Goal: Transaction & Acquisition: Purchase product/service

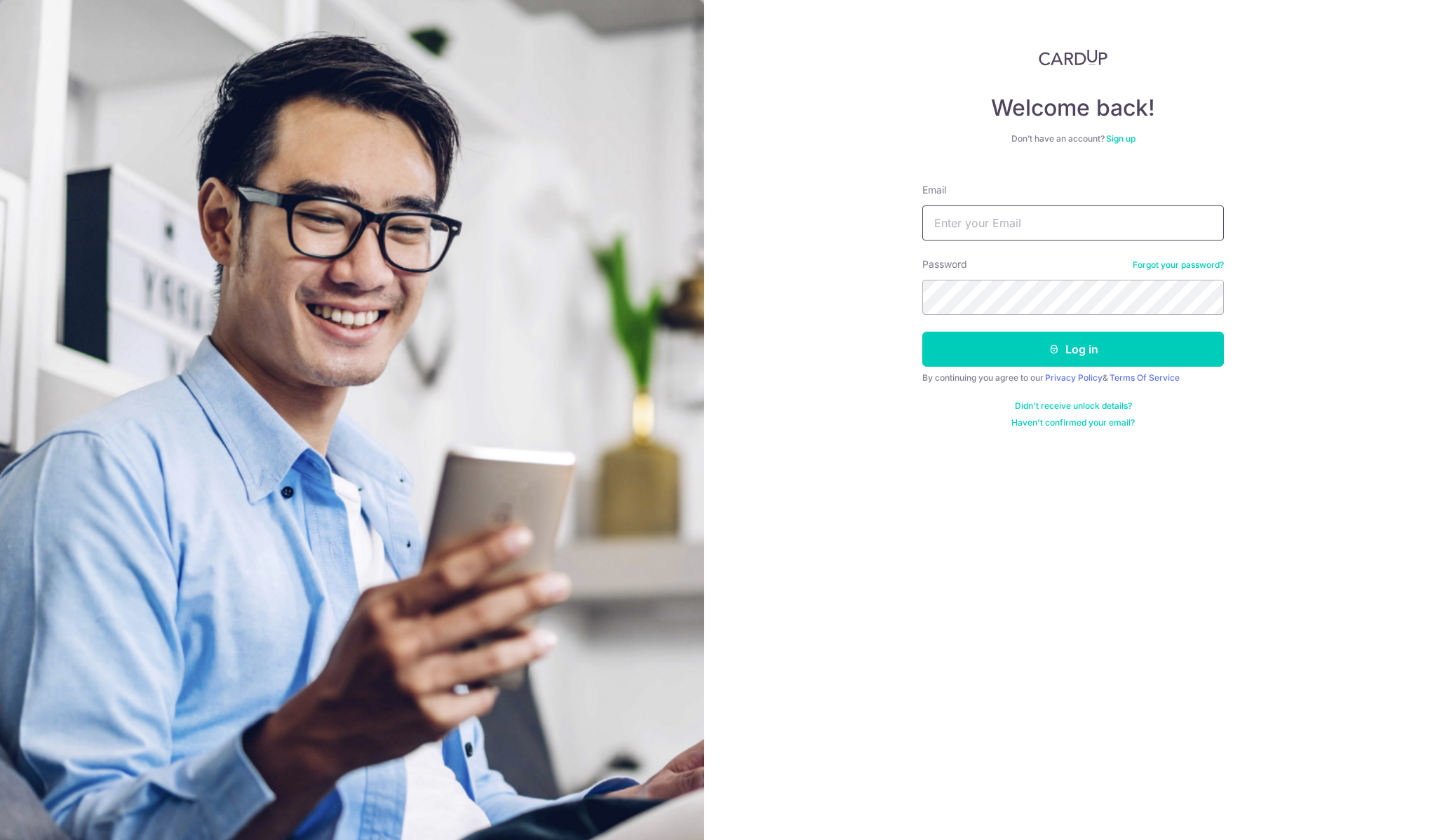
click at [961, 229] on input "Email" at bounding box center [1072, 223] width 302 height 35
type input "[EMAIL_ADDRESS][DOMAIN_NAME]"
click at [1010, 358] on button "Log in" at bounding box center [1072, 349] width 302 height 35
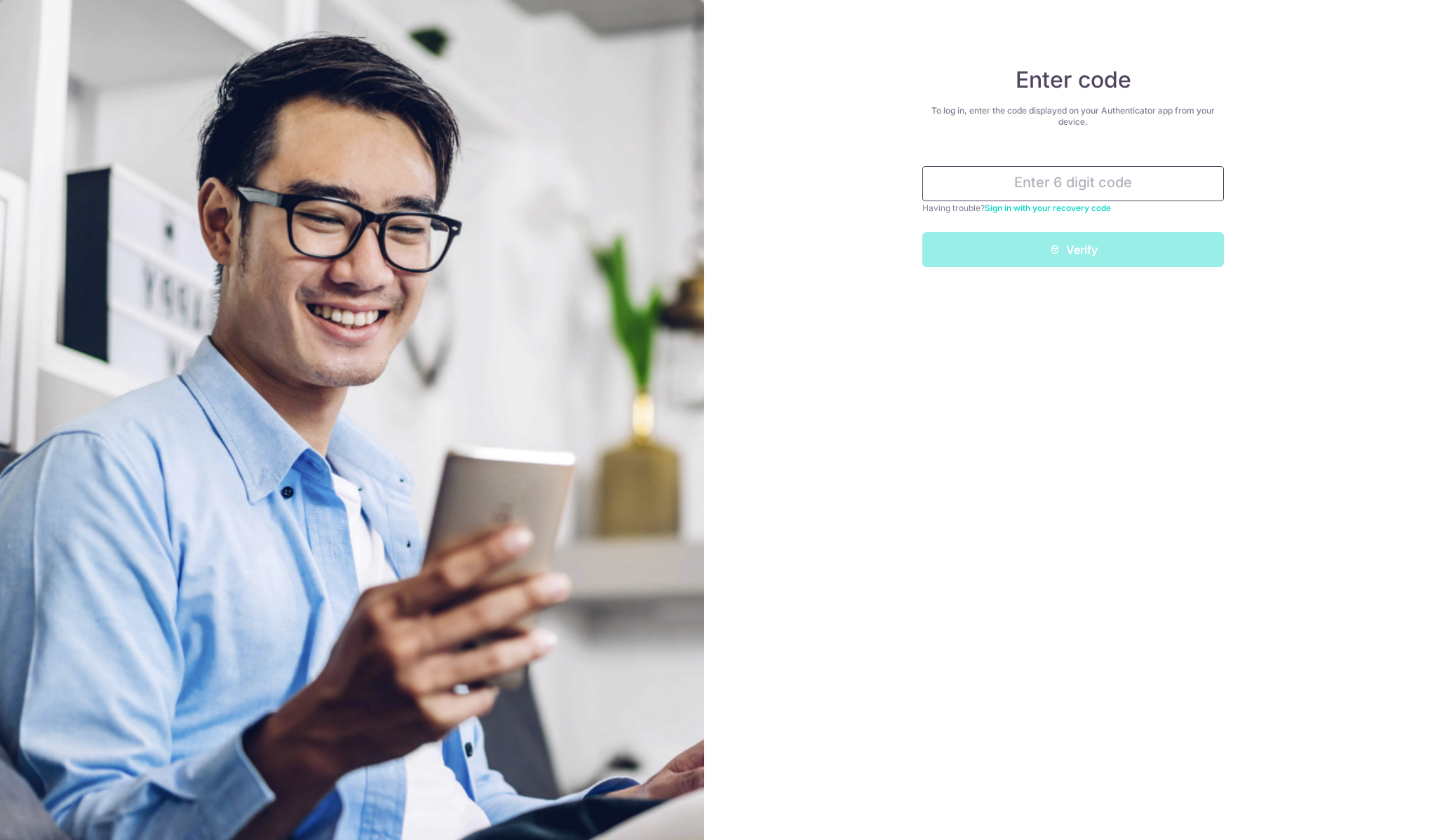
click at [1063, 188] on input "text" at bounding box center [1072, 184] width 302 height 35
click at [1070, 190] on input "text" at bounding box center [1072, 184] width 302 height 35
type input "197899"
click at [1074, 258] on button "Verify" at bounding box center [1072, 249] width 302 height 35
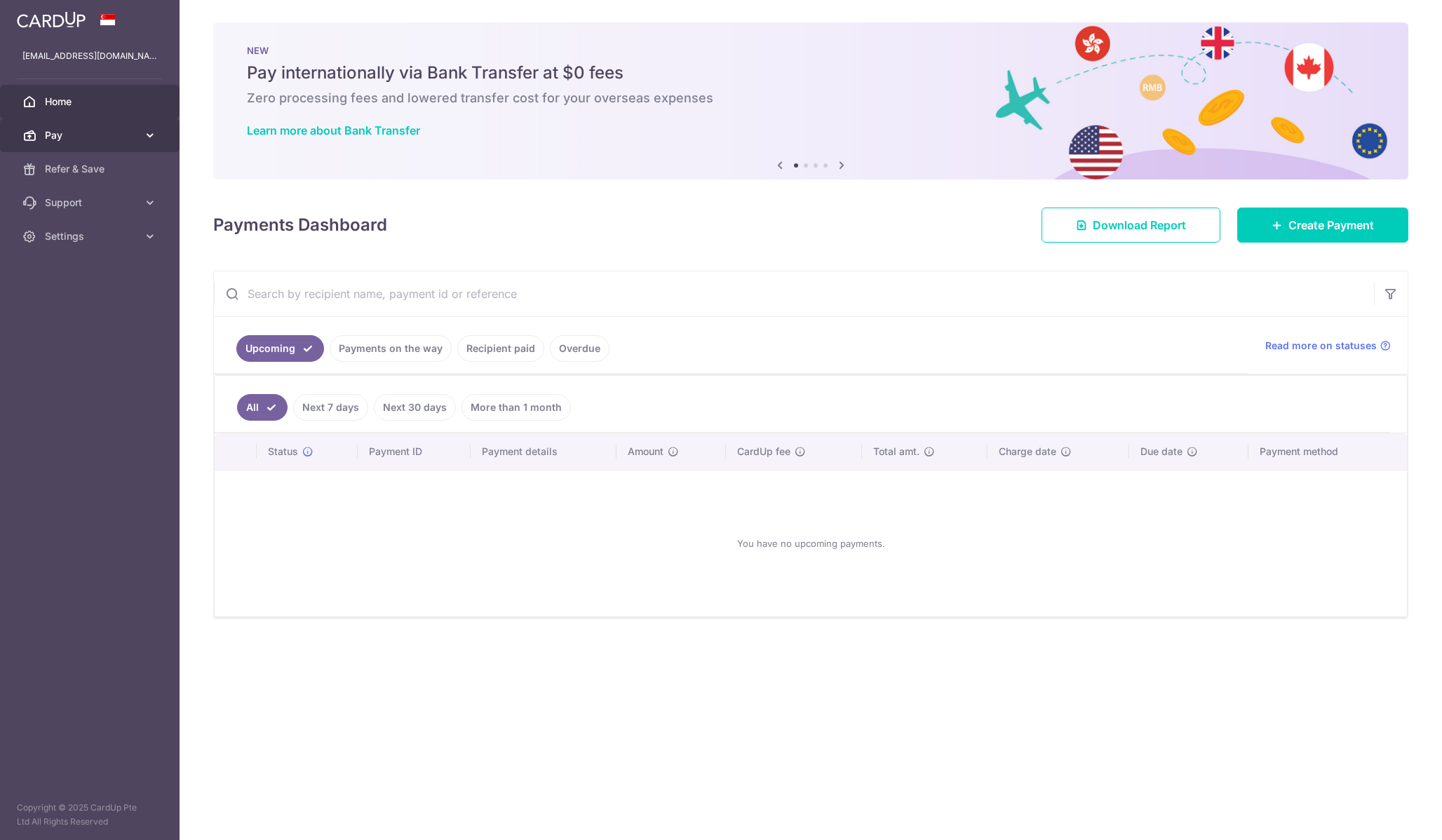
click at [86, 125] on link "Pay" at bounding box center [90, 135] width 180 height 34
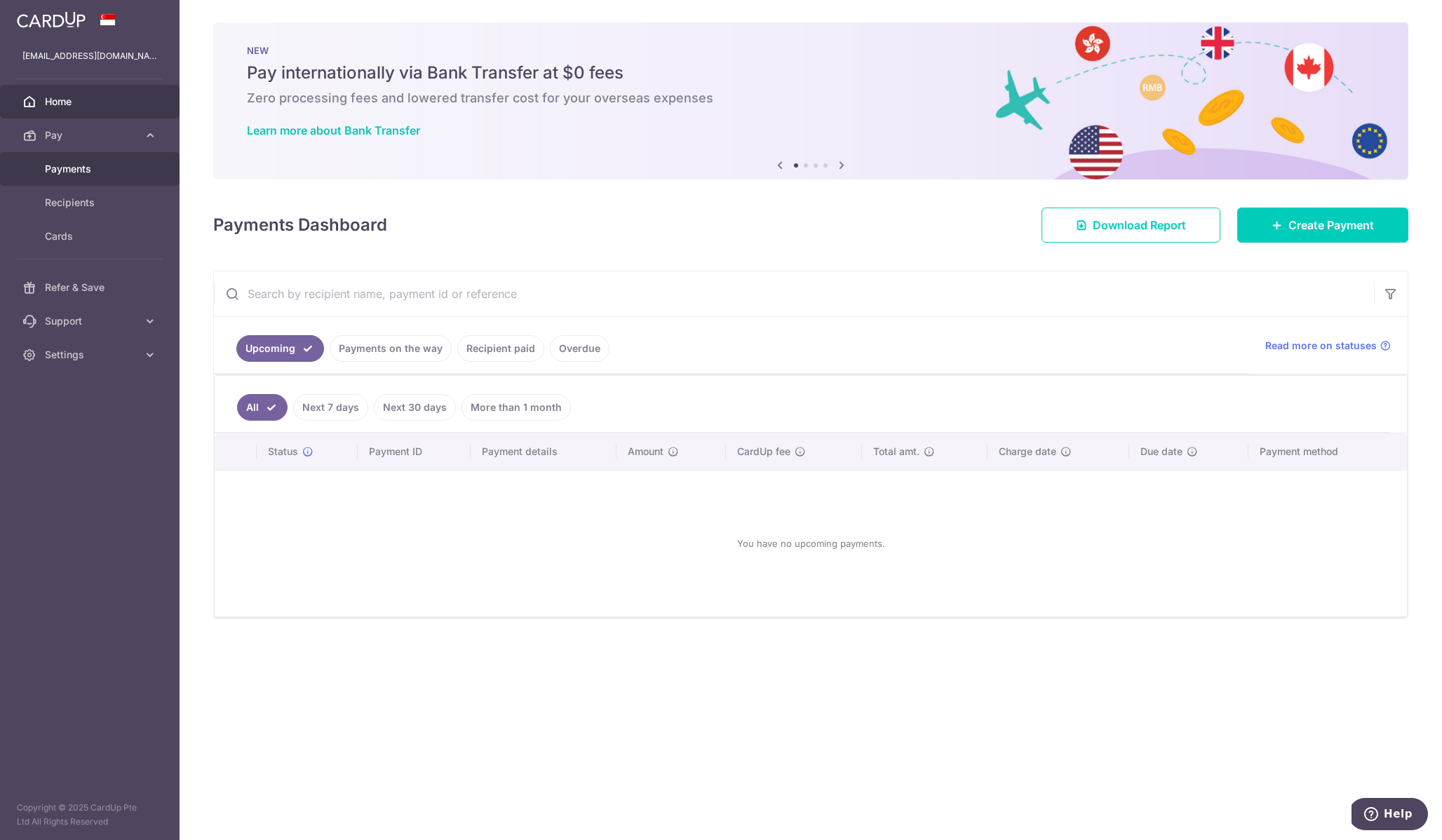
click at [93, 173] on span "Payments" at bounding box center [91, 168] width 93 height 14
click at [407, 349] on link "Payments on the way" at bounding box center [390, 348] width 122 height 26
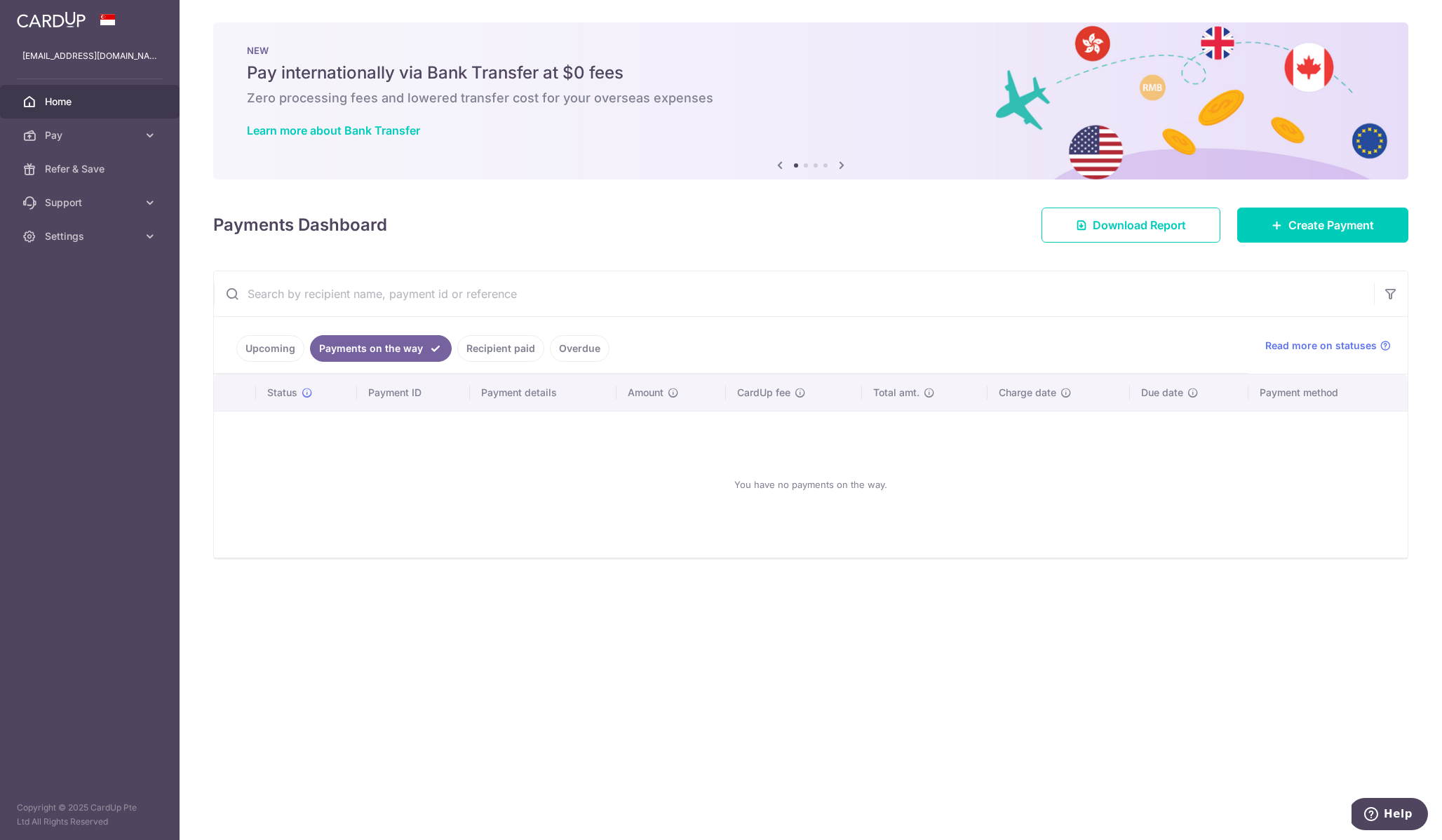
click at [483, 349] on link "Recipient paid" at bounding box center [500, 348] width 87 height 26
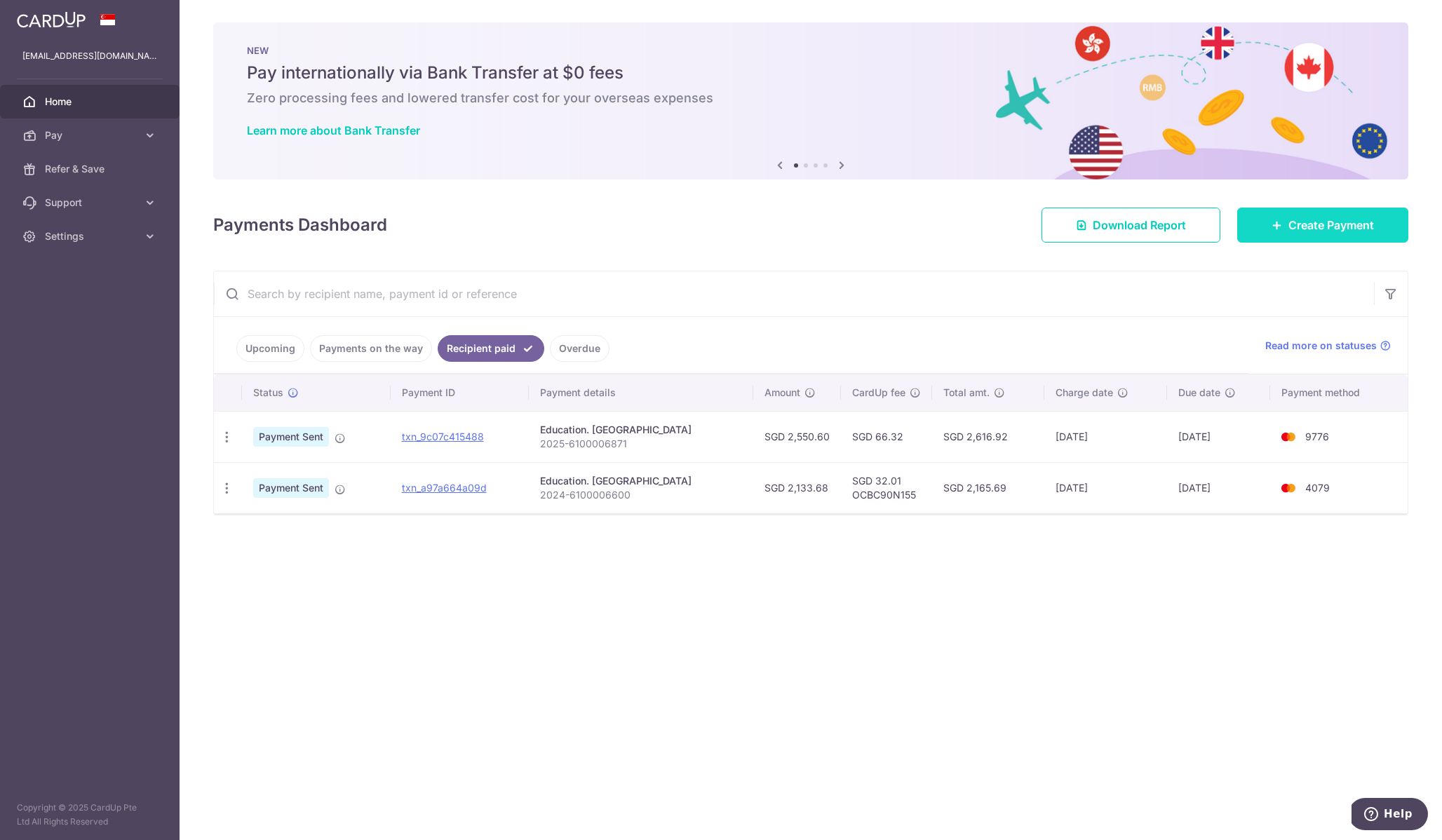
click at [1280, 227] on icon at bounding box center [1277, 224] width 11 height 11
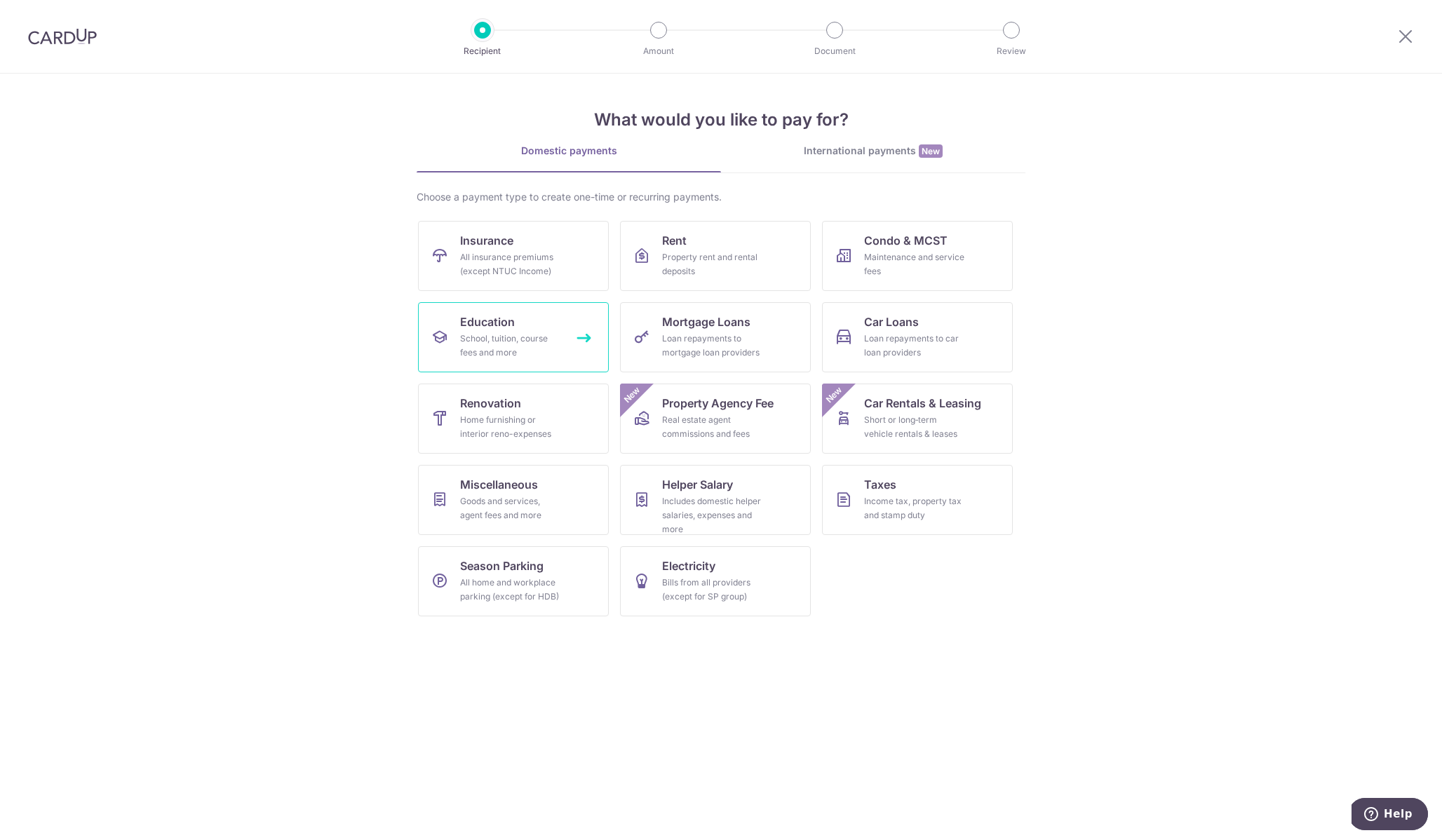
click at [548, 370] on link "Education School, tuition, course fees and more" at bounding box center [513, 337] width 190 height 70
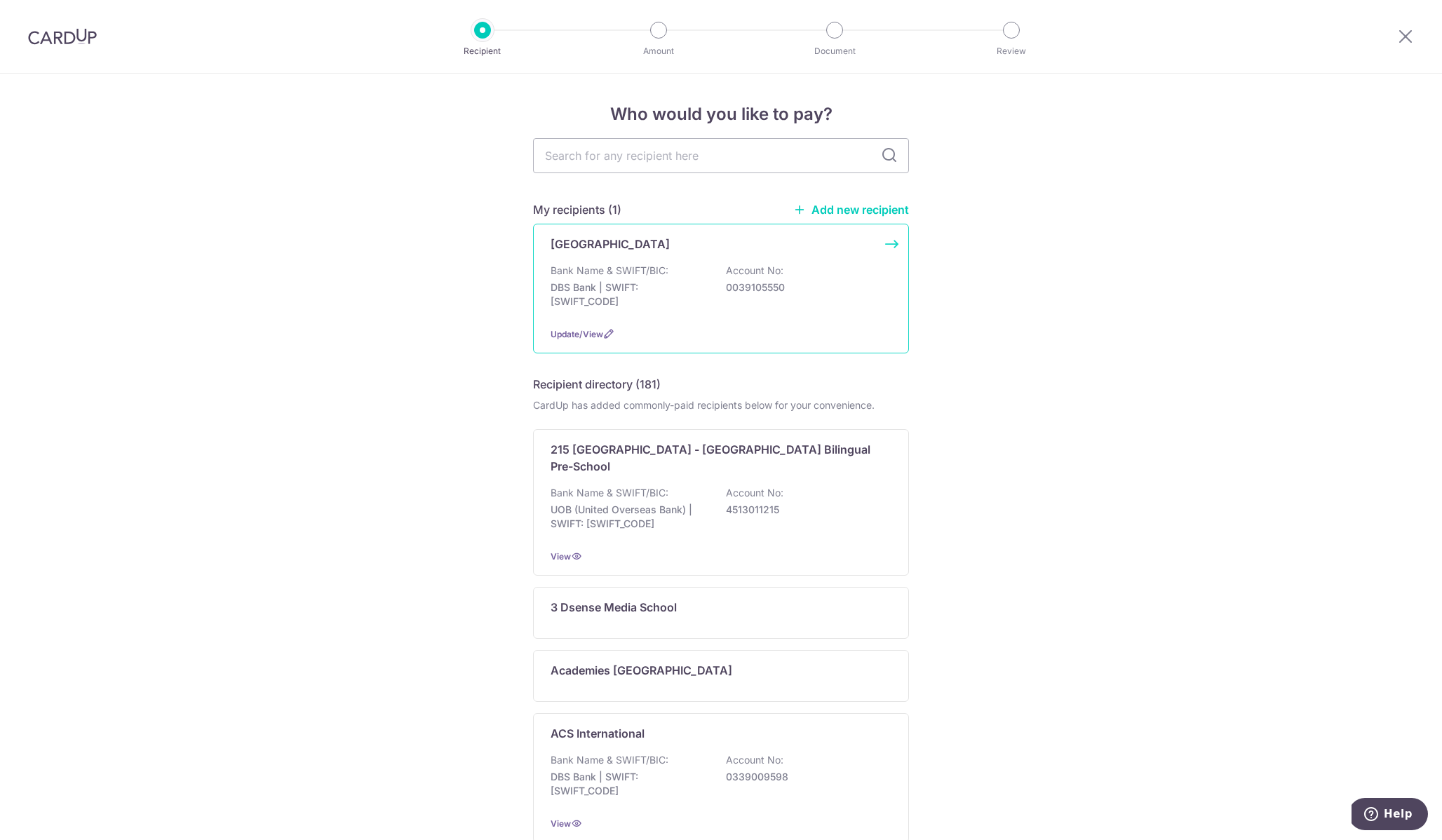
click at [679, 298] on p "DBS Bank | SWIFT: DBSSSGSGXXX" at bounding box center [630, 294] width 157 height 28
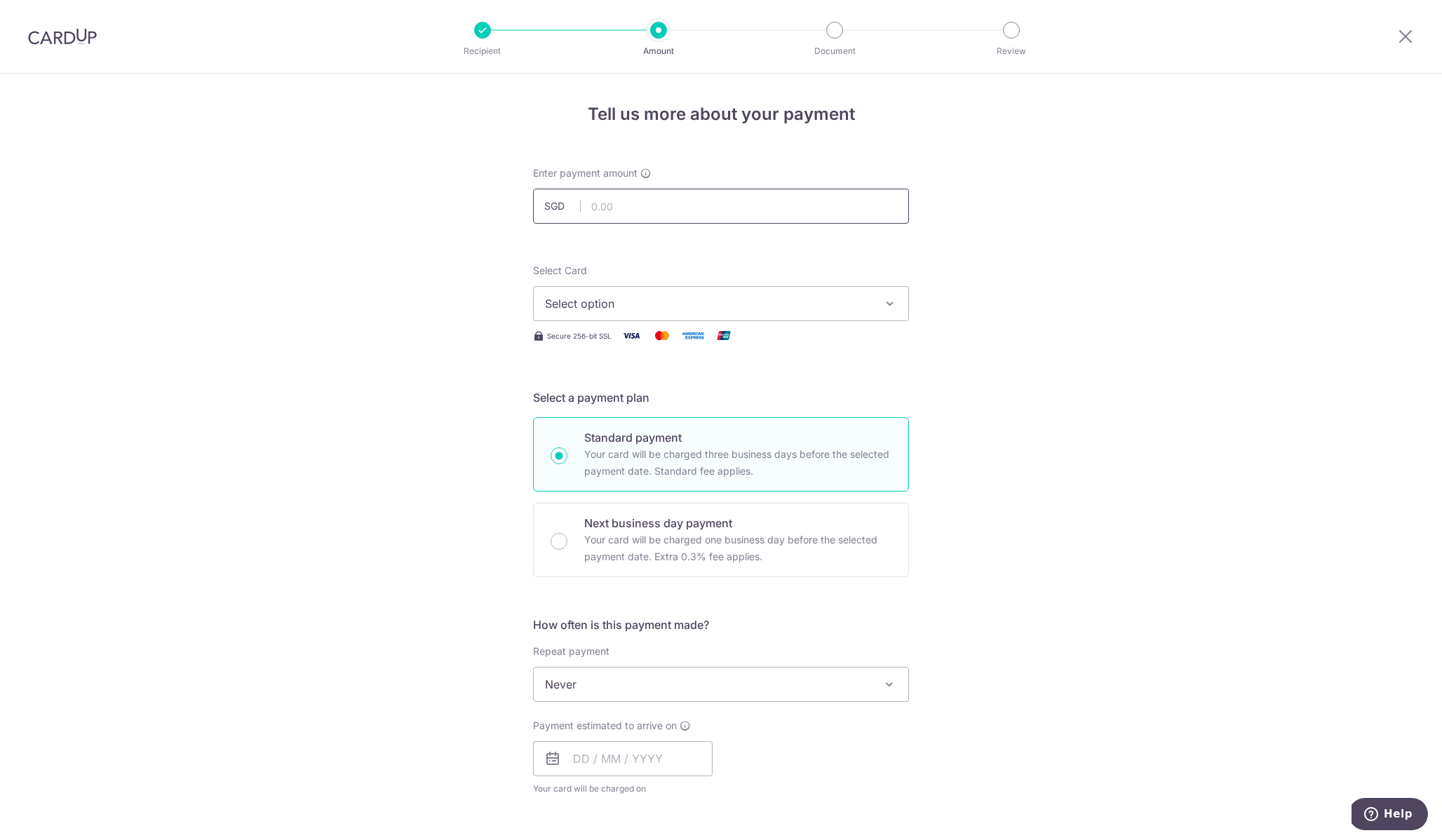
click at [645, 210] on input "text" at bounding box center [720, 206] width 376 height 35
paste input "2,599.65"
type input "2,599.65"
click at [979, 255] on div "Tell us more about your payment Enter payment amount SGD 2,599.65 2599.65 Selec…" at bounding box center [721, 707] width 1442 height 1268
click at [767, 311] on span "Select option" at bounding box center [708, 304] width 326 height 17
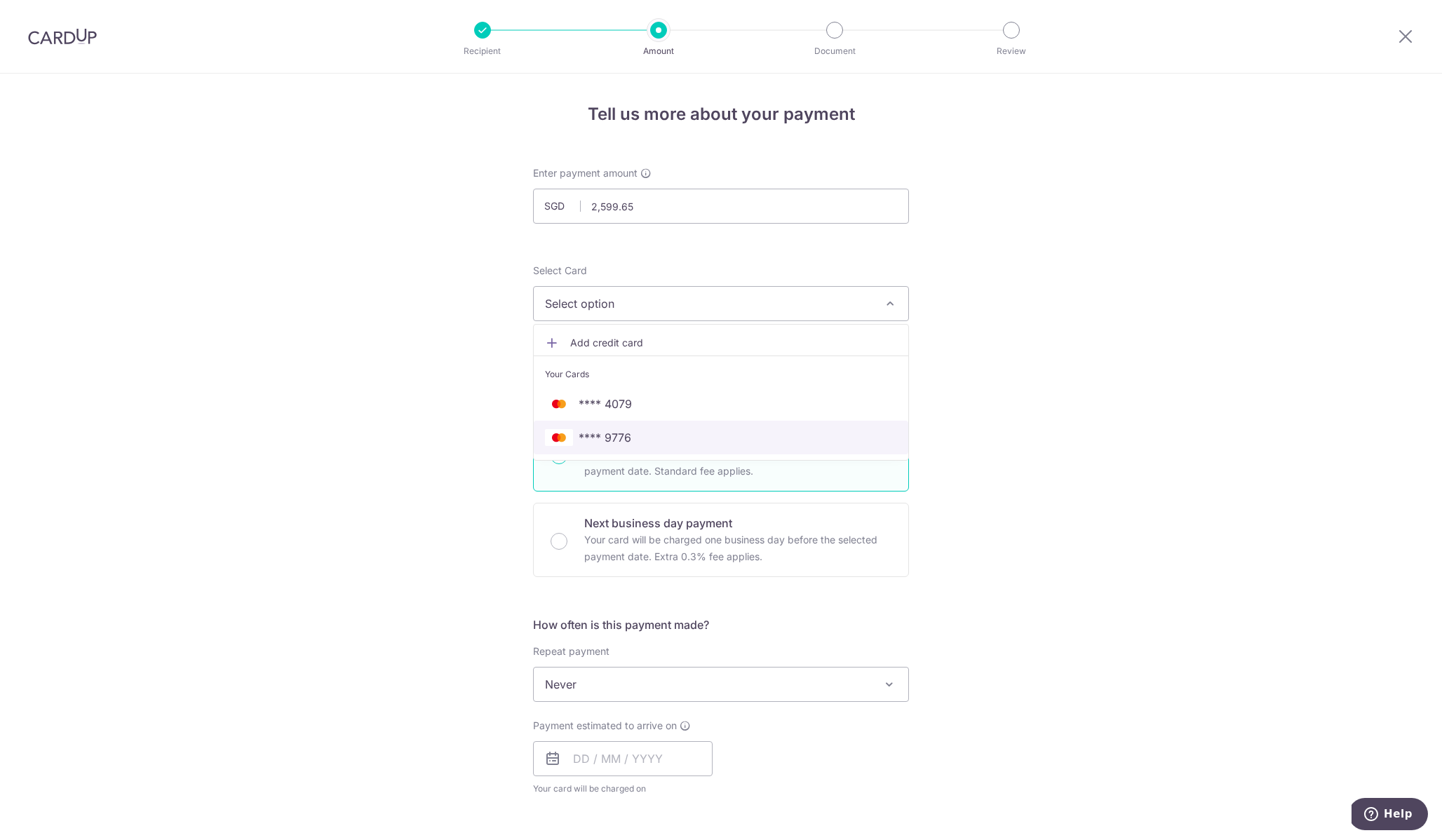
click at [600, 431] on span "**** 9776" at bounding box center [605, 437] width 53 height 17
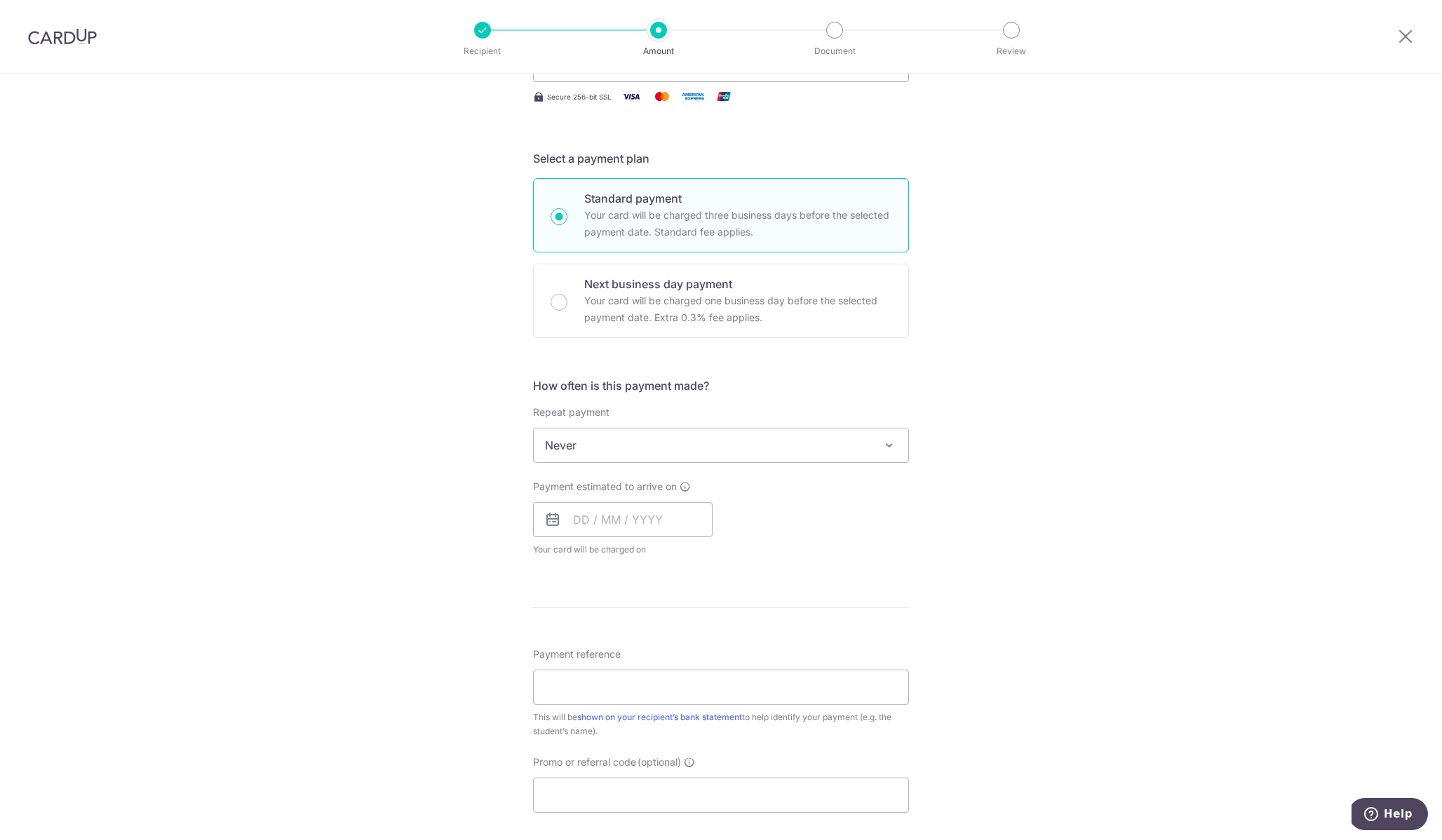
scroll to position [240, 0]
click at [624, 527] on input "text" at bounding box center [623, 518] width 180 height 35
click at [883, 545] on div "Payment estimated to arrive on Prev Next Oct Nov Dec 2025 2026 2027 2028 2029 2…" at bounding box center [721, 517] width 393 height 77
click at [715, 441] on span "Never" at bounding box center [721, 443] width 375 height 34
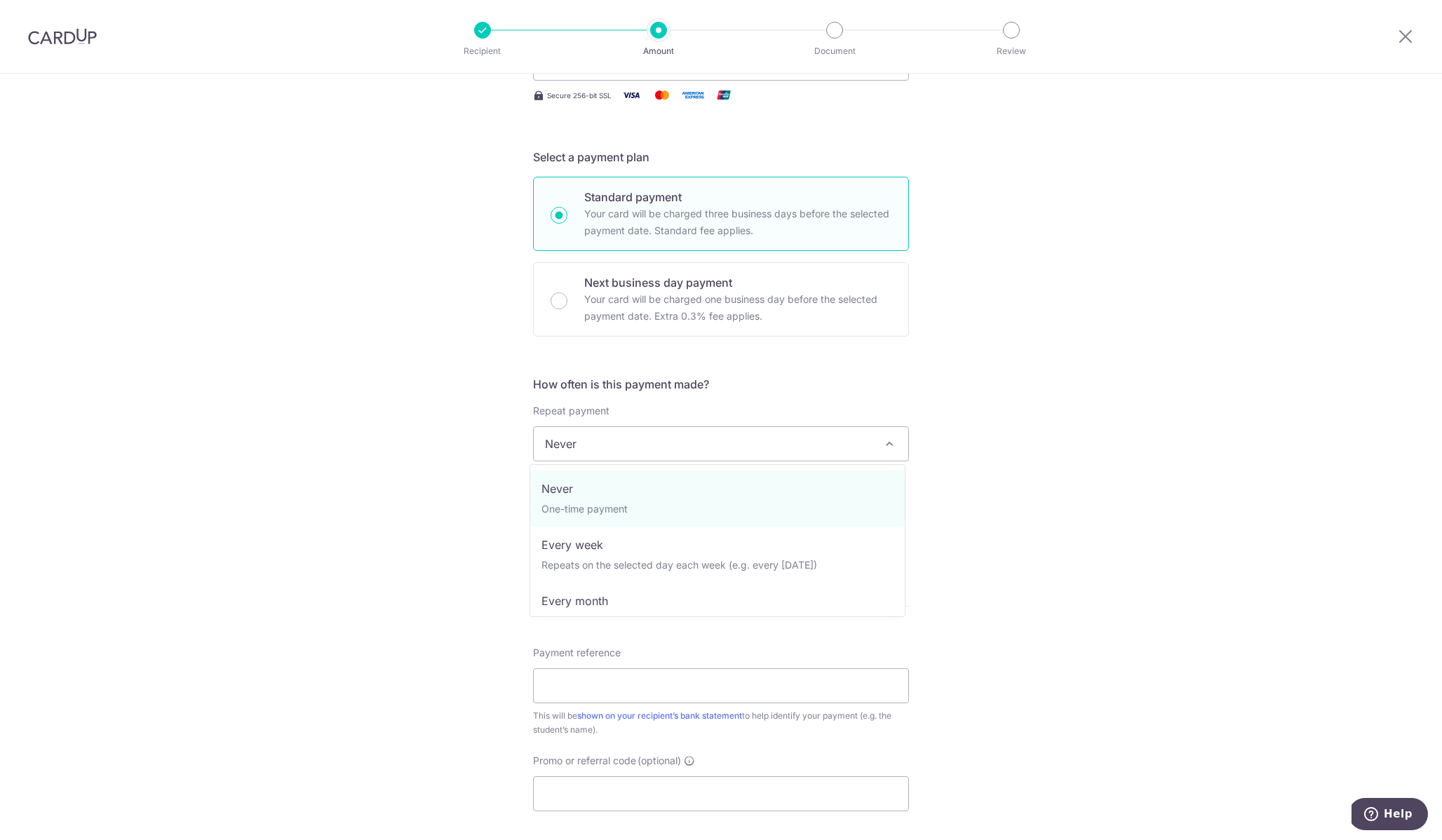
click at [937, 483] on div "Tell us more about your payment Enter payment amount SGD 2,599.65 2599.65 Selec…" at bounding box center [721, 467] width 1442 height 1268
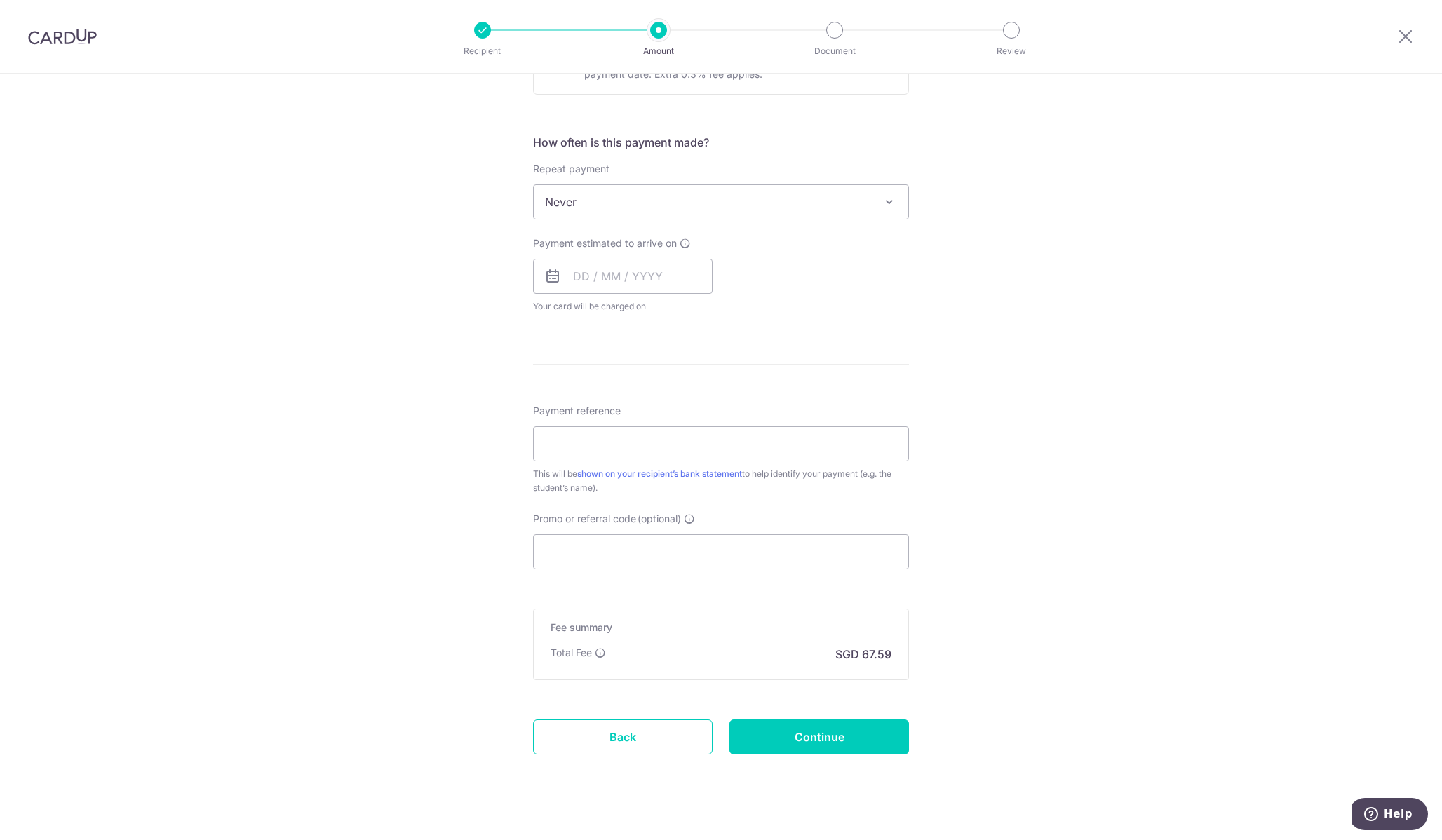
scroll to position [502, 0]
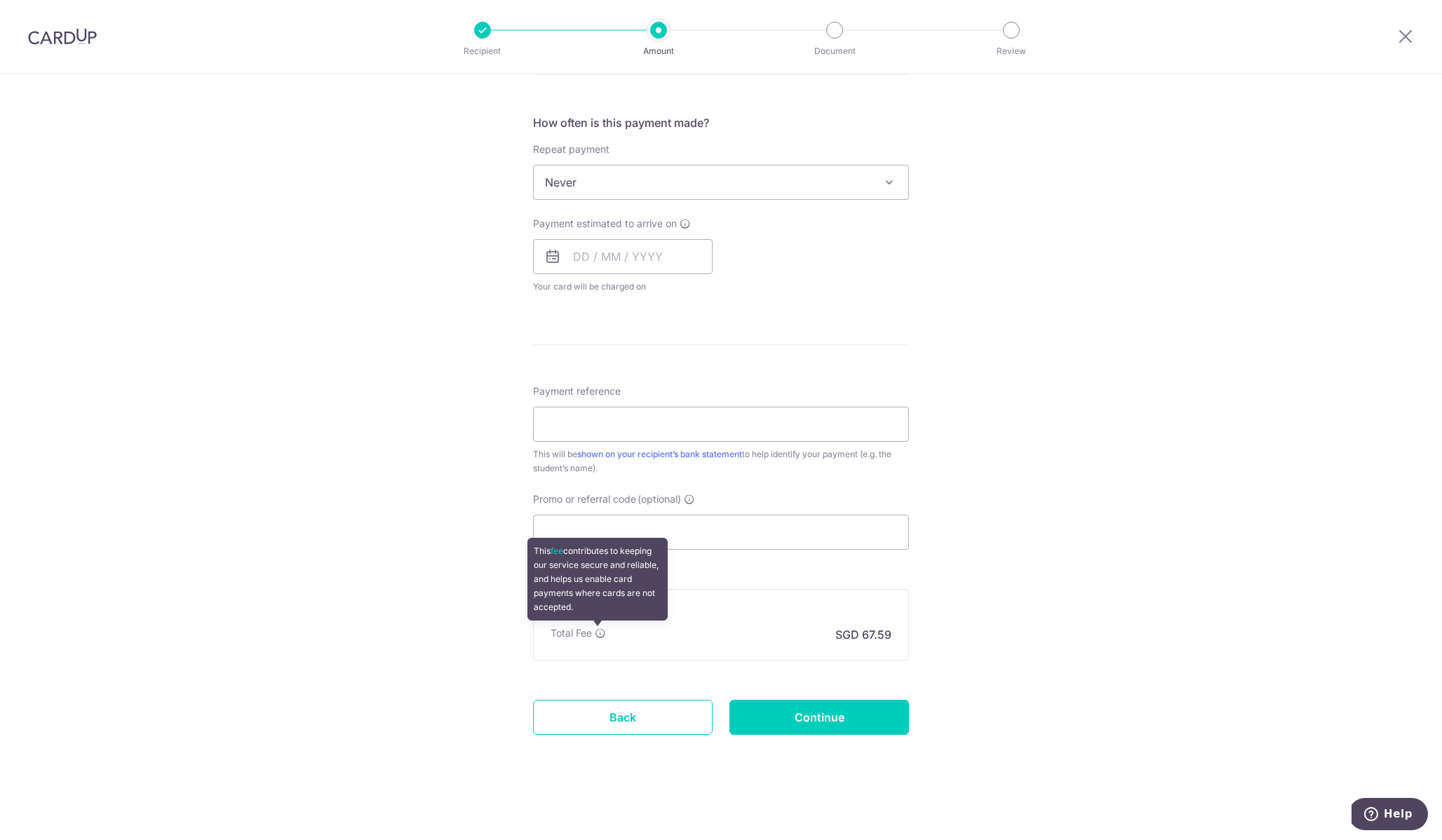
click at [600, 634] on icon at bounding box center [600, 633] width 11 height 11
click at [603, 544] on input "Promo or referral code (optional)" at bounding box center [720, 532] width 376 height 35
click at [604, 265] on input "text" at bounding box center [623, 256] width 180 height 35
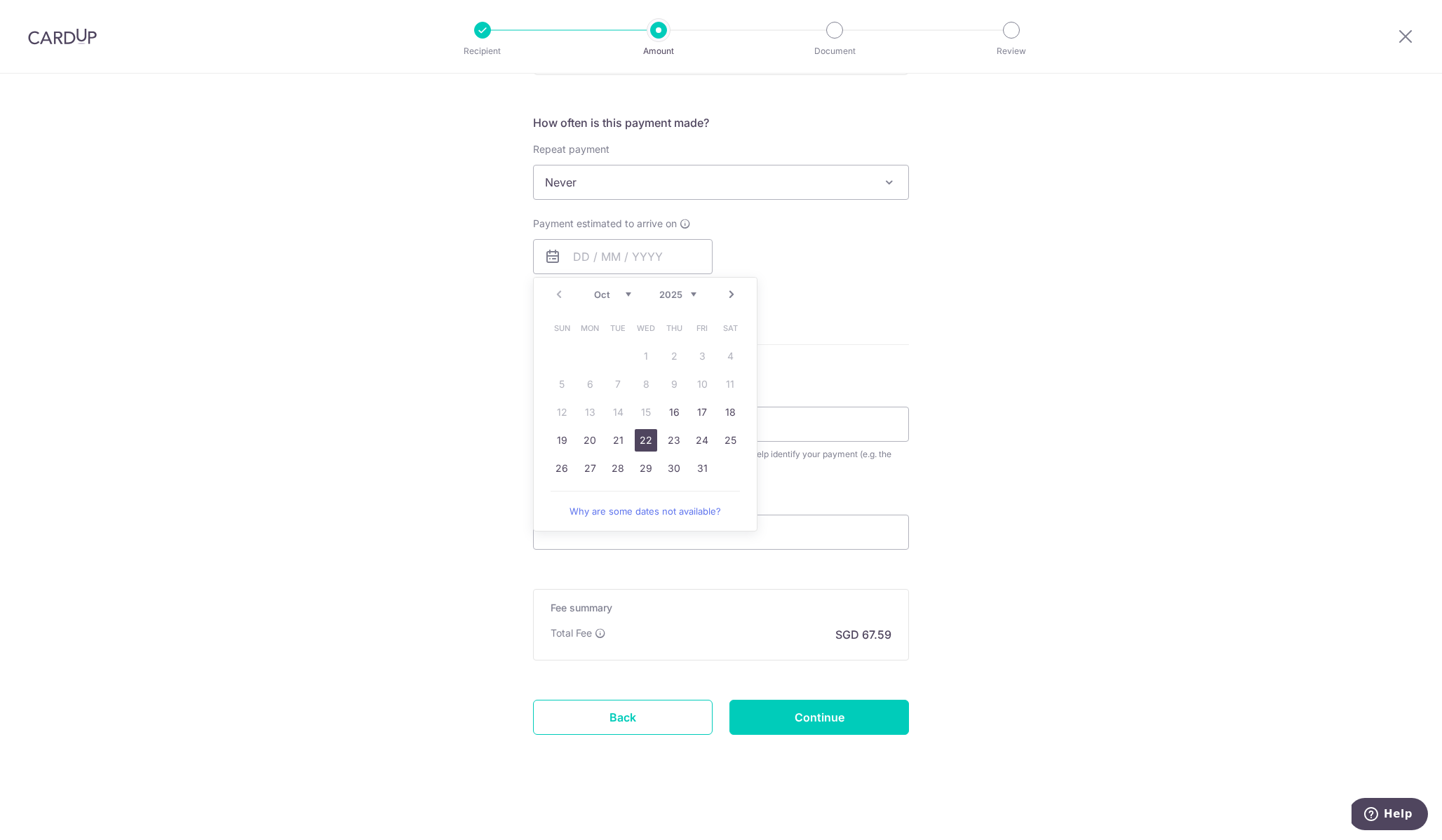
click at [637, 443] on link "22" at bounding box center [646, 440] width 23 height 23
type input "22/10/2025"
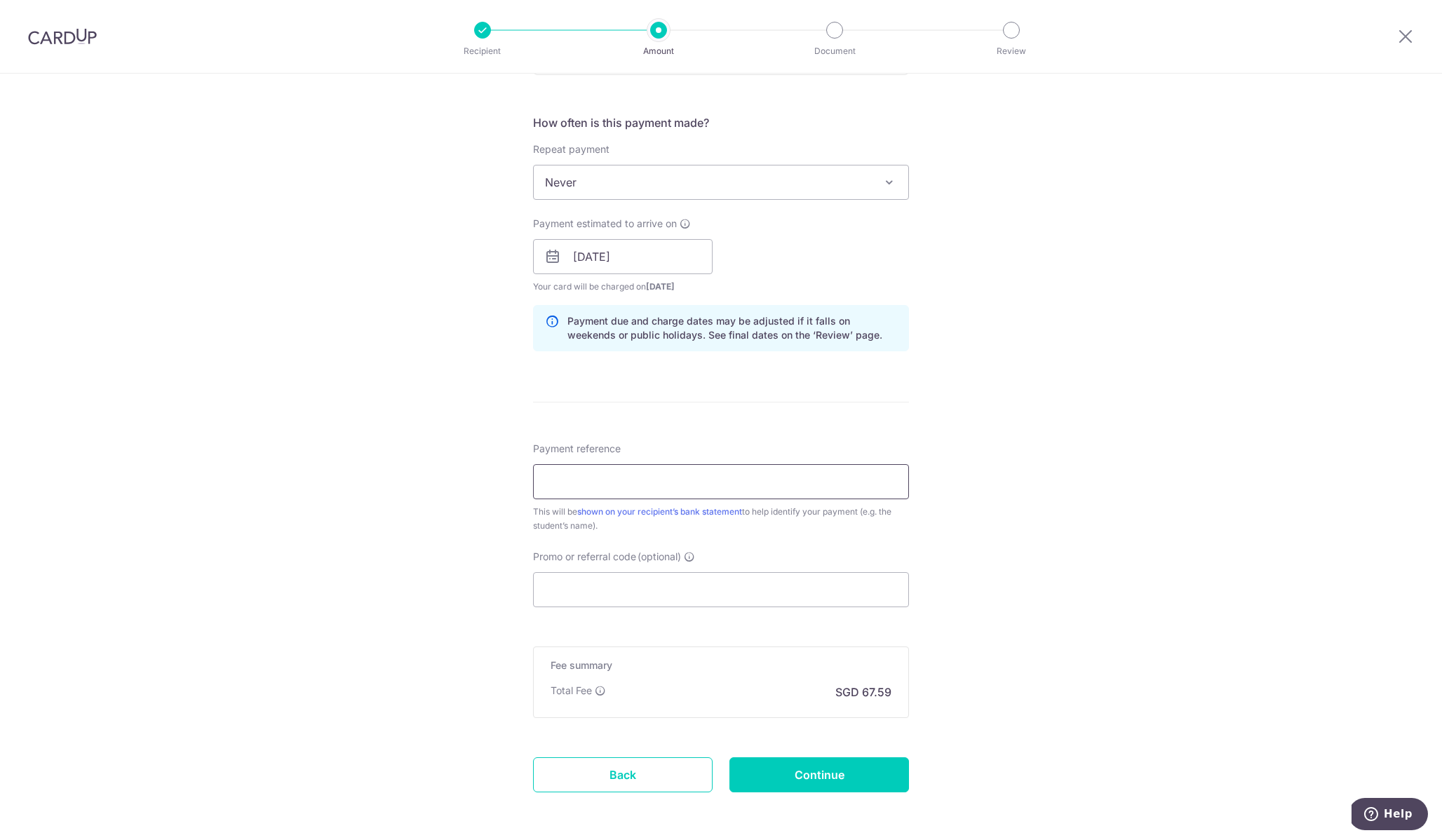
click at [661, 483] on input "Payment reference" at bounding box center [720, 481] width 376 height 35
click at [776, 430] on form "Enter payment amount SGD 2,599.65 2599.65 Select Card **** 9776 Add credit card…" at bounding box center [720, 247] width 376 height 1167
click at [635, 582] on input "Promo or referral code (optional)" at bounding box center [720, 589] width 376 height 35
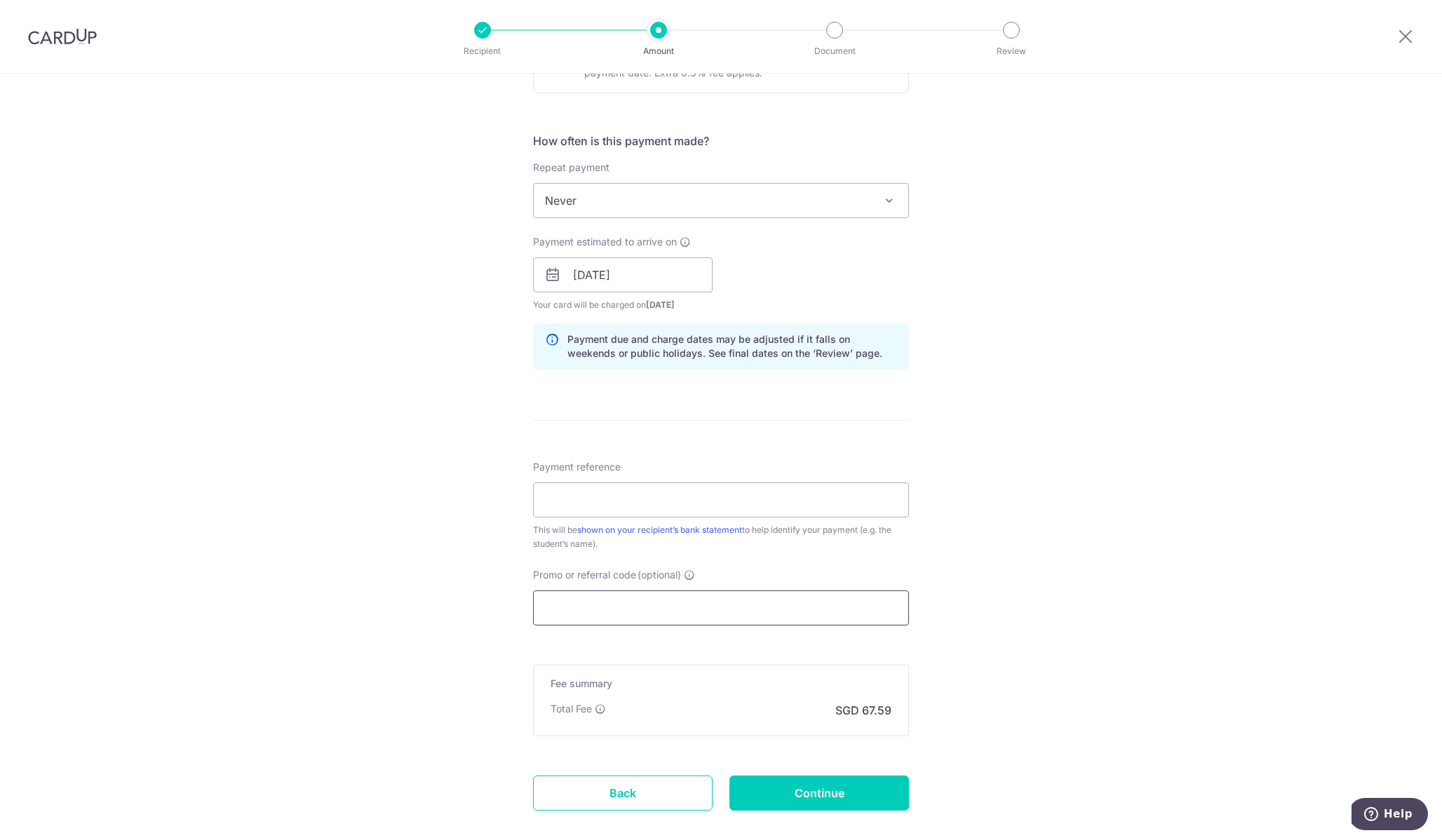
scroll to position [560, 0]
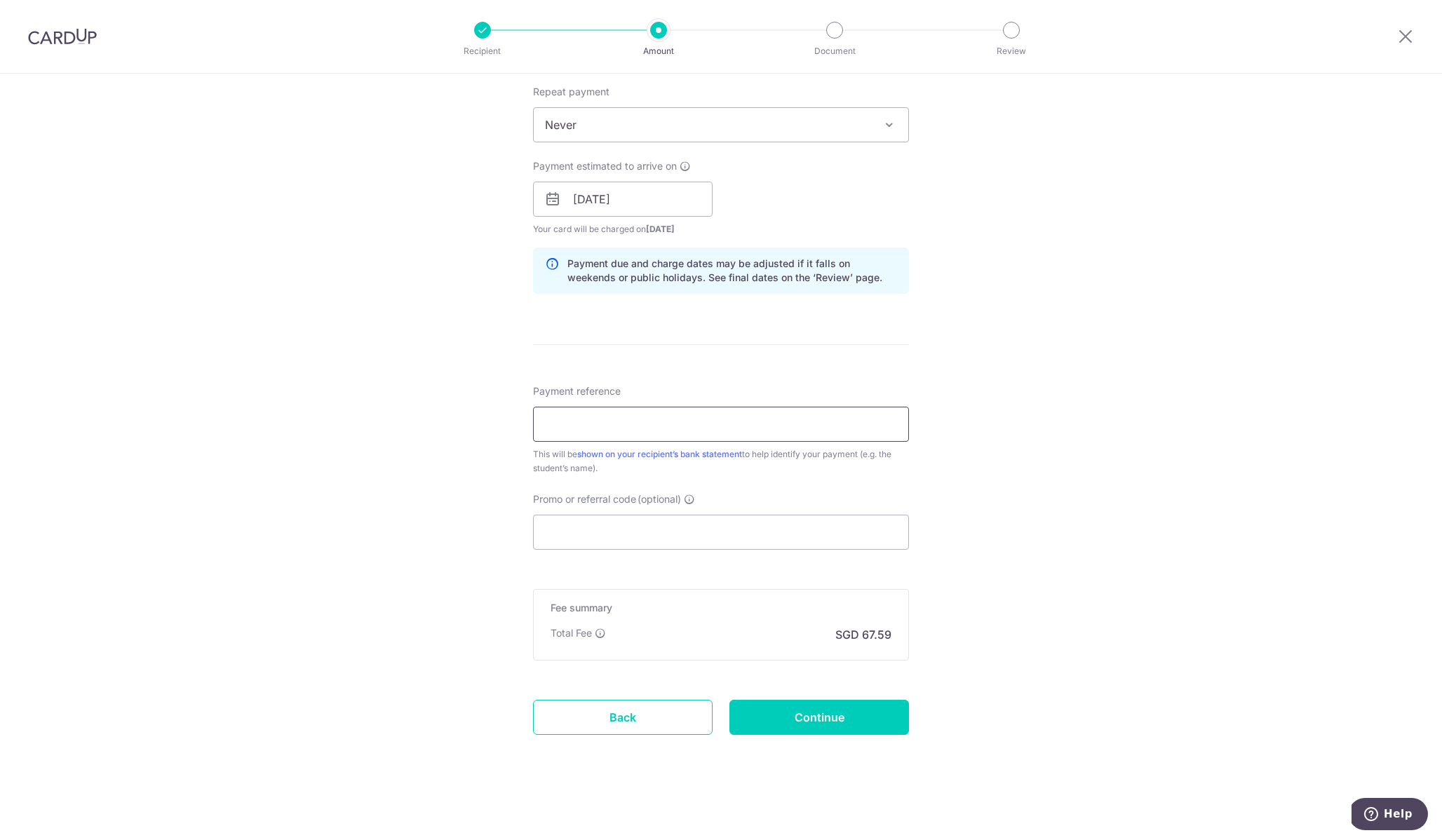
paste input "2025-6100007208"
type input "2025-6100007208"
click at [989, 446] on div "Tell us more about your payment Enter payment amount SGD 2,599.65 2599.65 Selec…" at bounding box center [721, 177] width 1442 height 1326
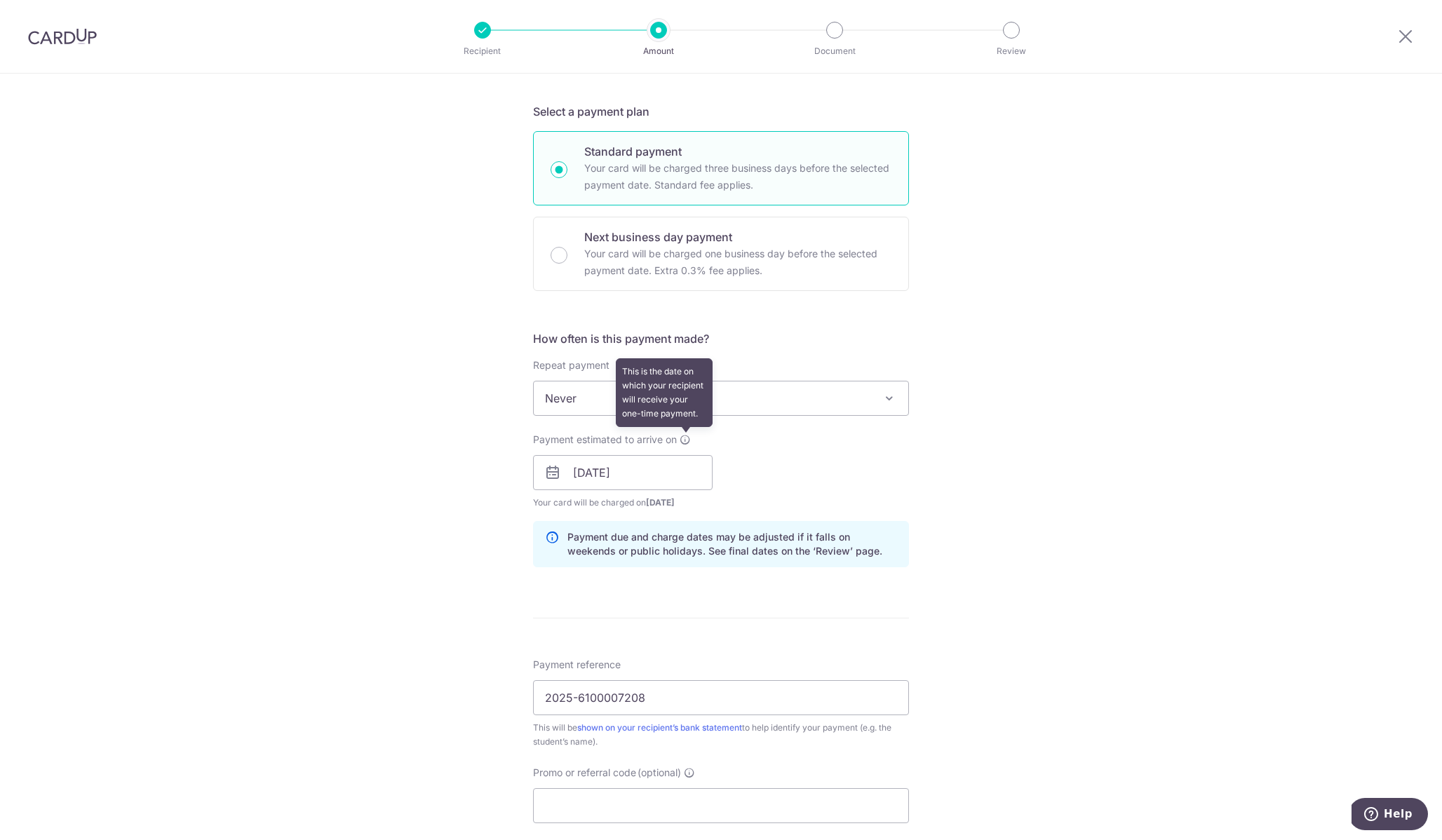
click at [679, 443] on icon at bounding box center [685, 439] width 11 height 11
click at [679, 474] on input "22/10/2025" at bounding box center [623, 472] width 180 height 35
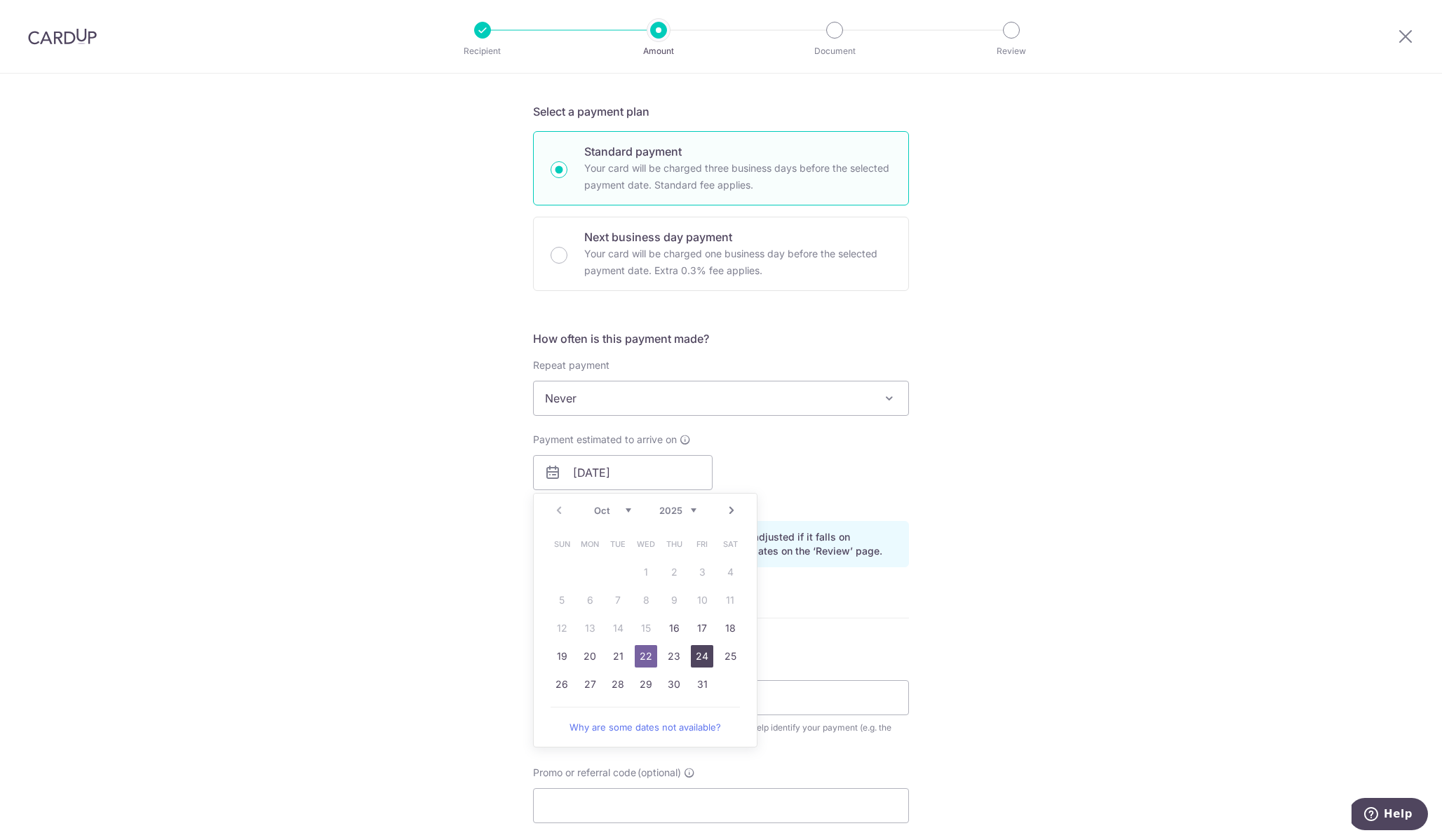
click at [691, 658] on link "24" at bounding box center [702, 656] width 23 height 23
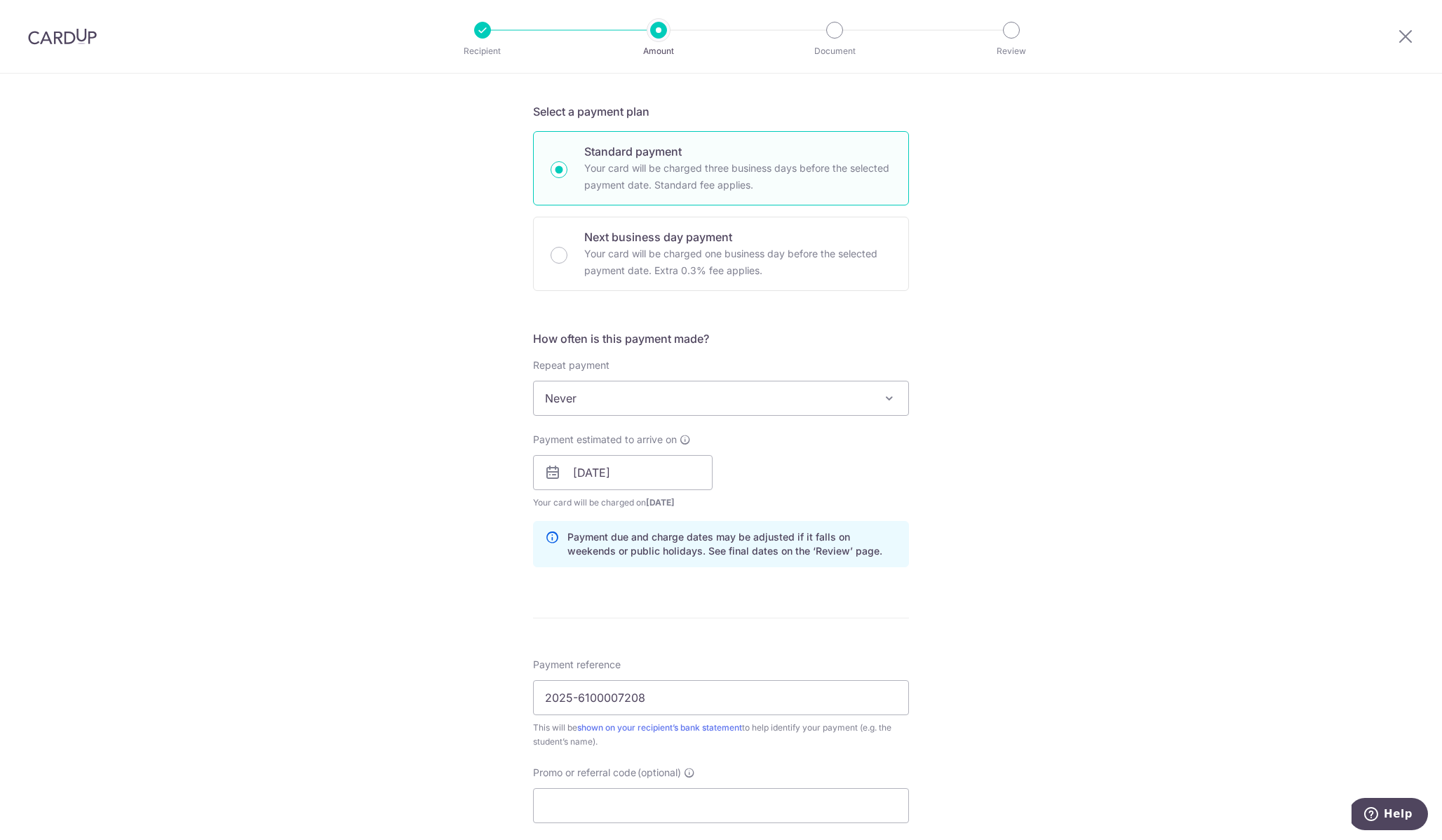
click at [750, 489] on div "Payment estimated to arrive on 24/10/2025 Prev Next Oct Nov Dec 2025 2026 2027 …" at bounding box center [721, 471] width 393 height 77
click at [664, 480] on input "[DATE]" at bounding box center [623, 472] width 180 height 35
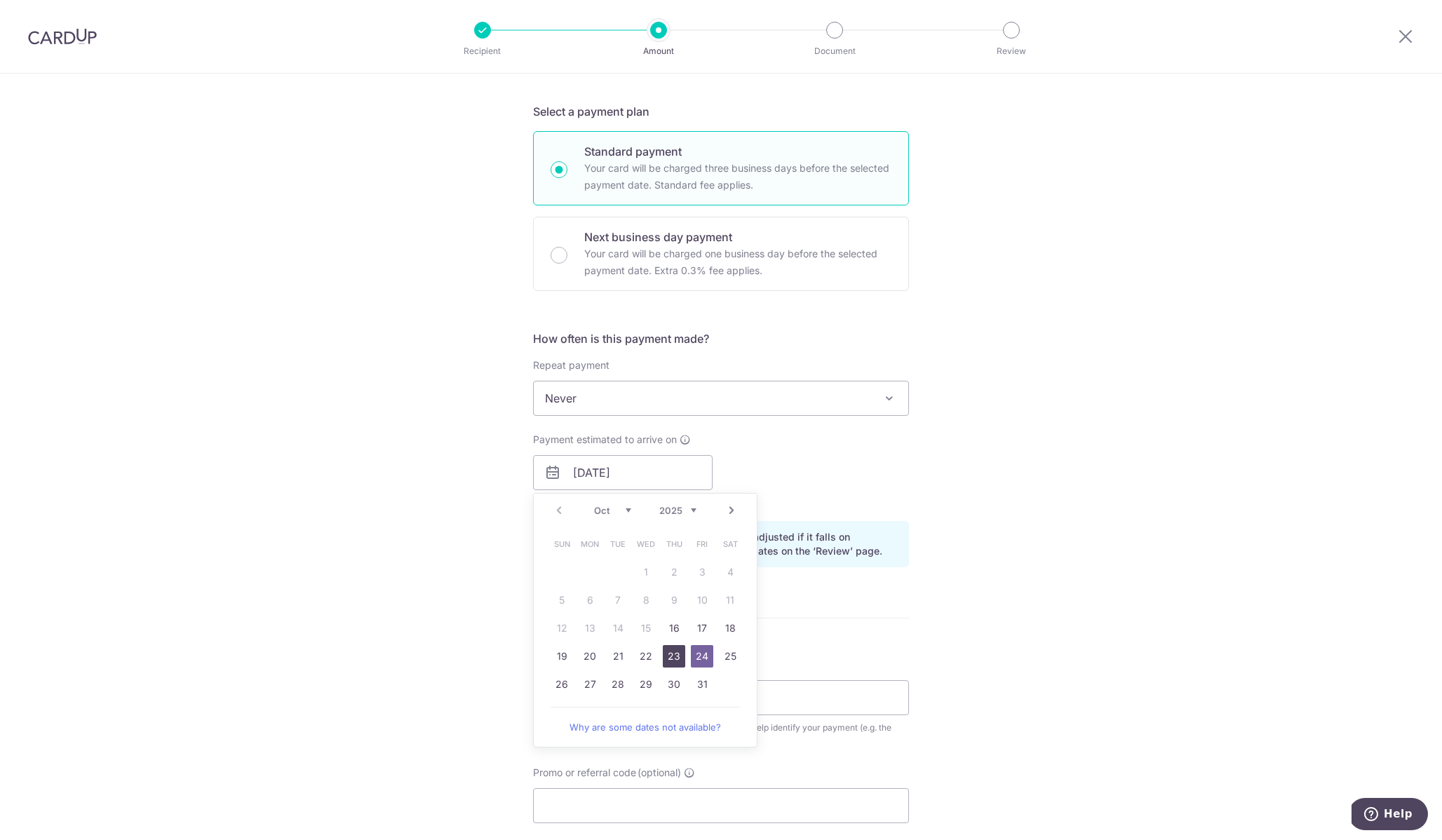
click at [668, 649] on link "23" at bounding box center [674, 656] width 23 height 23
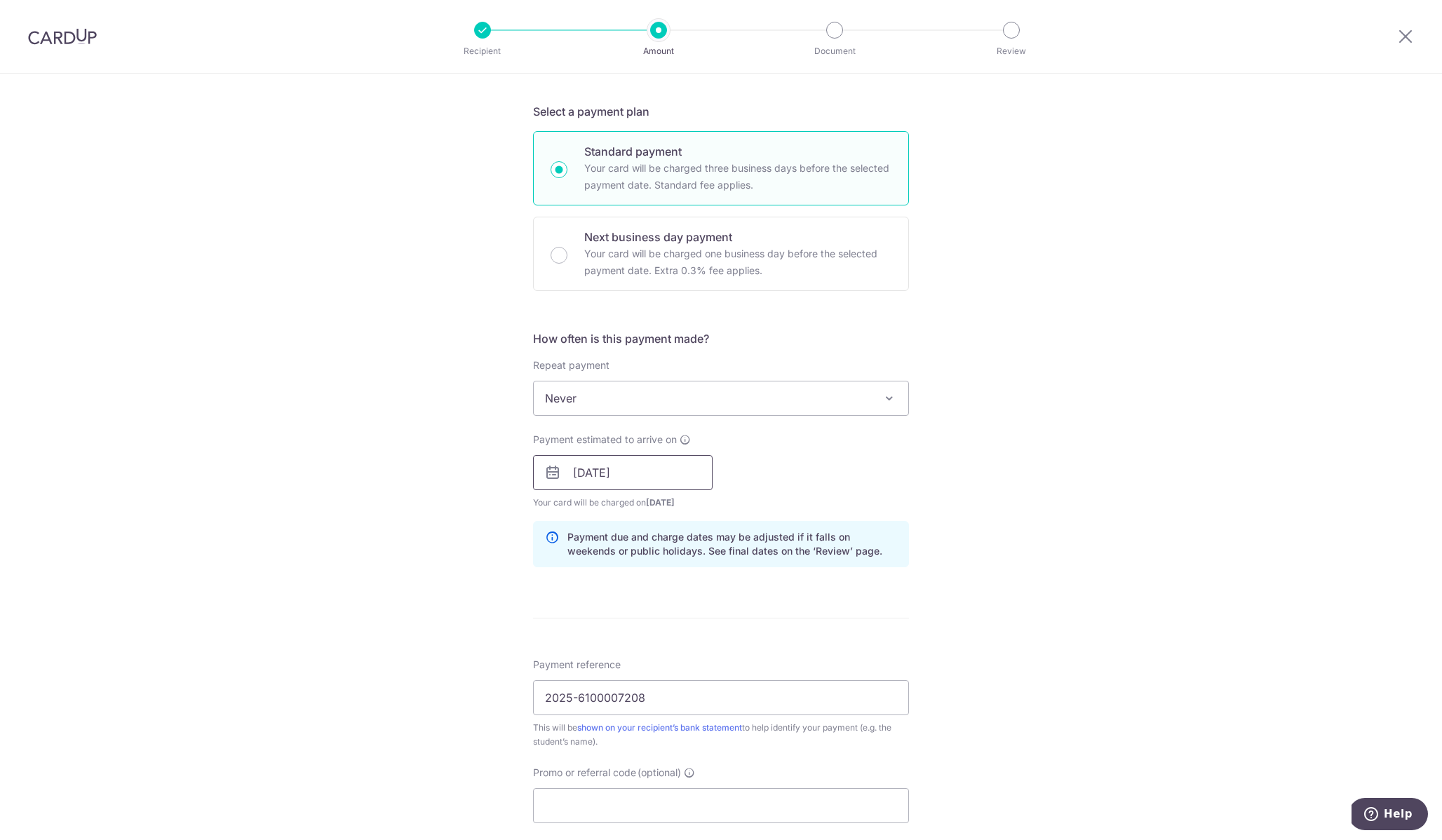
click at [644, 480] on input "23/10/2025" at bounding box center [623, 472] width 180 height 35
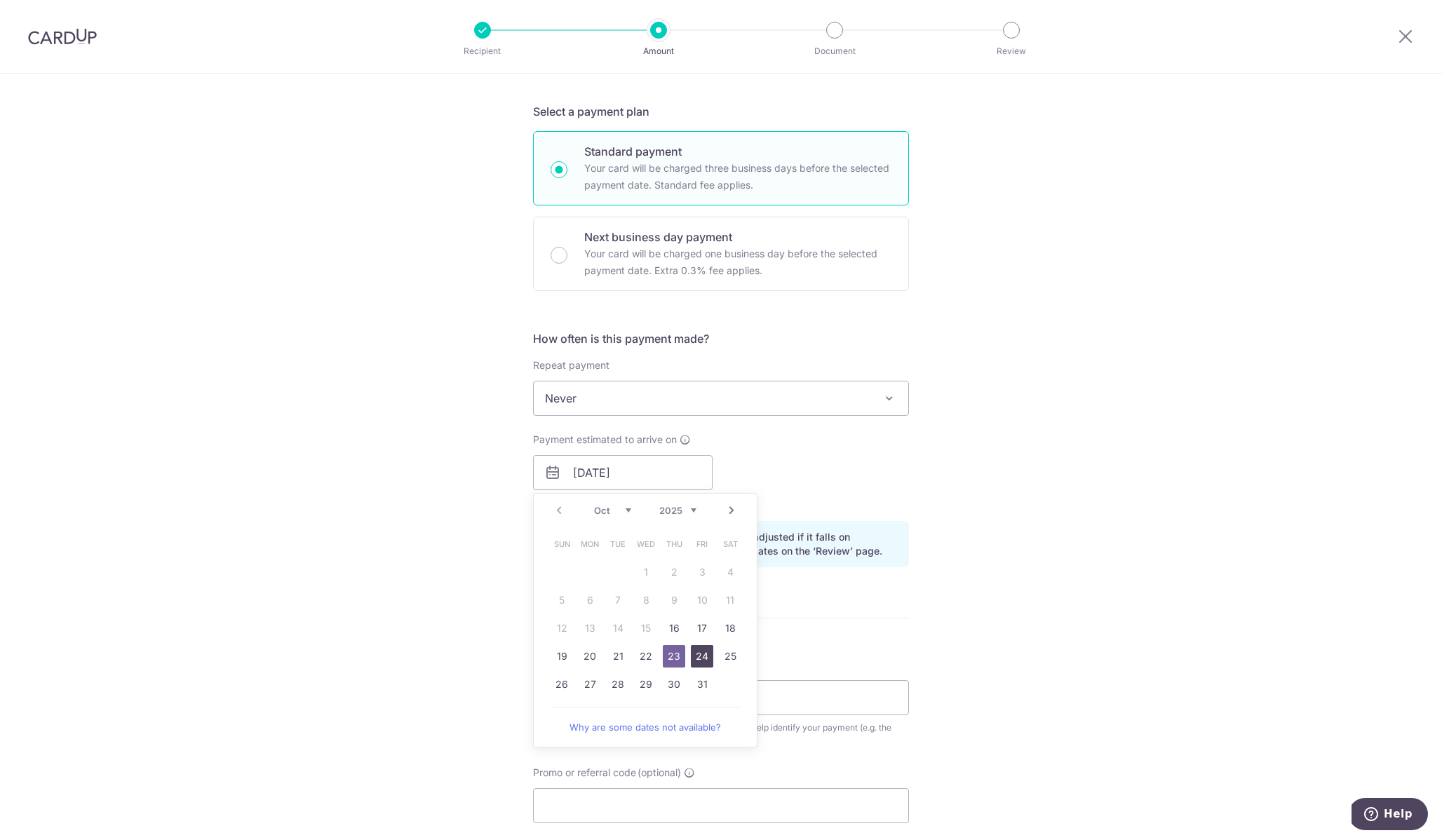
click at [691, 648] on link "24" at bounding box center [702, 656] width 23 height 23
type input "[DATE]"
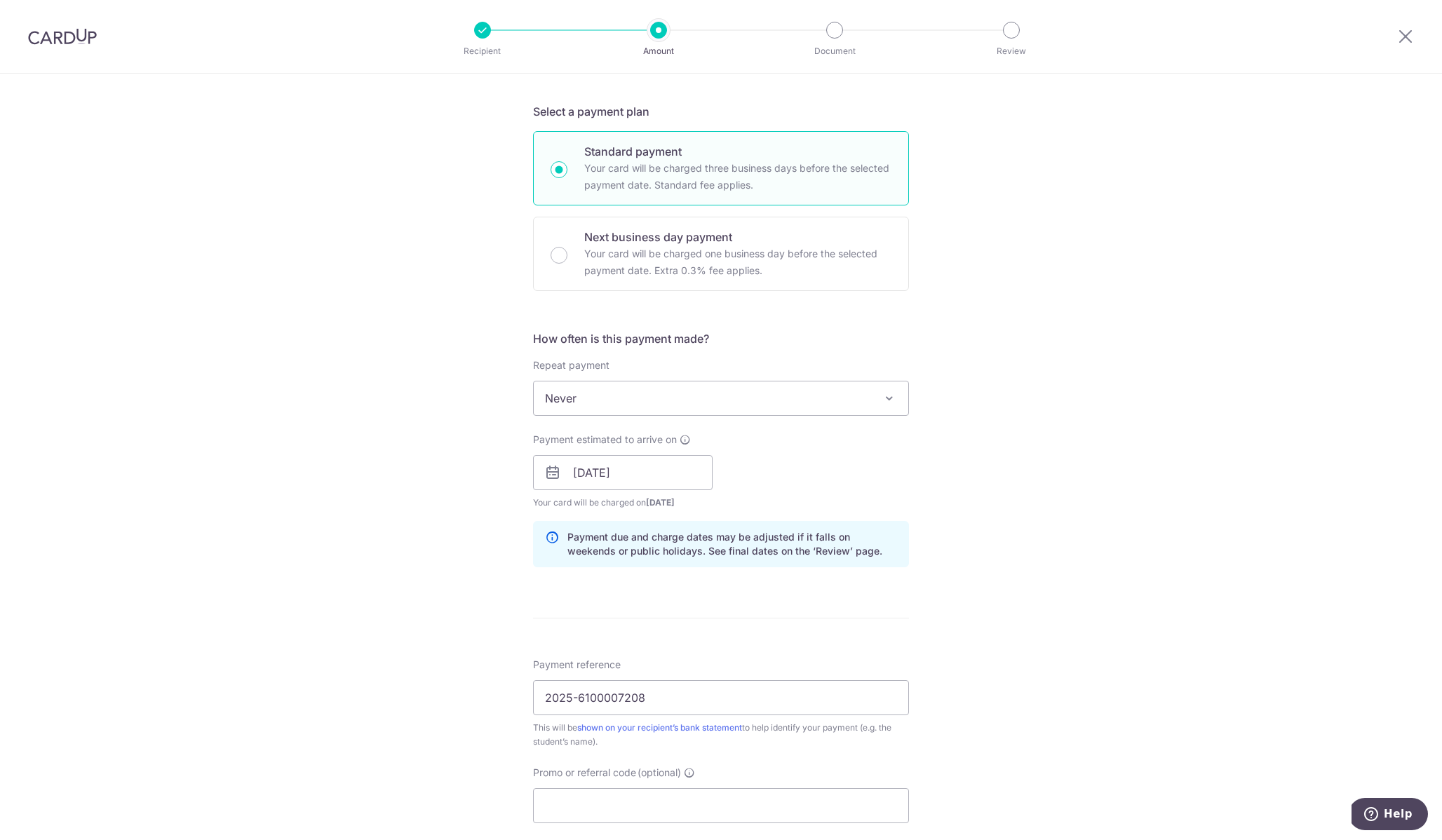
click at [816, 477] on div "Payment estimated to arrive on 24/10/2025 Prev Next Oct Nov Dec 2025 2026 2027 …" at bounding box center [721, 471] width 393 height 77
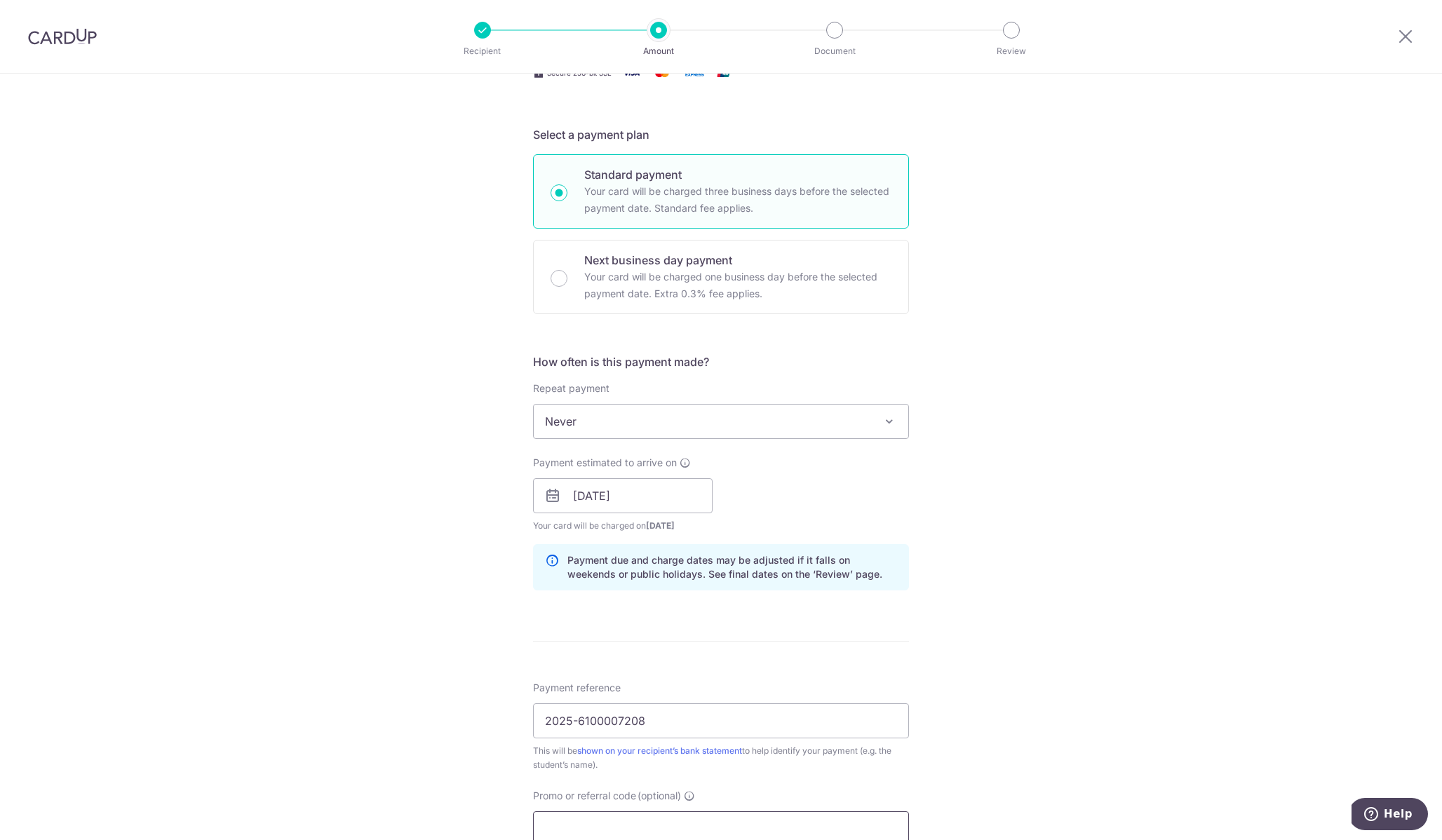
scroll to position [388, 0]
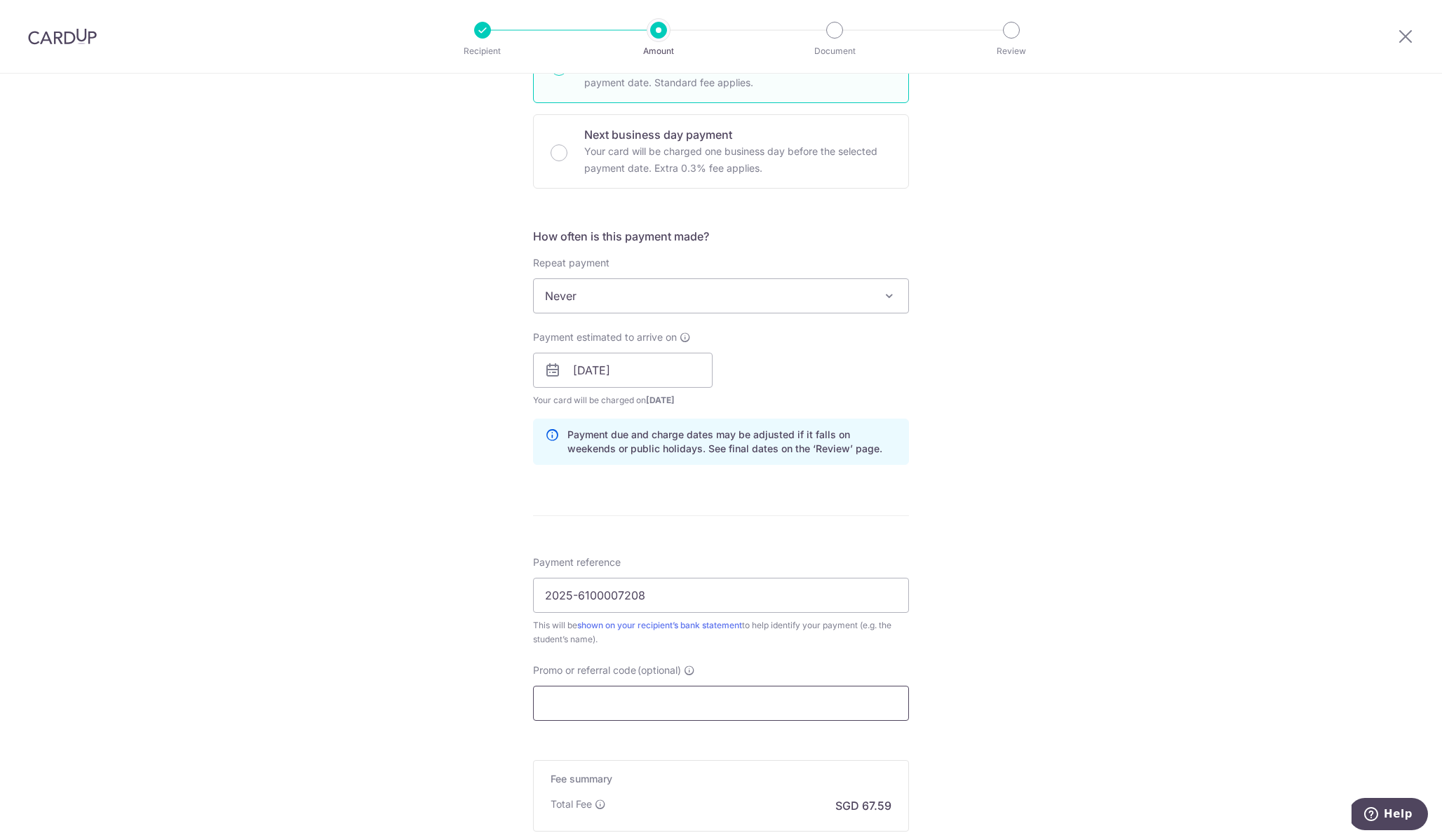
paste input "OFF225"
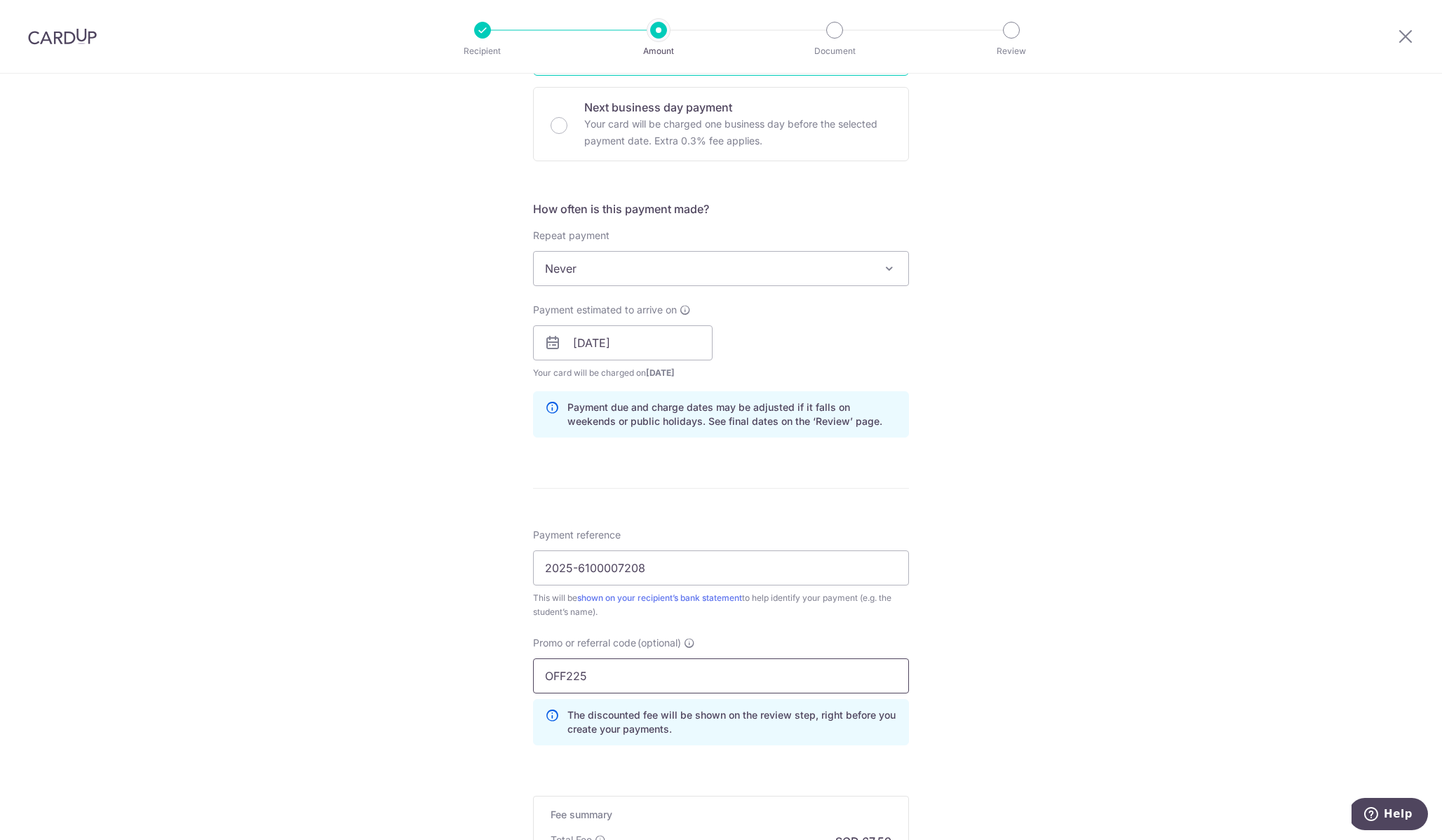
scroll to position [622, 0]
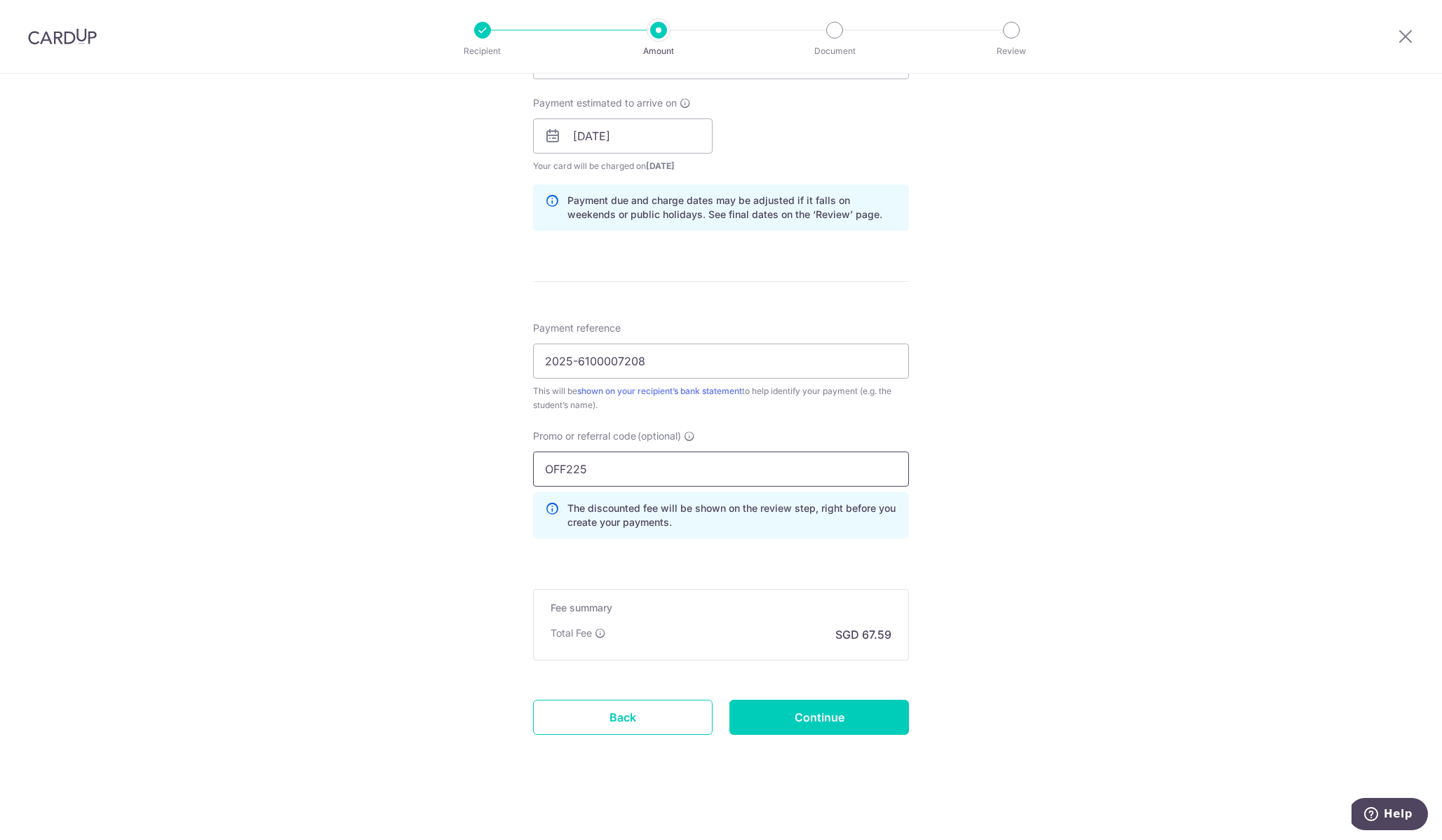
type input "OFF225"
click at [980, 685] on div "Tell us more about your payment Enter payment amount SGD 2,599.65 2599.65 Selec…" at bounding box center [721, 145] width 1442 height 1389
click at [821, 712] on input "Continue" at bounding box center [819, 717] width 180 height 35
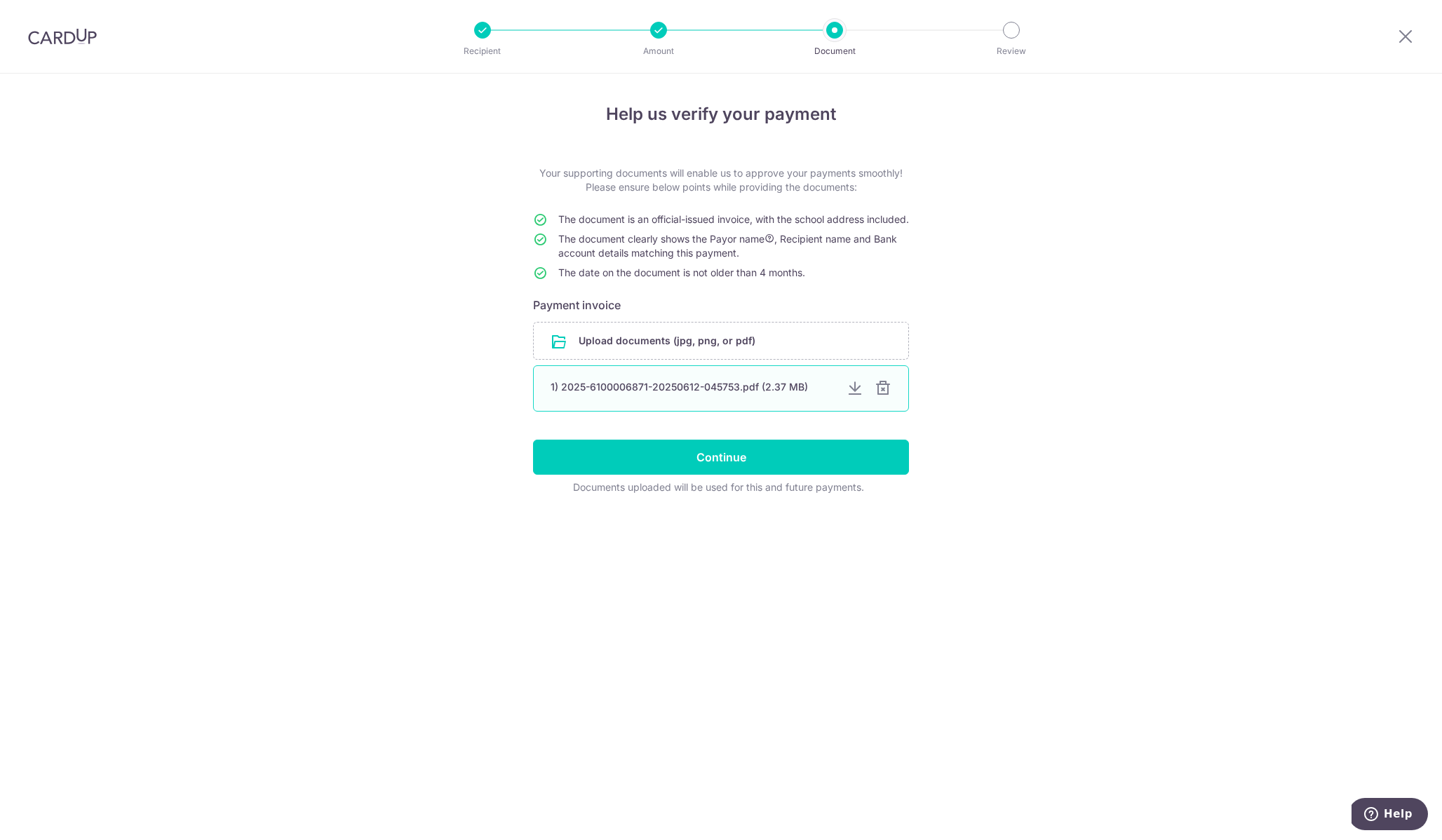
click at [884, 397] on div at bounding box center [883, 388] width 17 height 17
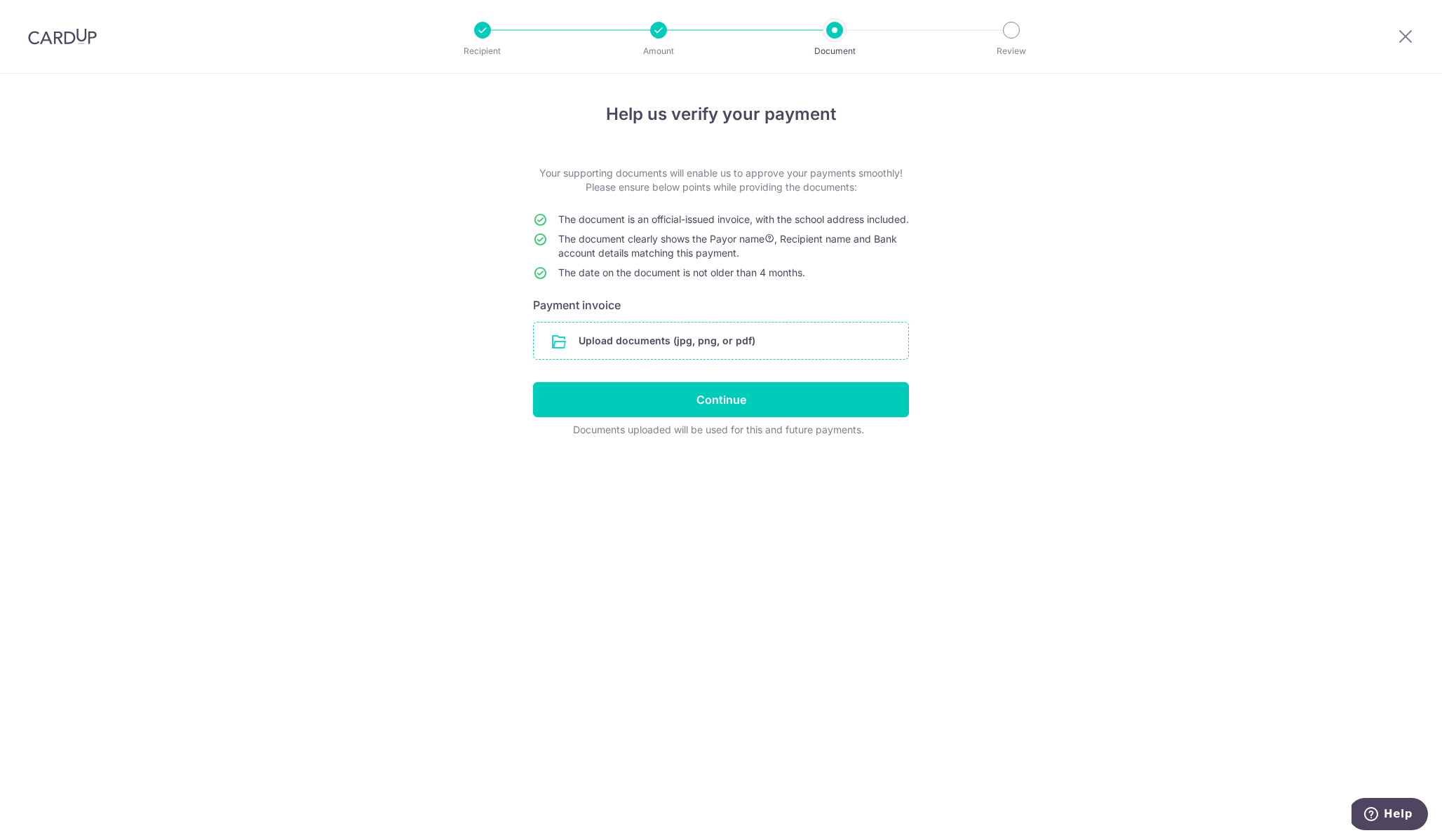
click at [688, 359] on input "file" at bounding box center [721, 341] width 375 height 36
click at [699, 359] on input "file" at bounding box center [721, 341] width 375 height 36
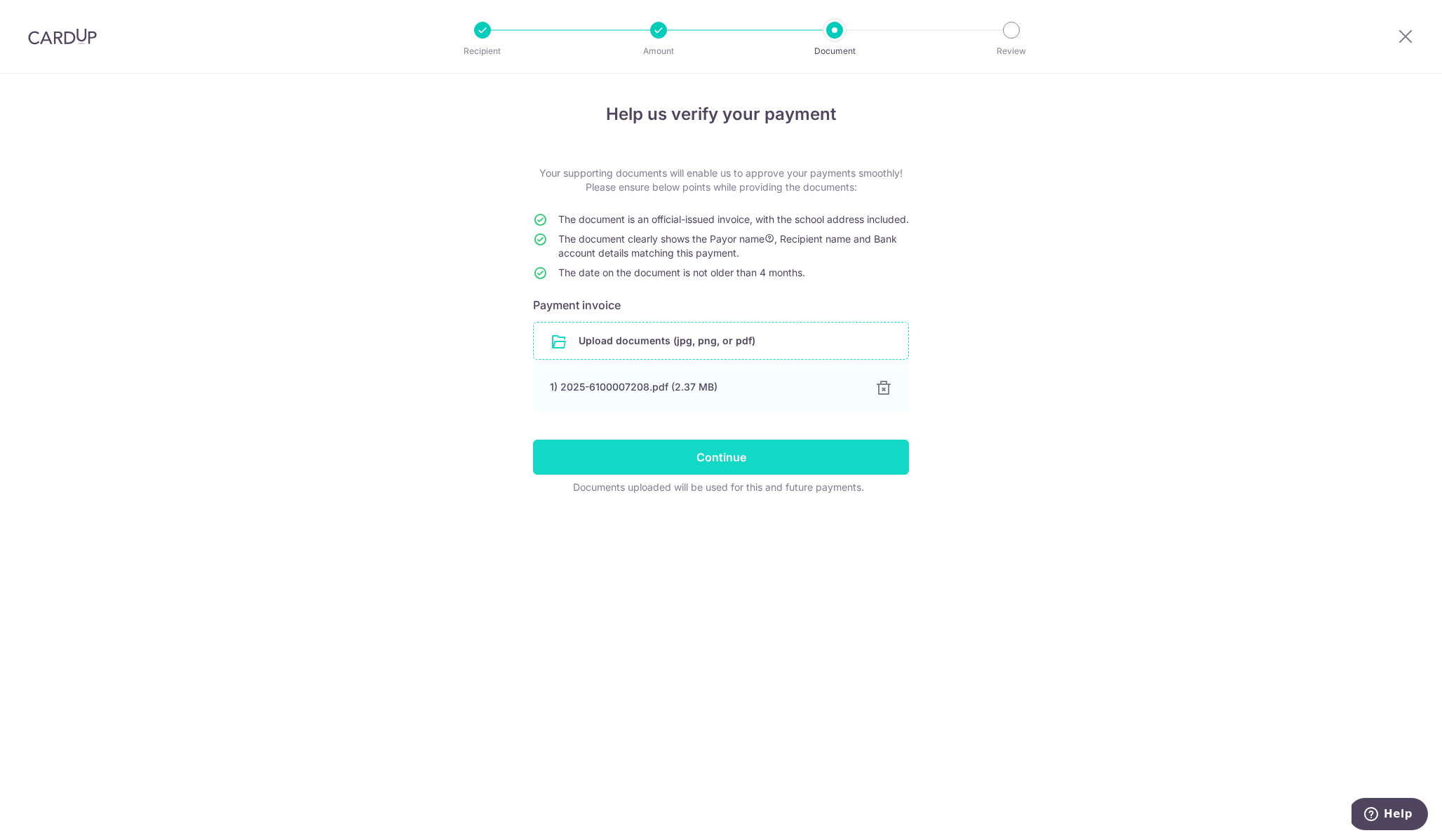
click at [775, 474] on input "Continue" at bounding box center [720, 457] width 376 height 35
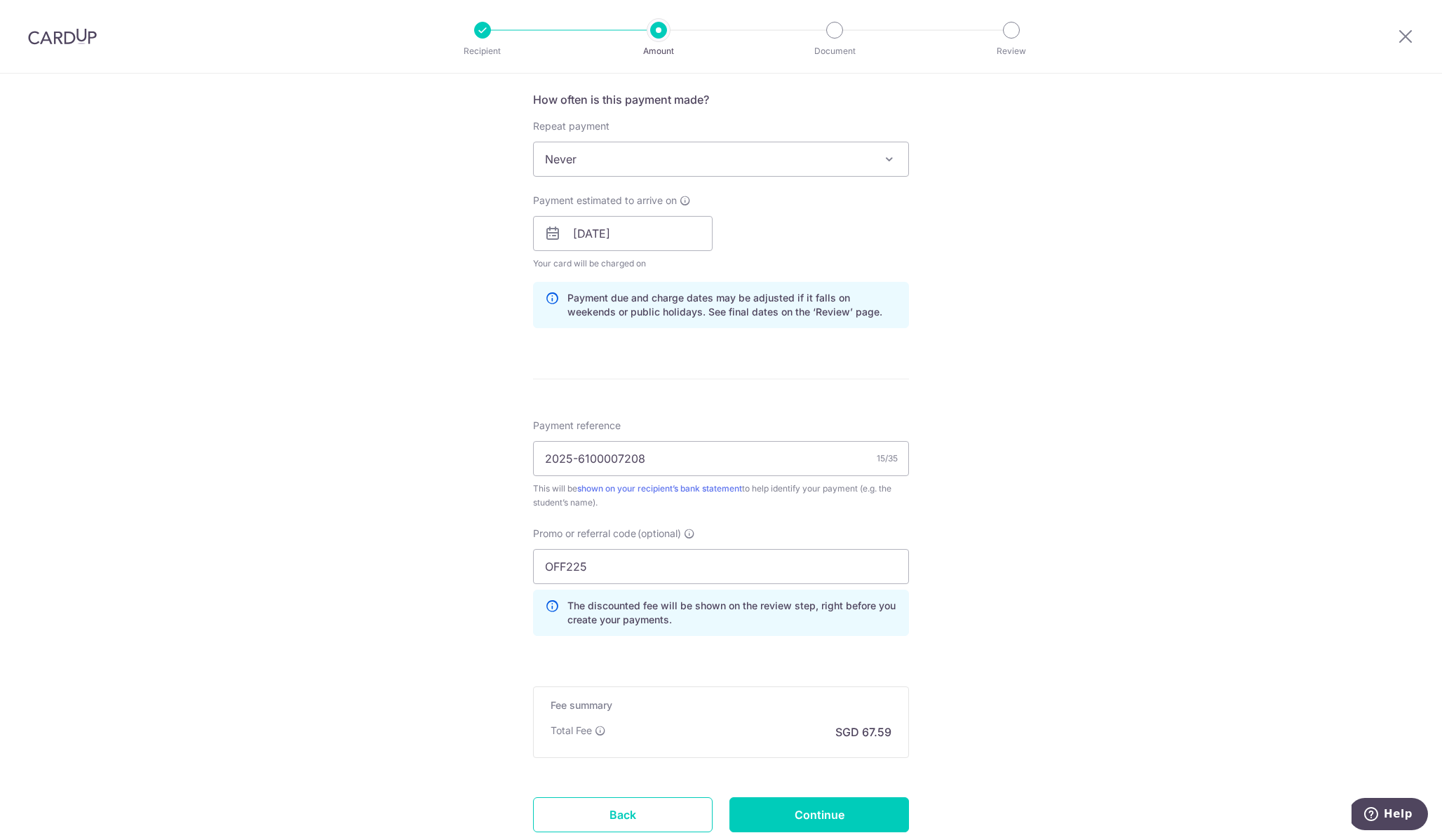
scroll to position [556, 0]
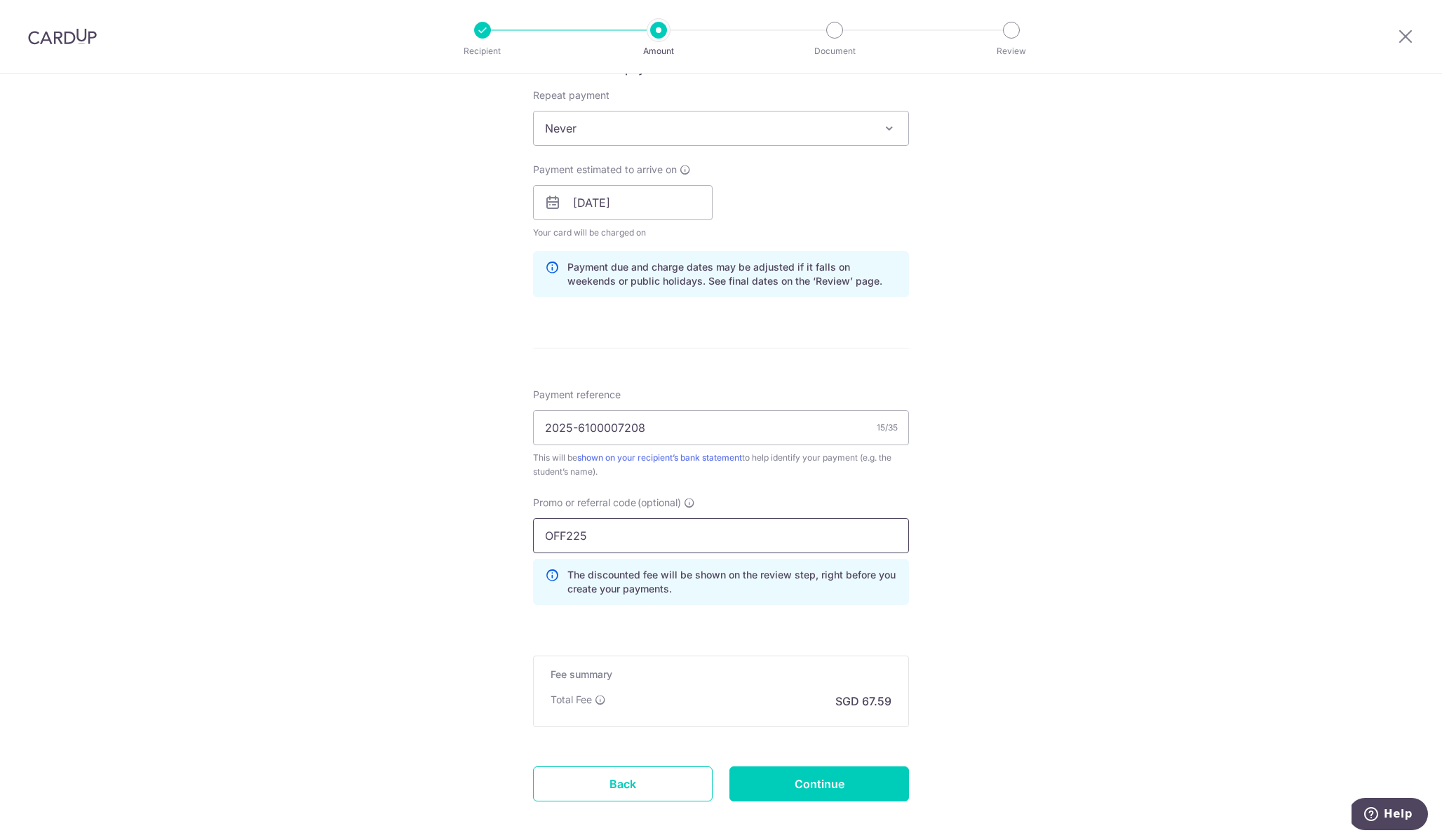
drag, startPoint x: 600, startPoint y: 540, endPoint x: 521, endPoint y: 533, distance: 79.3
click at [525, 533] on div "Promo or referral code (optional) OFF225 The discounted fee will be shown on th…" at bounding box center [721, 556] width 393 height 121
paste input "MCTAX25"
type input "MCTAX25"
click at [795, 795] on input "Continue" at bounding box center [819, 783] width 180 height 35
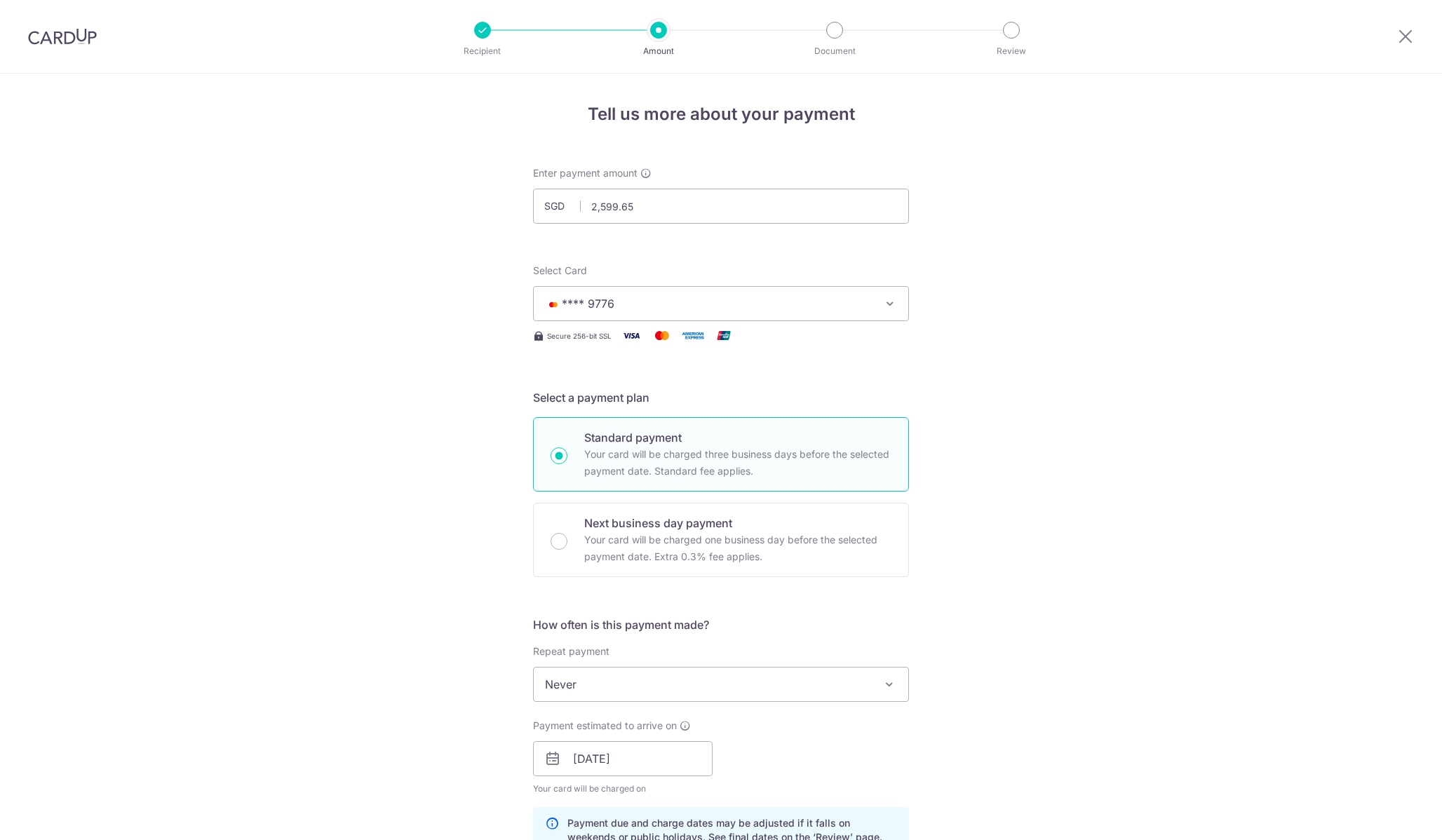
scroll to position [642, 0]
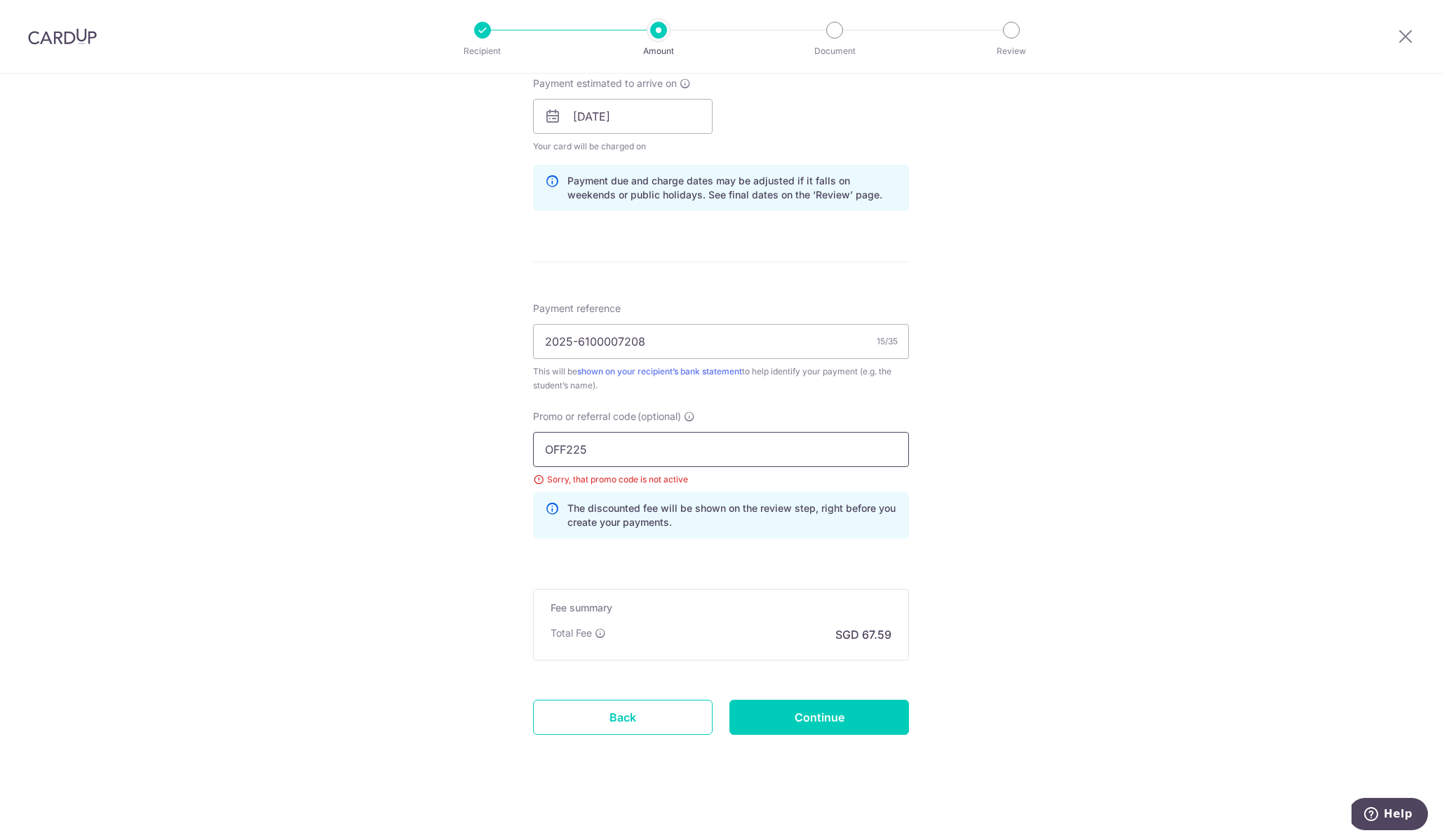
click at [648, 453] on input "OFF225" at bounding box center [720, 449] width 376 height 35
drag, startPoint x: 586, startPoint y: 453, endPoint x: 528, endPoint y: 453, distance: 58.0
click at [528, 453] on div "Promo or referral code (optional) OFF225 Sorry, that promo code is not active T…" at bounding box center [721, 480] width 393 height 141
paste input "MCTAX25"
type input "MCTAX25"
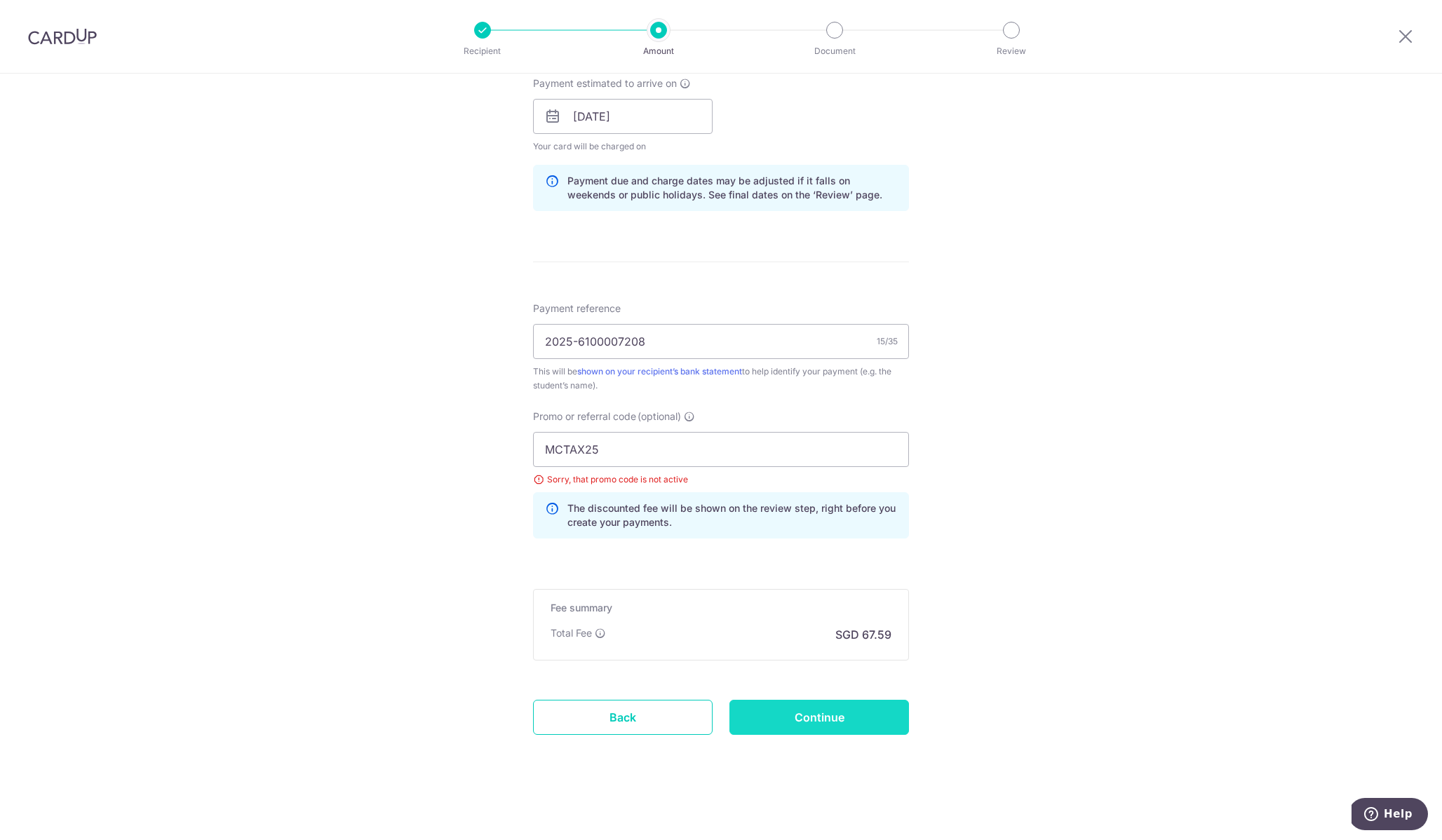
click at [766, 715] on input "Continue" at bounding box center [819, 717] width 180 height 35
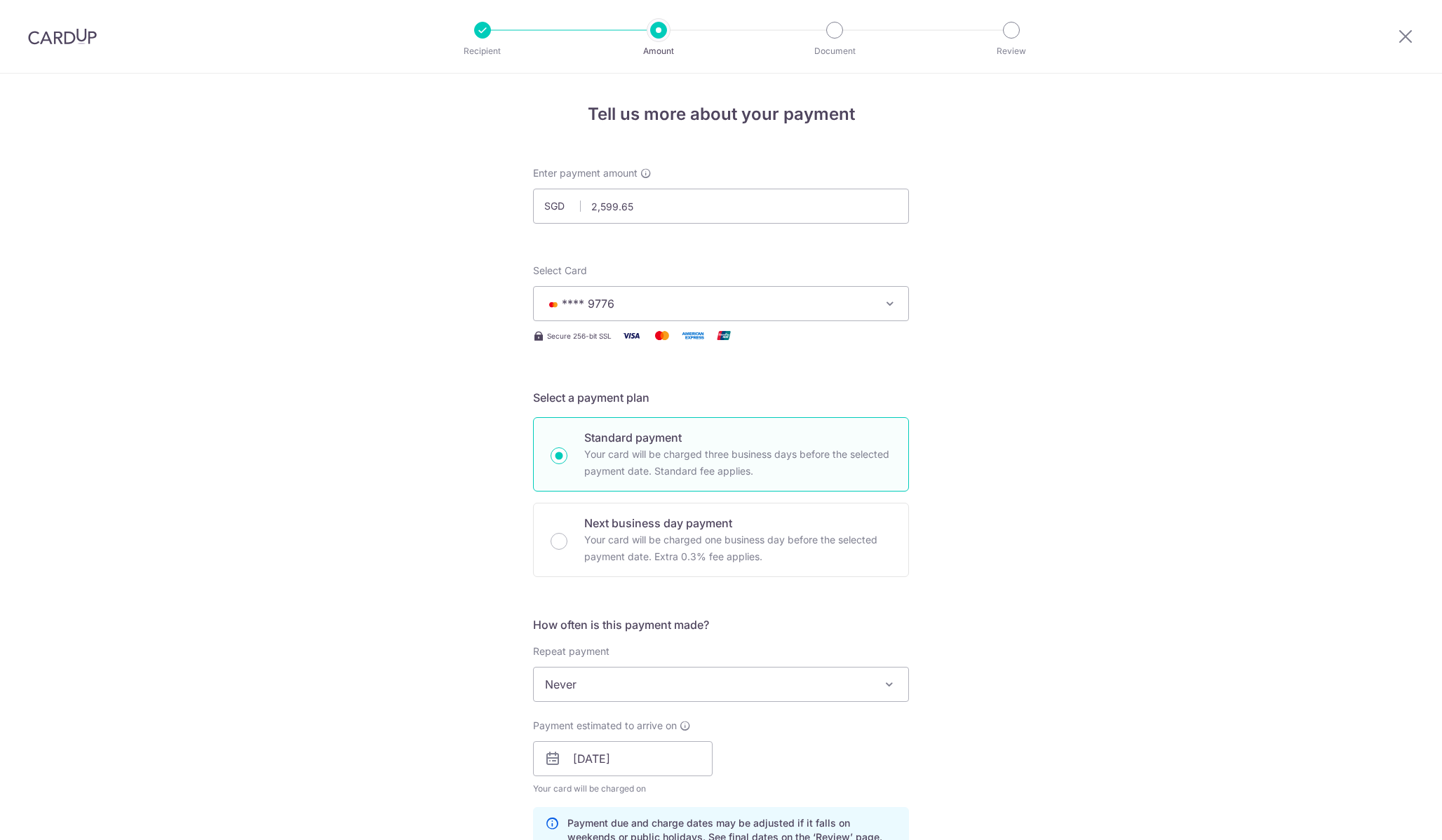
scroll to position [642, 0]
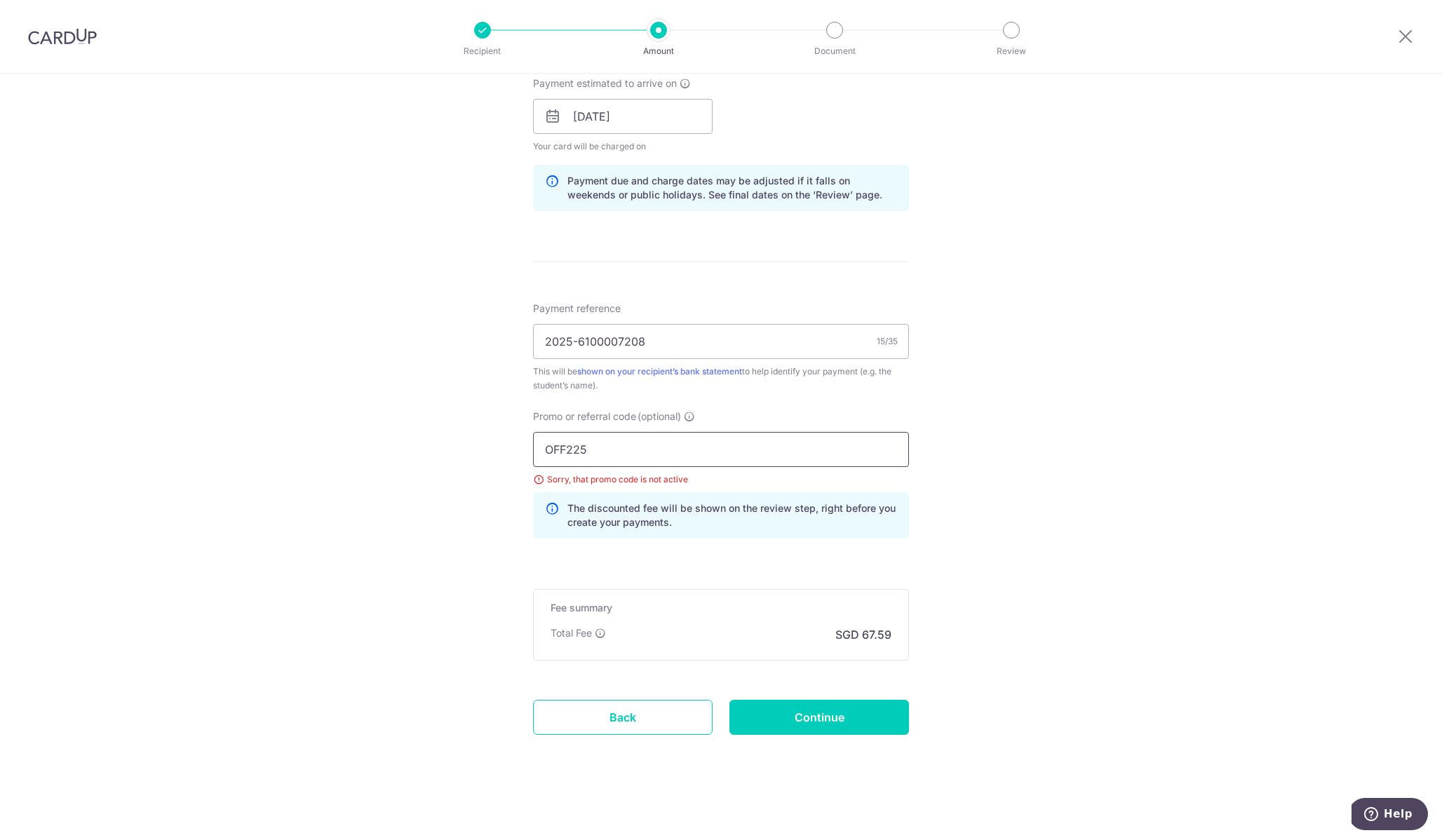
click at [651, 463] on input "OFF225" at bounding box center [720, 449] width 376 height 35
click at [802, 716] on input "Continue" at bounding box center [819, 717] width 180 height 35
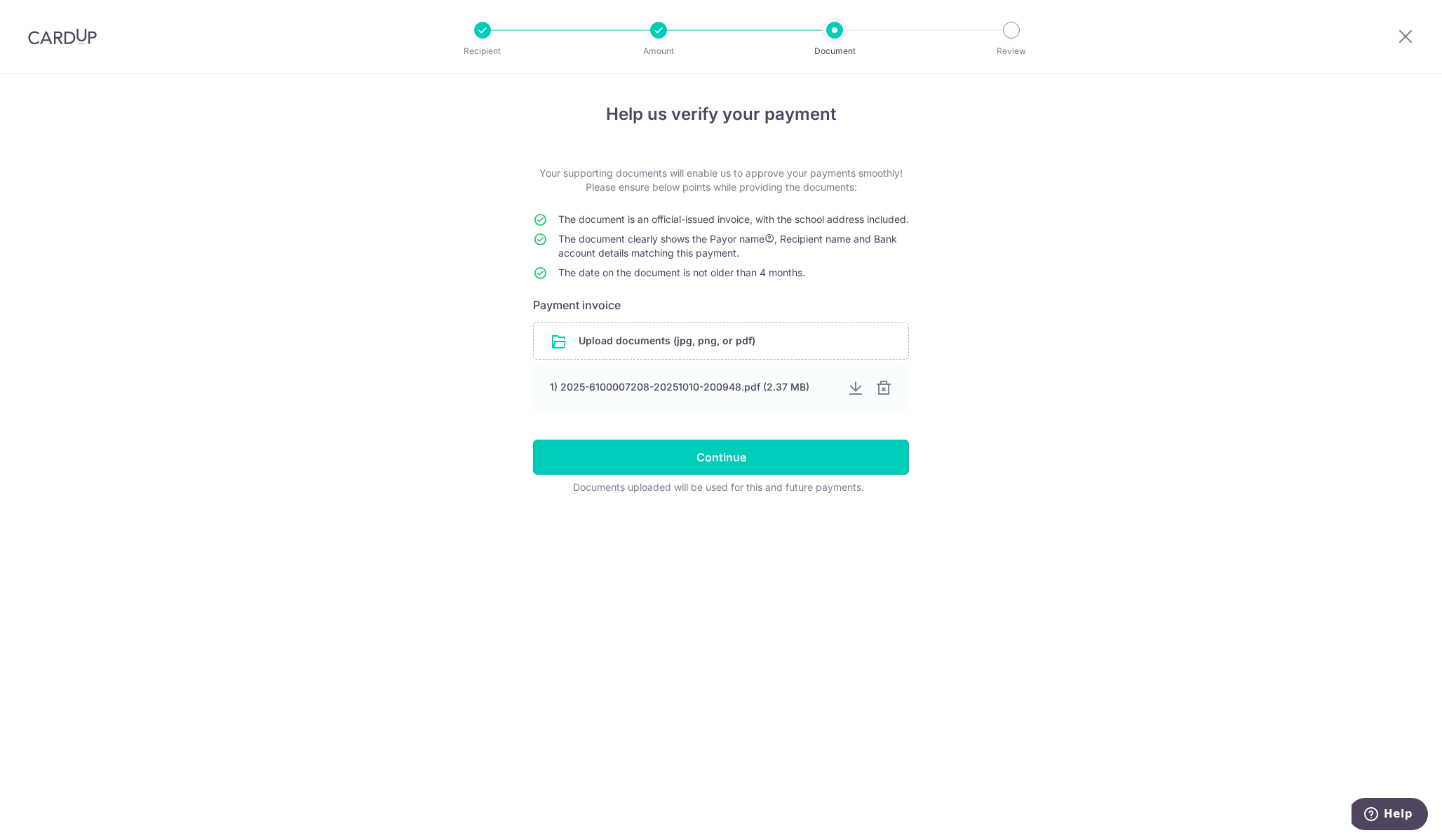
click at [721, 465] on input "Continue" at bounding box center [720, 457] width 376 height 35
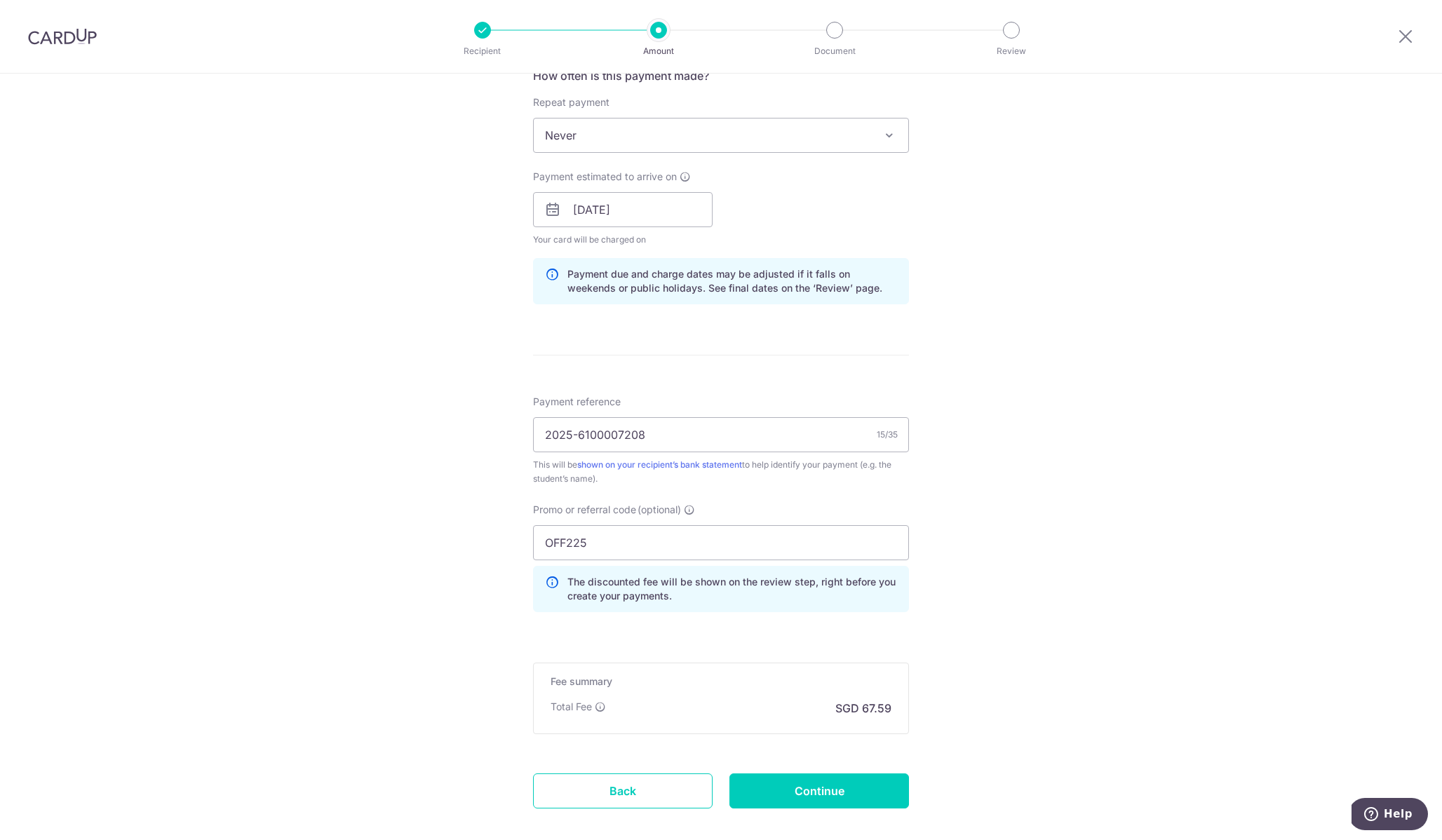
scroll to position [556, 0]
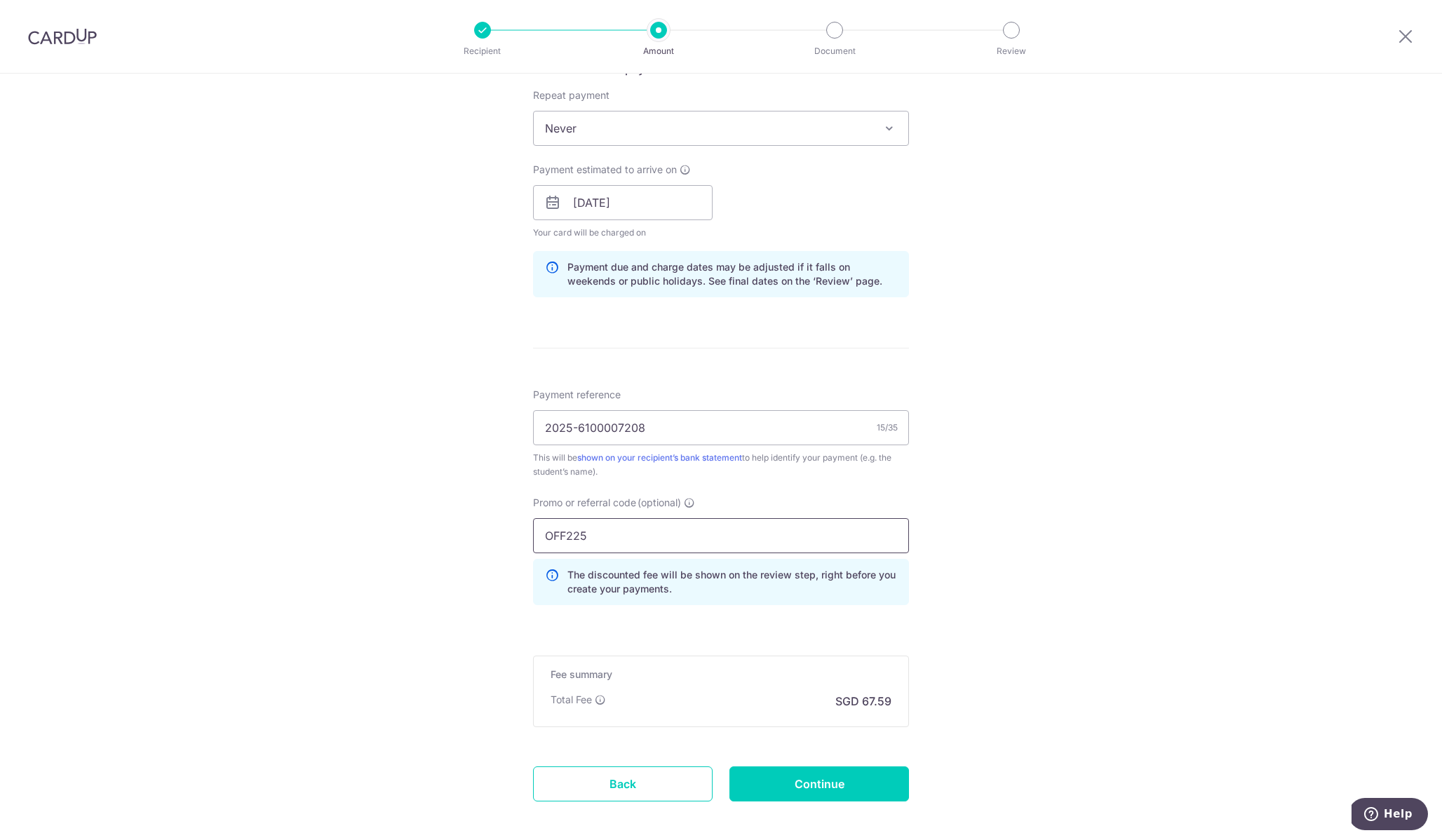
drag, startPoint x: 593, startPoint y: 528, endPoint x: 503, endPoint y: 536, distance: 90.4
click at [503, 536] on div "Tell us more about your payment Enter payment amount SGD 2,599.65 2599.65 Selec…" at bounding box center [721, 212] width 1442 height 1389
drag, startPoint x: 605, startPoint y: 535, endPoint x: 541, endPoint y: 533, distance: 64.0
click at [541, 534] on input "OFF225" at bounding box center [720, 536] width 376 height 35
paste input "MCTAX25N"
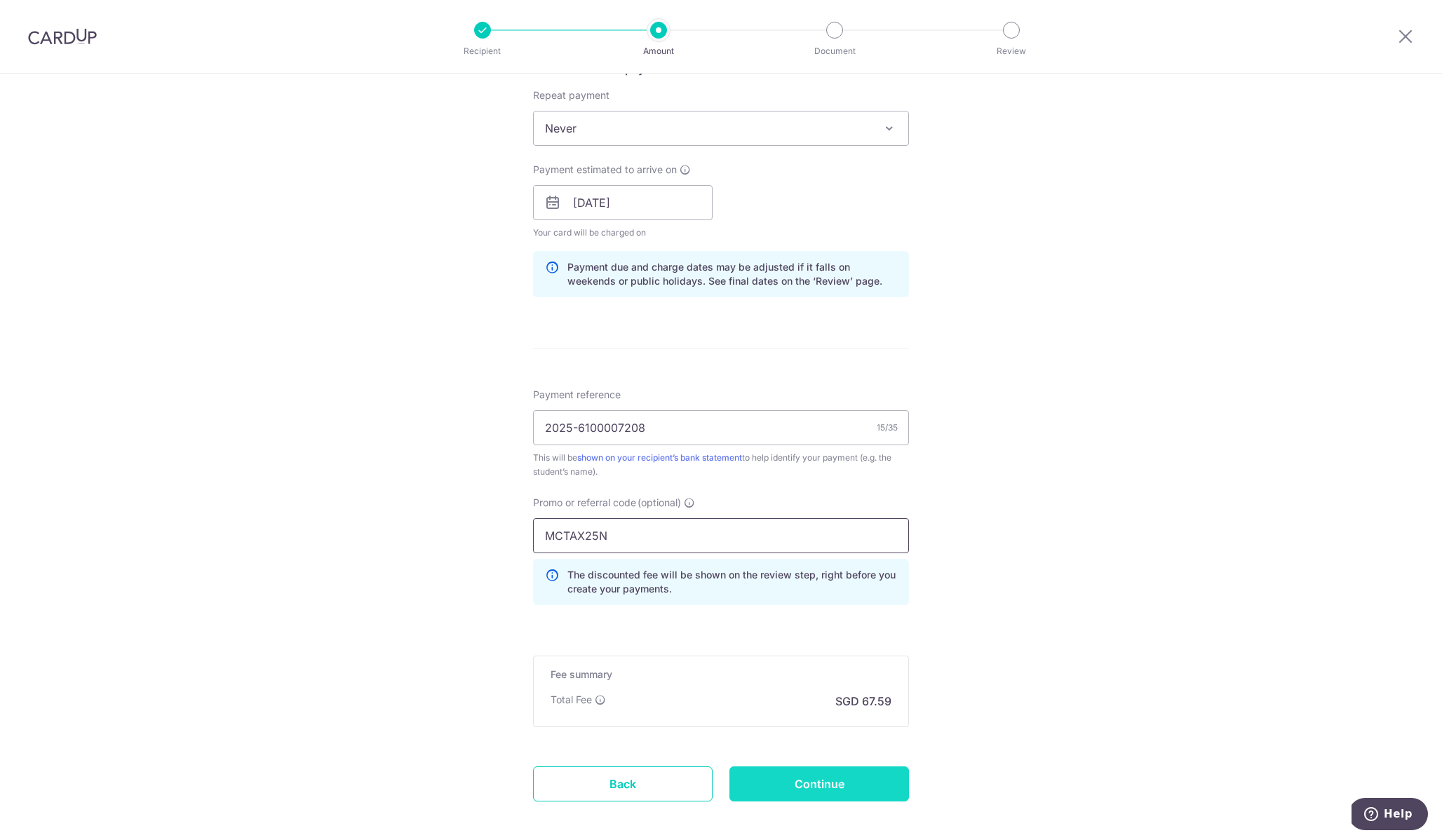
type input "MCTAX25N"
click at [812, 796] on input "Continue" at bounding box center [819, 783] width 180 height 35
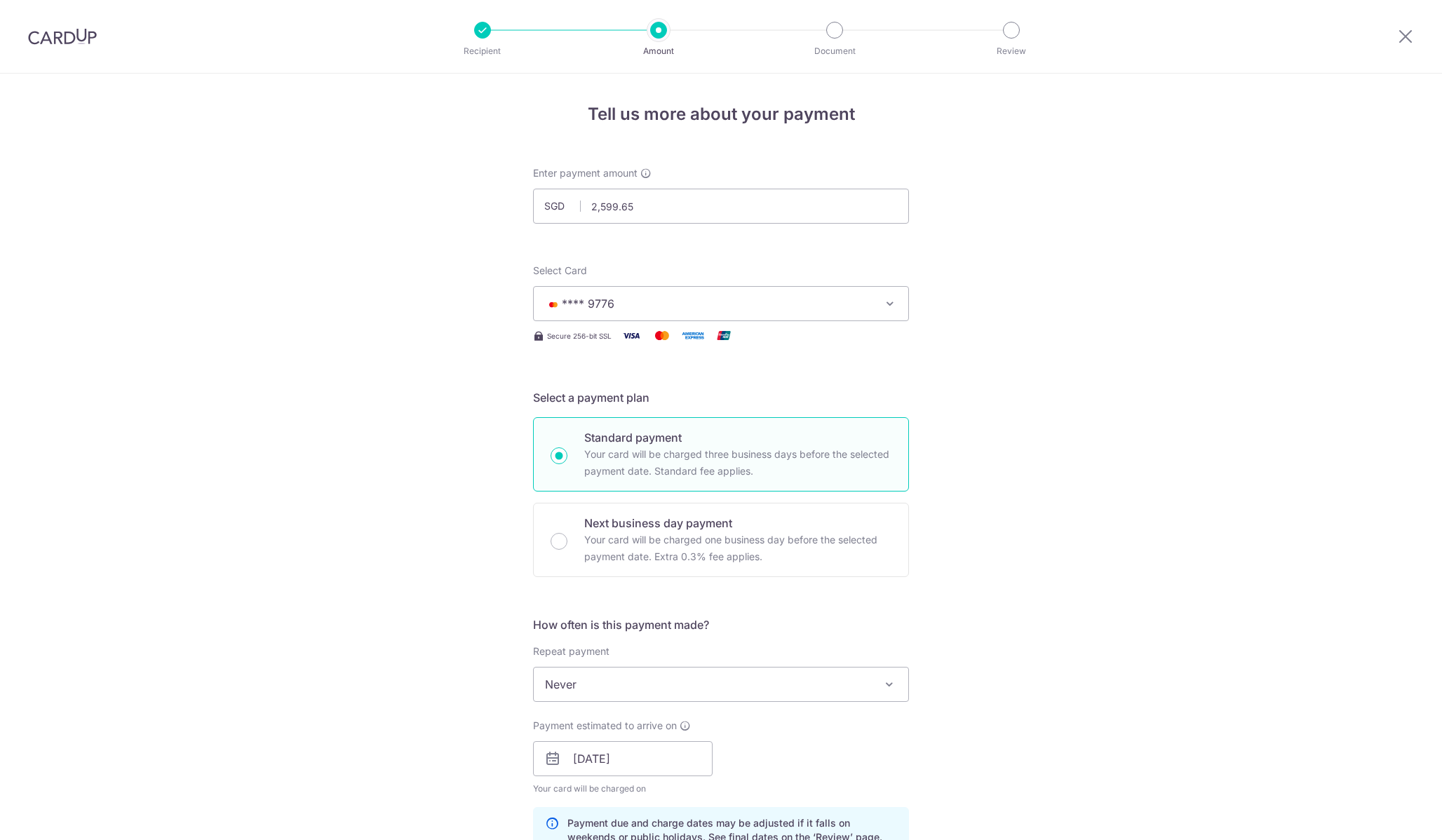
scroll to position [642, 0]
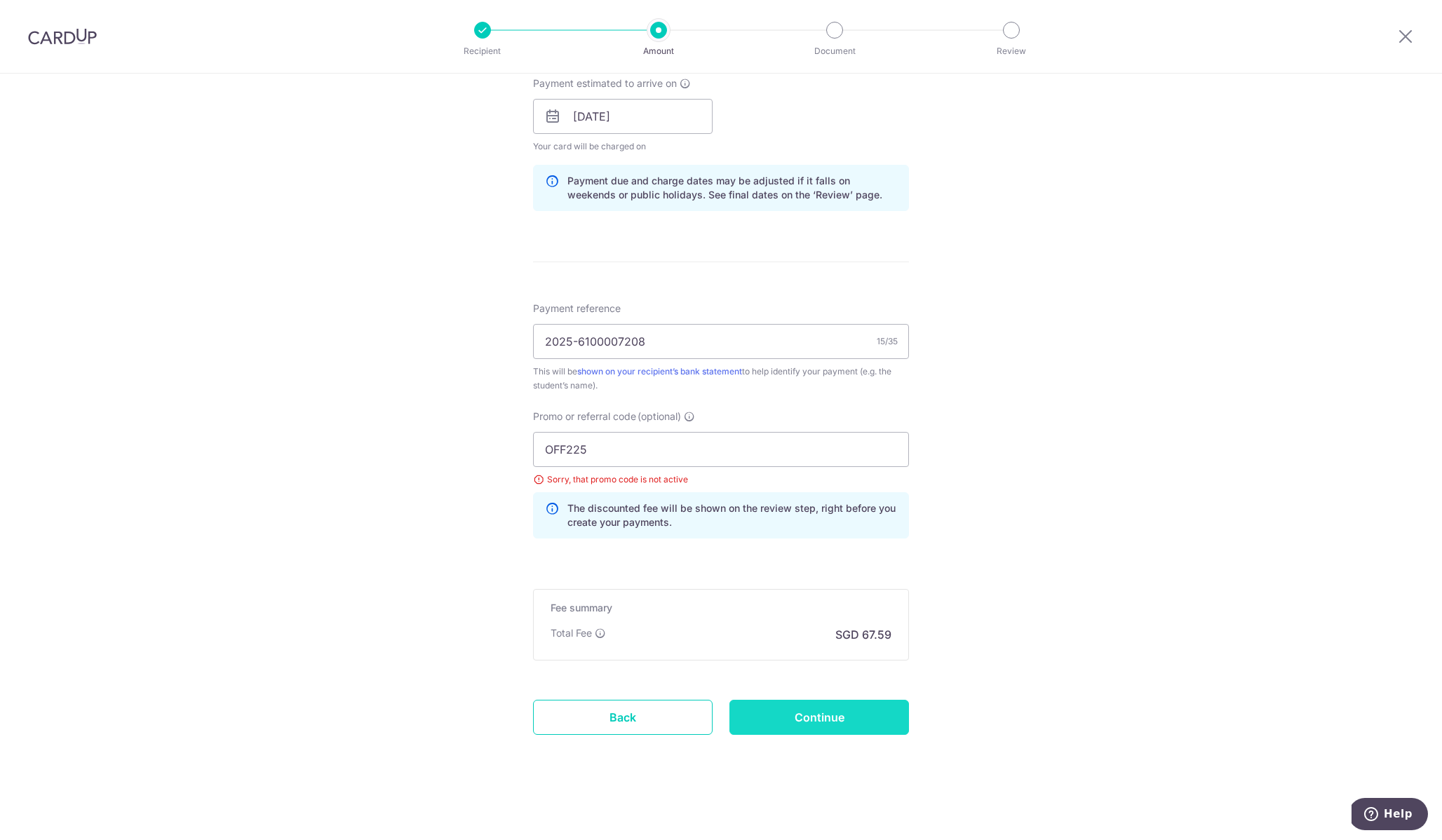
click at [818, 724] on input "Continue" at bounding box center [819, 717] width 180 height 35
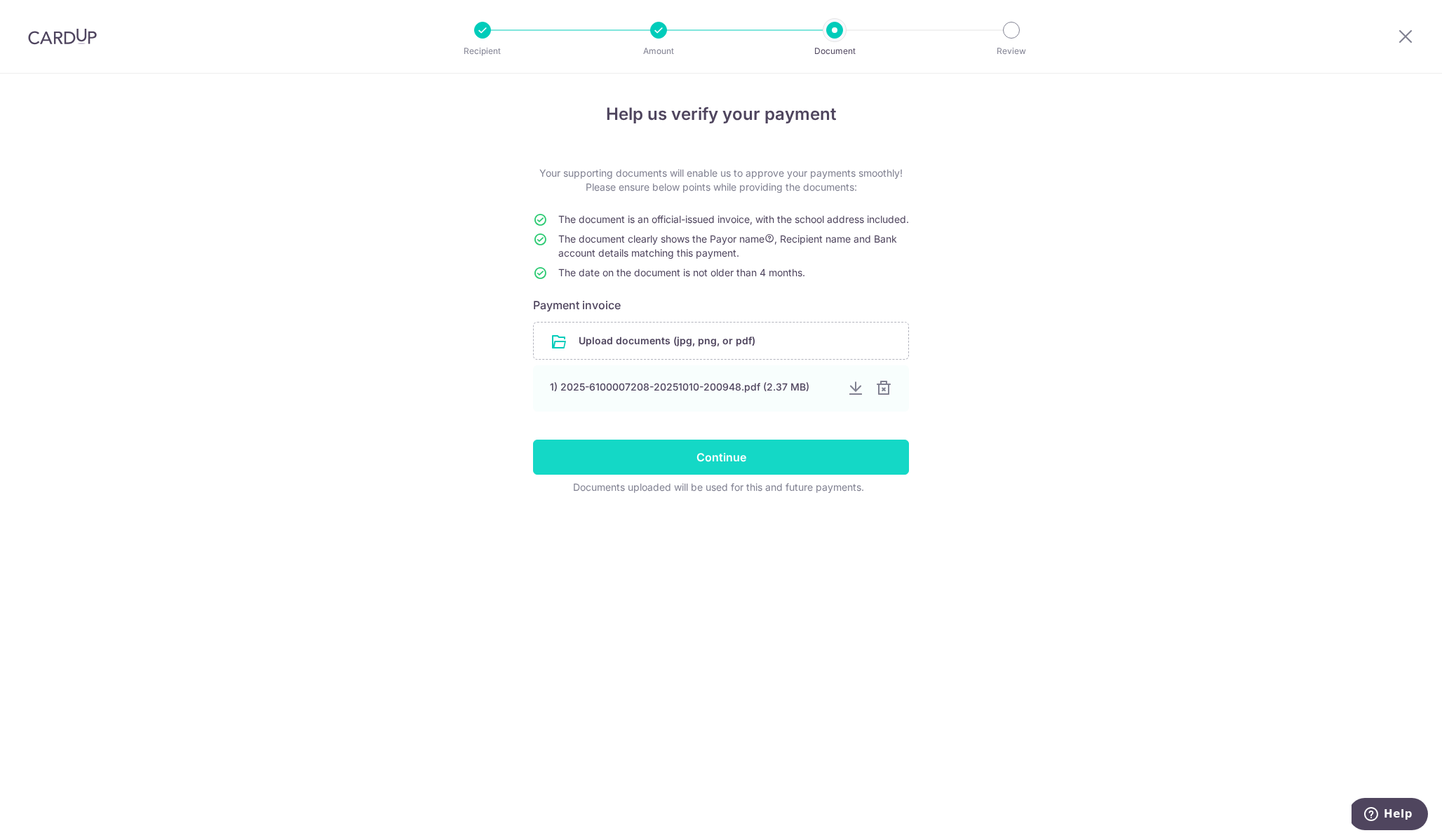
click at [750, 474] on input "Continue" at bounding box center [720, 457] width 376 height 35
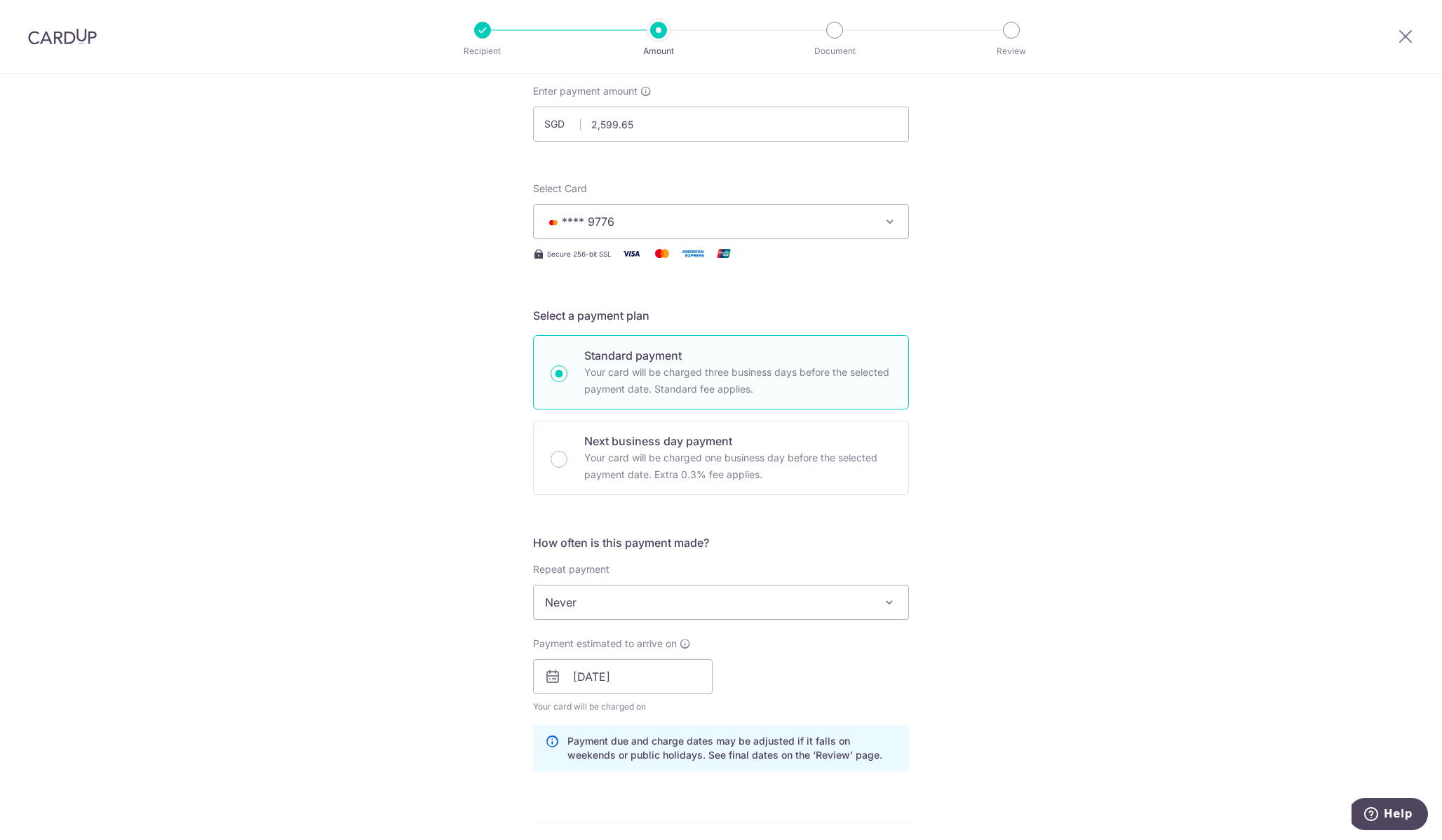
scroll to position [79, 0]
click at [652, 680] on input "24/10/2025" at bounding box center [623, 680] width 180 height 35
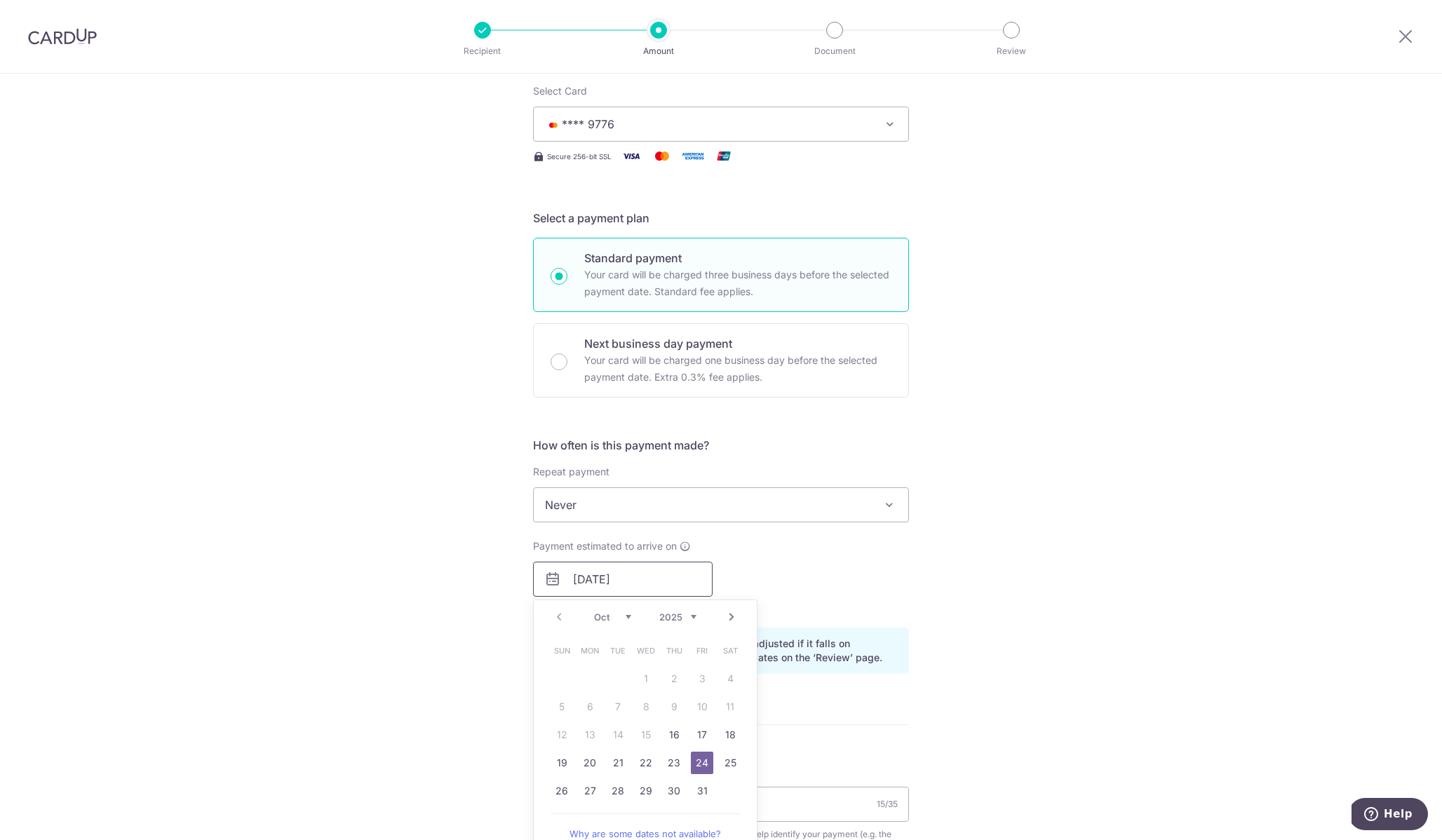
scroll to position [195, 0]
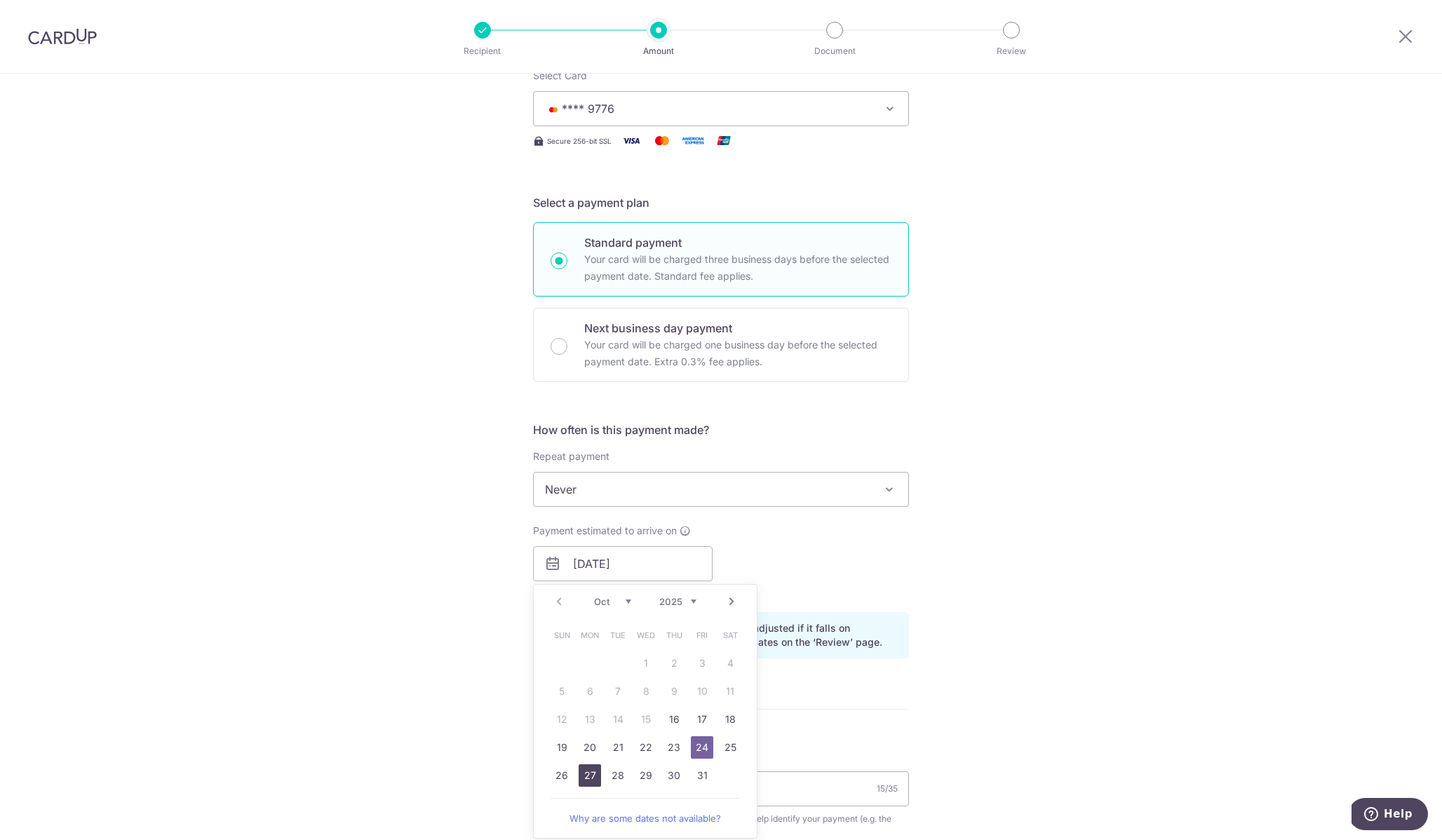
click at [586, 777] on link "27" at bounding box center [590, 776] width 23 height 23
type input "[DATE]"
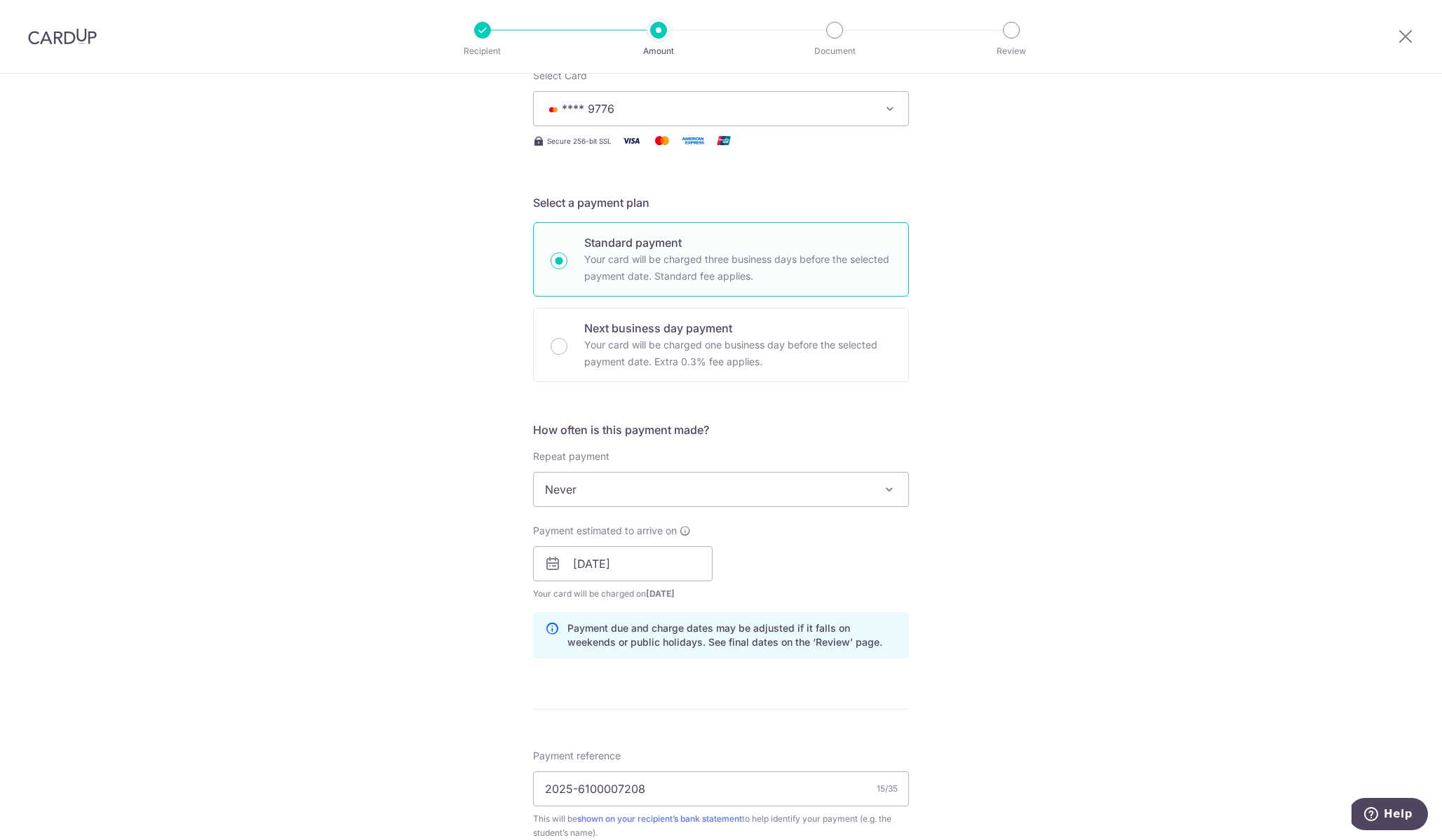
click at [943, 672] on div "Tell us more about your payment Enter payment amount SGD 2,599.65 2599.65 Selec…" at bounding box center [721, 573] width 1442 height 1389
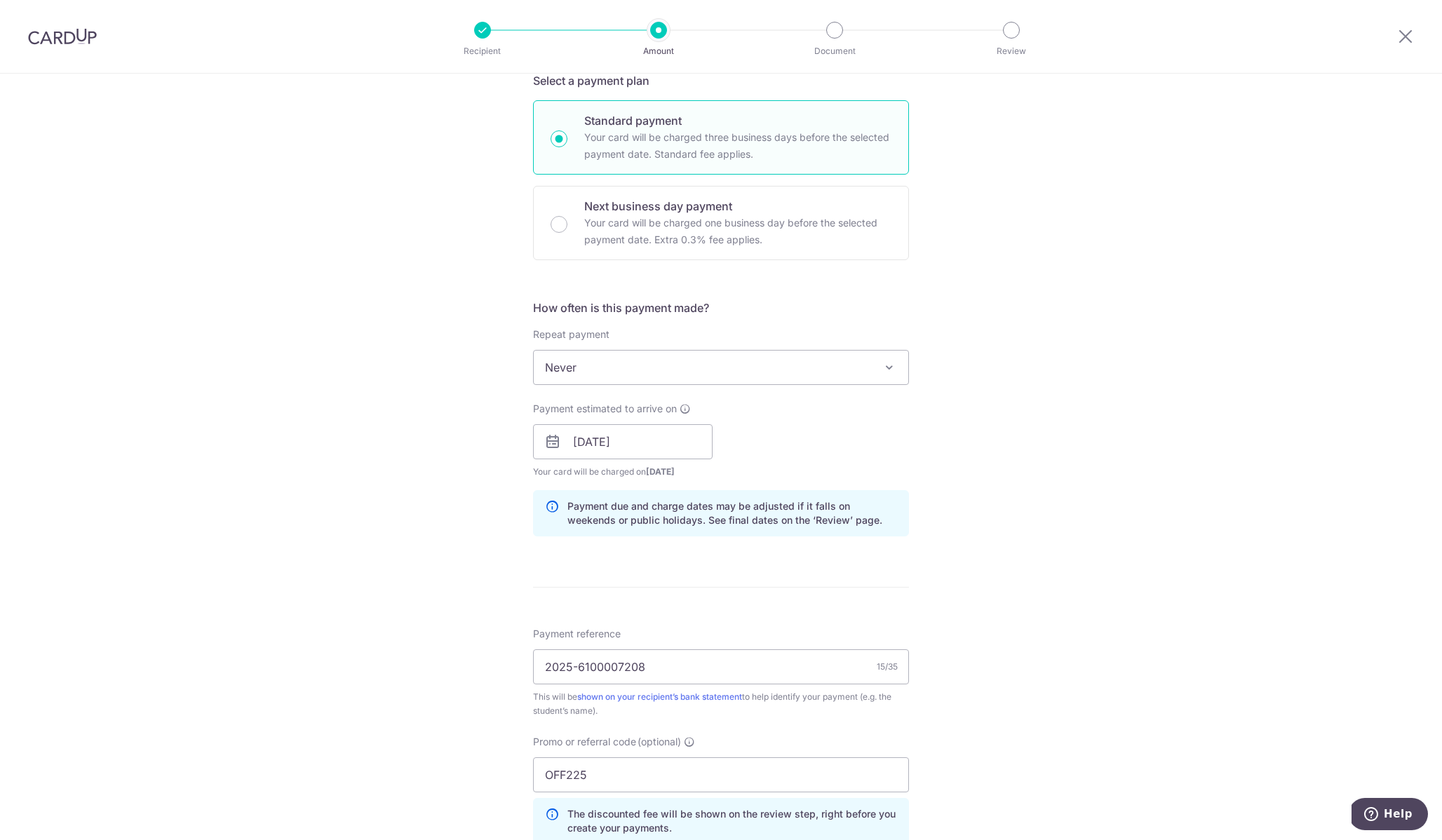
scroll to position [622, 0]
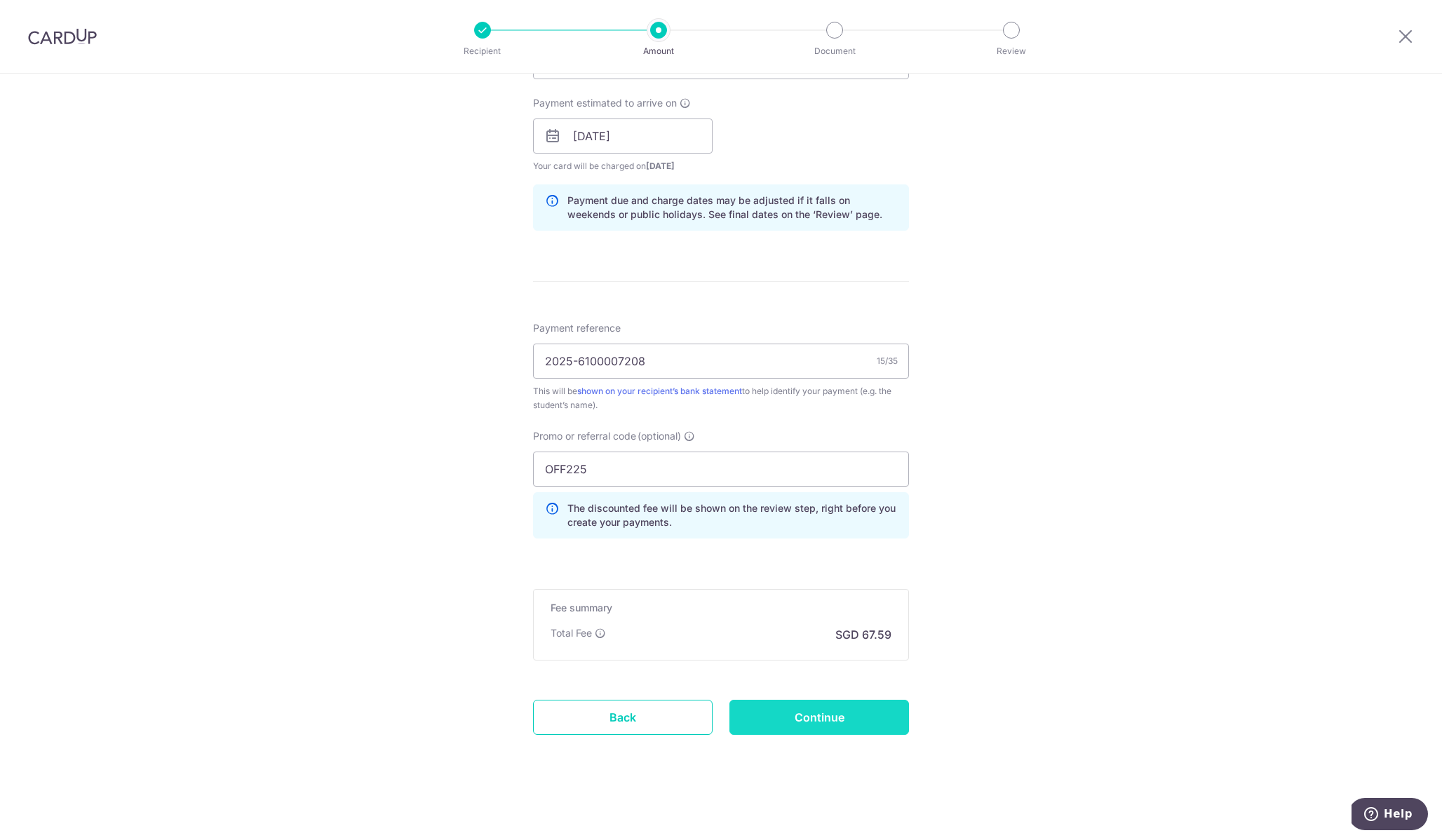
click at [849, 720] on input "Continue" at bounding box center [819, 717] width 180 height 35
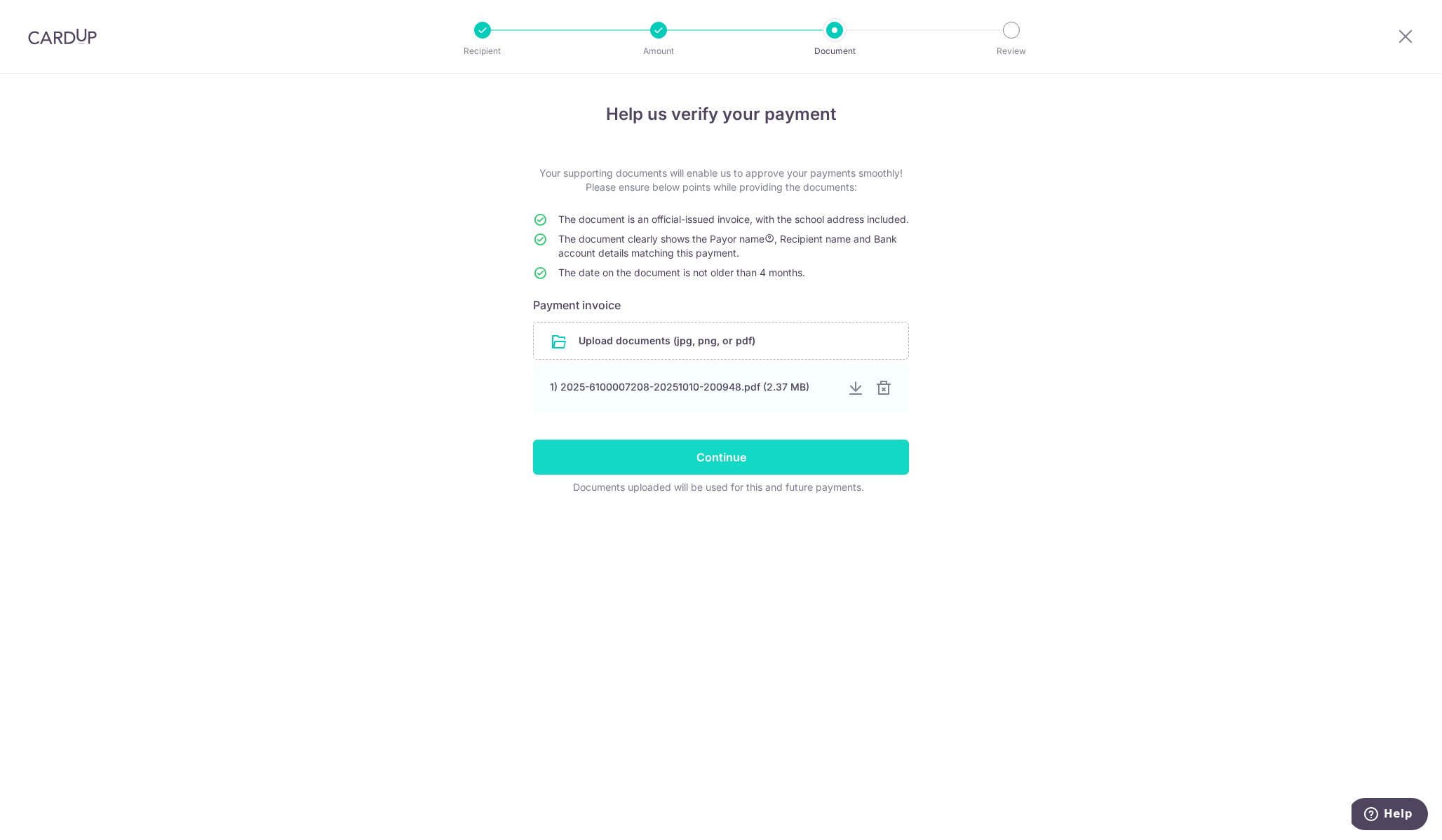
click at [763, 474] on input "Continue" at bounding box center [720, 457] width 376 height 35
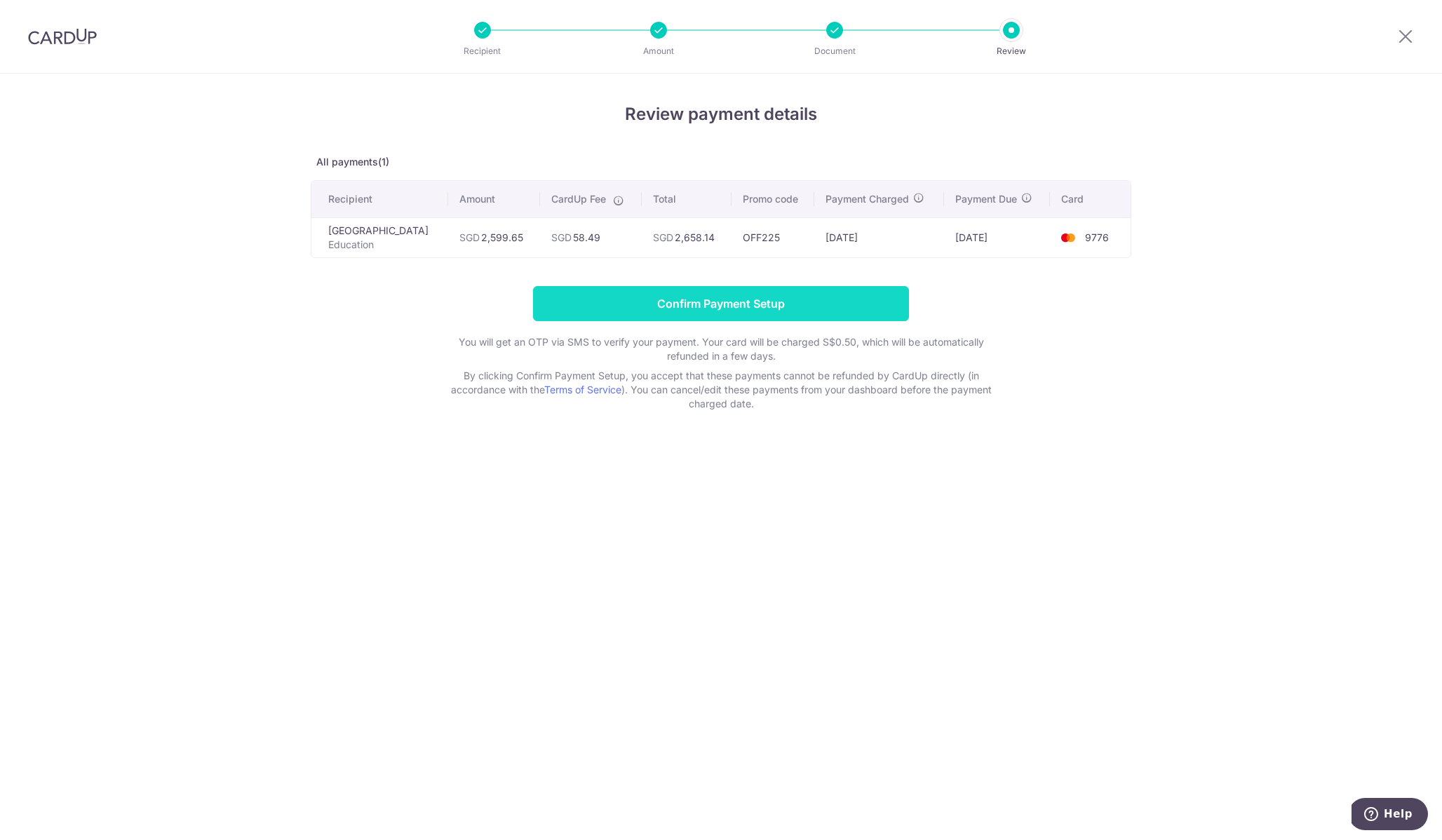
click at [800, 320] on input "Confirm Payment Setup" at bounding box center [720, 304] width 376 height 35
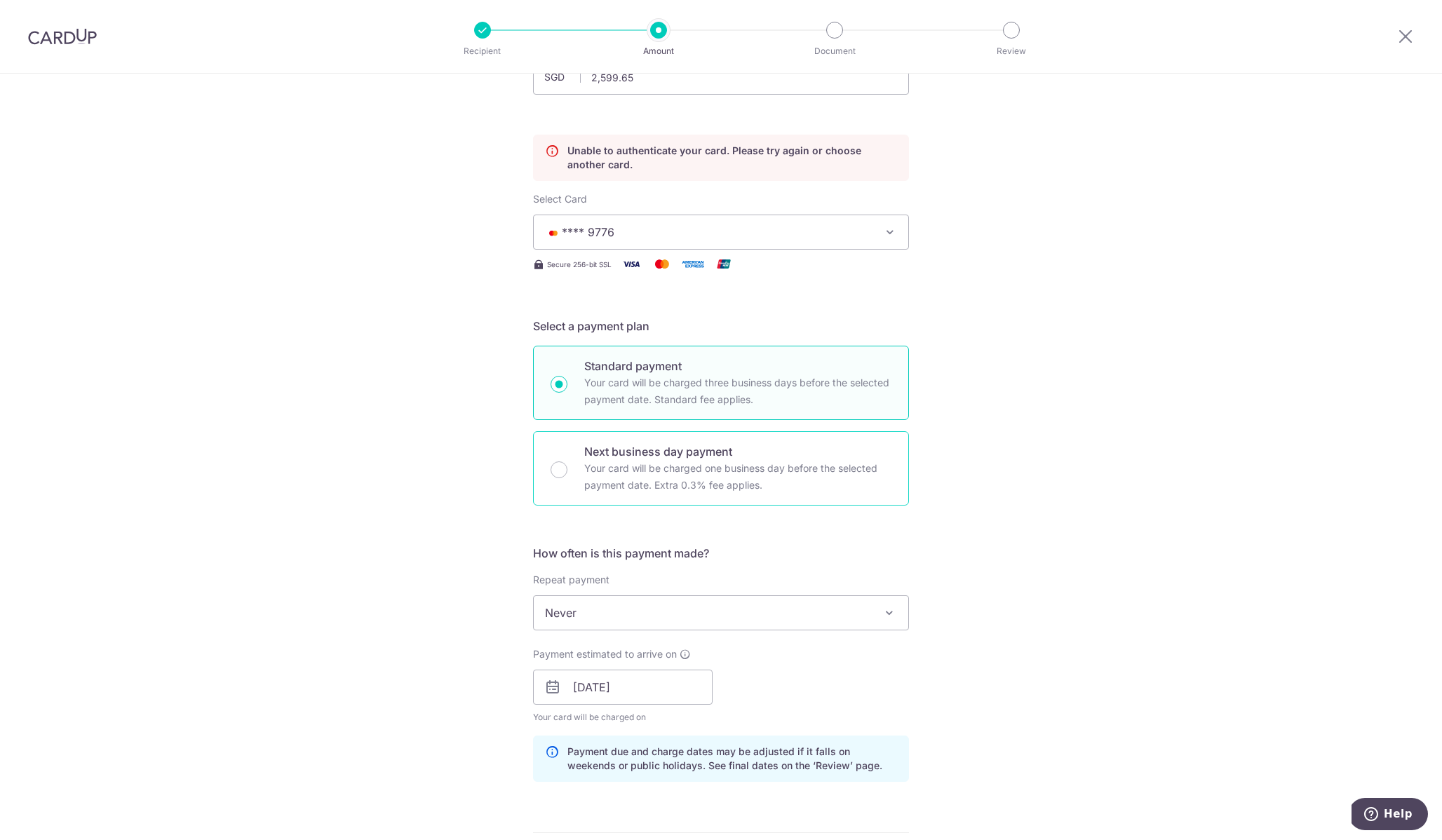
scroll to position [126, 0]
click at [636, 690] on input "[DATE]" at bounding box center [623, 690] width 180 height 35
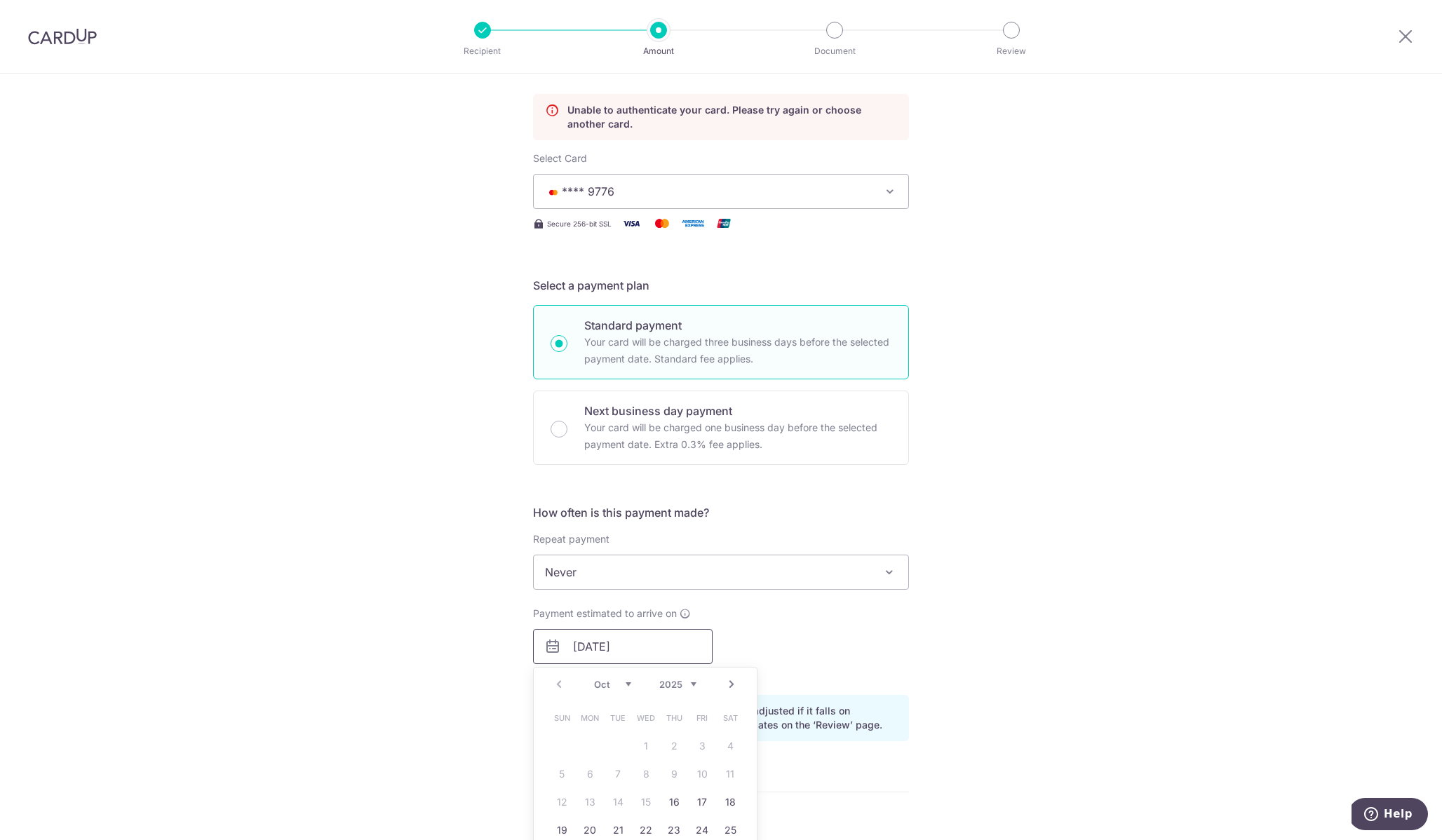
scroll to position [371, 0]
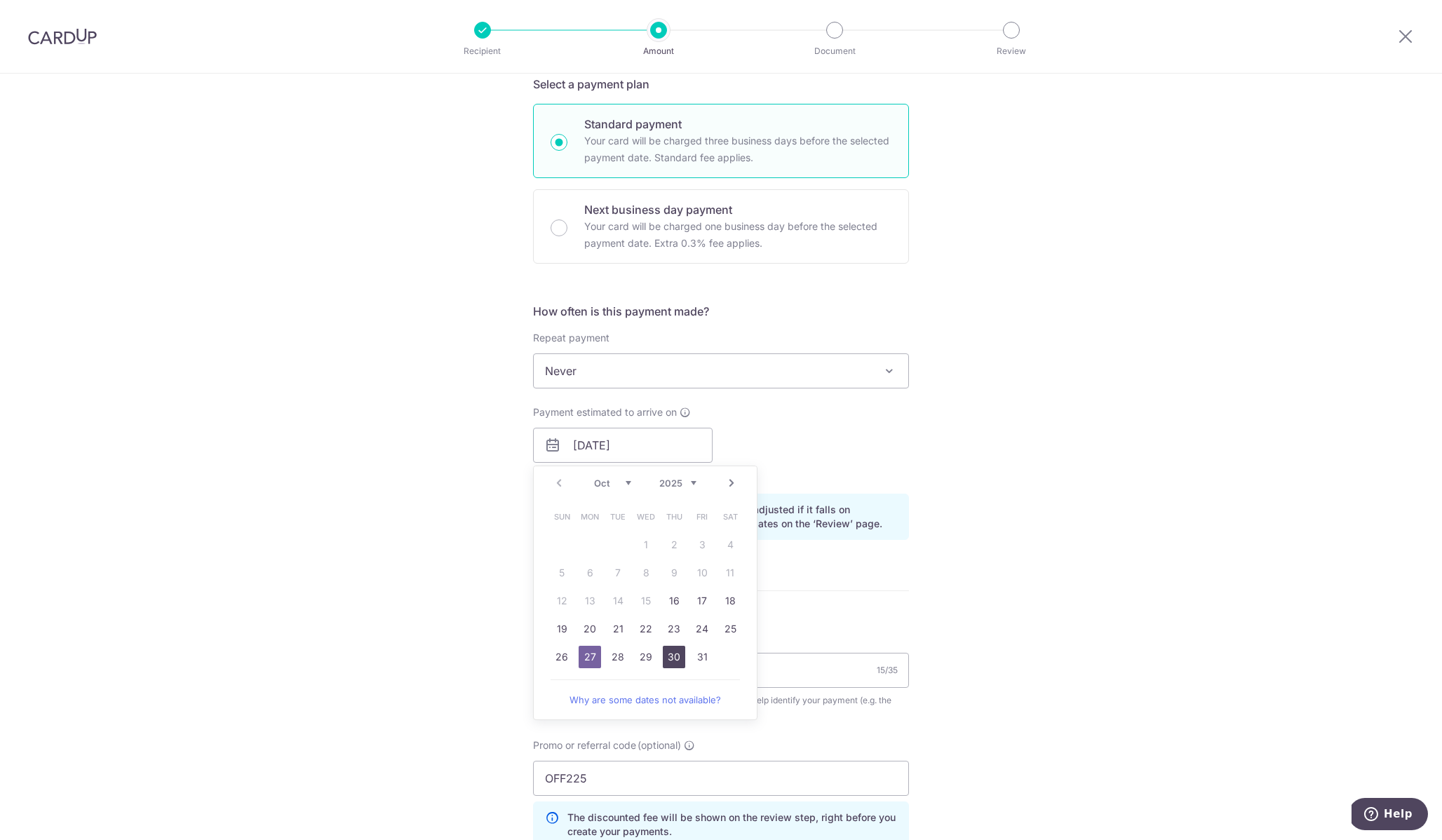
click at [663, 655] on link "30" at bounding box center [674, 657] width 23 height 23
type input "[DATE]"
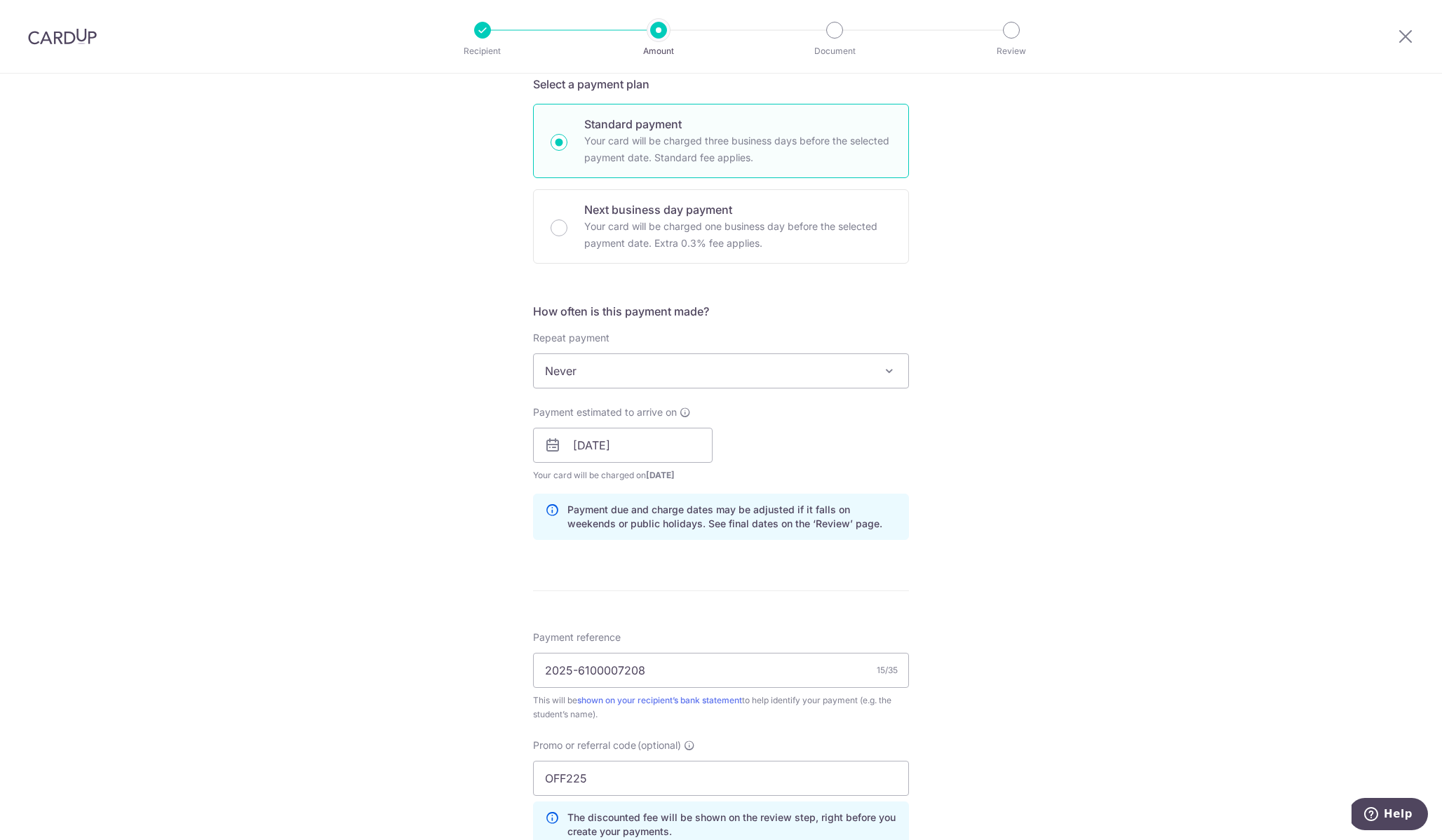
click at [1047, 638] on div "Tell us more about your payment Enter payment amount SGD 2,599.65 2599.65 Unabl…" at bounding box center [721, 425] width 1442 height 1447
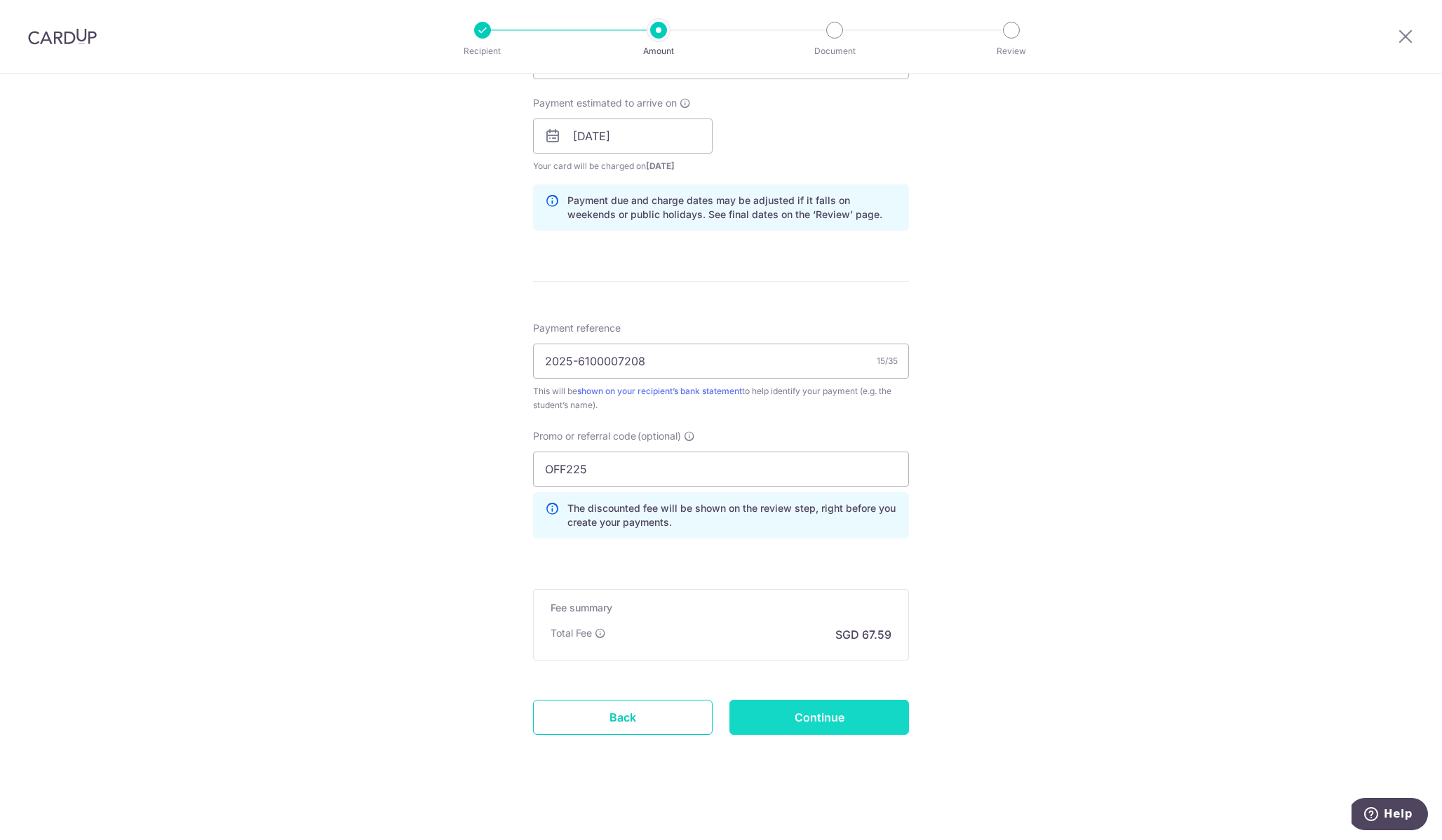
click at [850, 729] on input "Continue" at bounding box center [819, 717] width 180 height 35
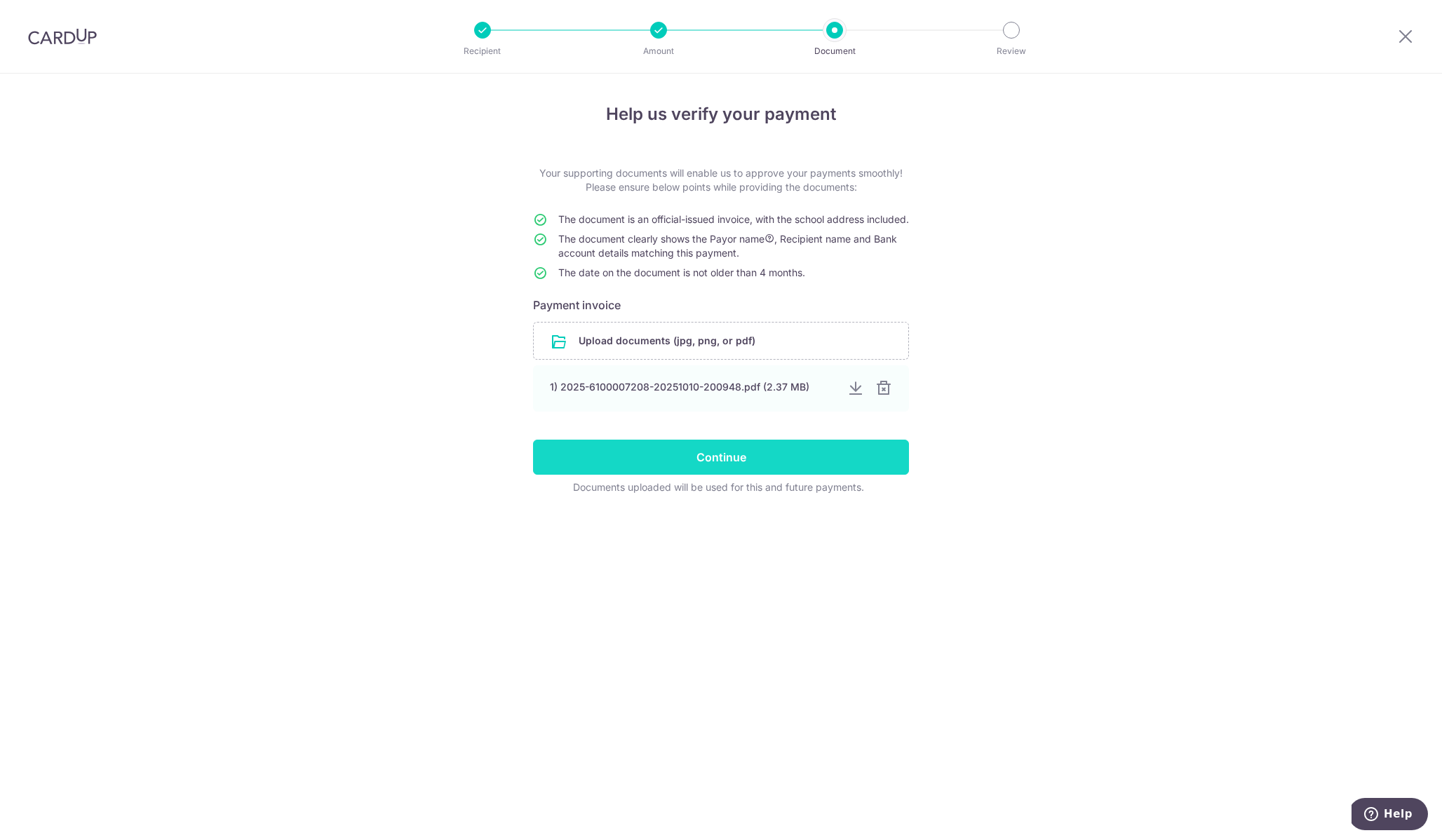
click at [756, 474] on input "Continue" at bounding box center [720, 457] width 376 height 35
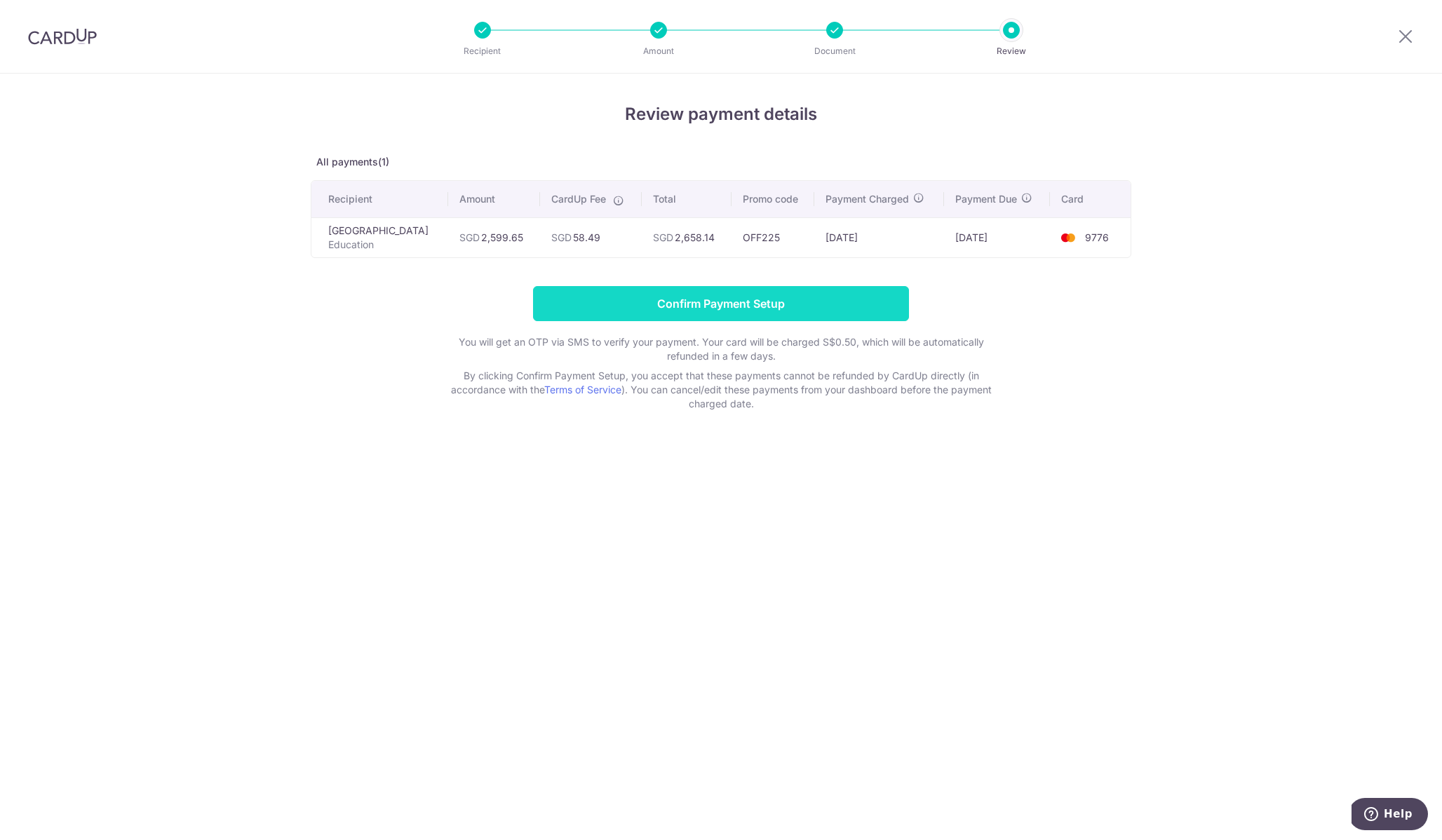
click at [766, 321] on input "Confirm Payment Setup" at bounding box center [720, 304] width 376 height 35
